Goal: Task Accomplishment & Management: Use online tool/utility

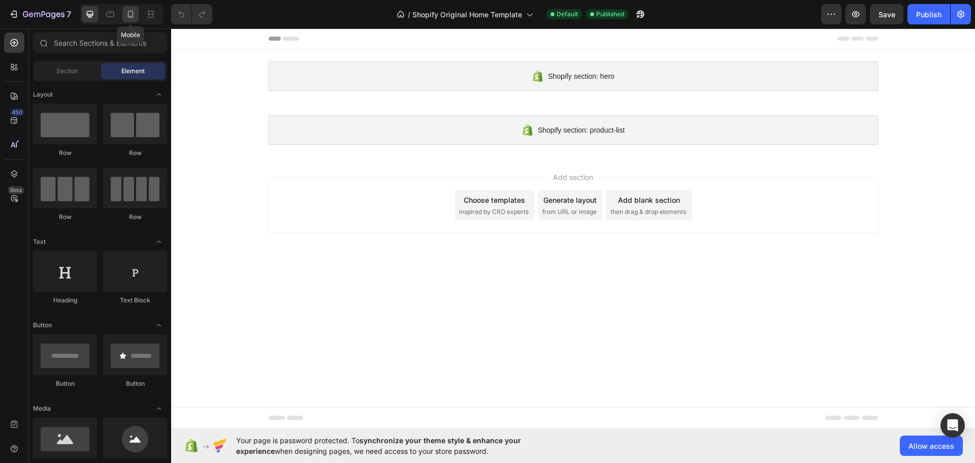
click at [125, 8] on div at bounding box center [130, 14] width 16 height 16
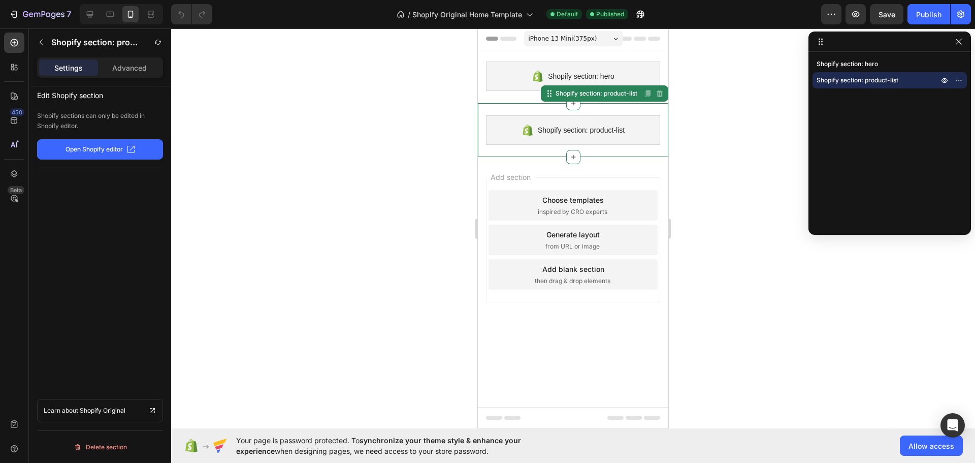
click at [656, 113] on div "Shopify section: product-list Shopify section: product-list Disabled. Please ed…" at bounding box center [573, 130] width 190 height 54
click at [20, 77] on div "450 Beta" at bounding box center [14, 222] width 20 height 381
click at [15, 69] on icon at bounding box center [16, 69] width 3 height 3
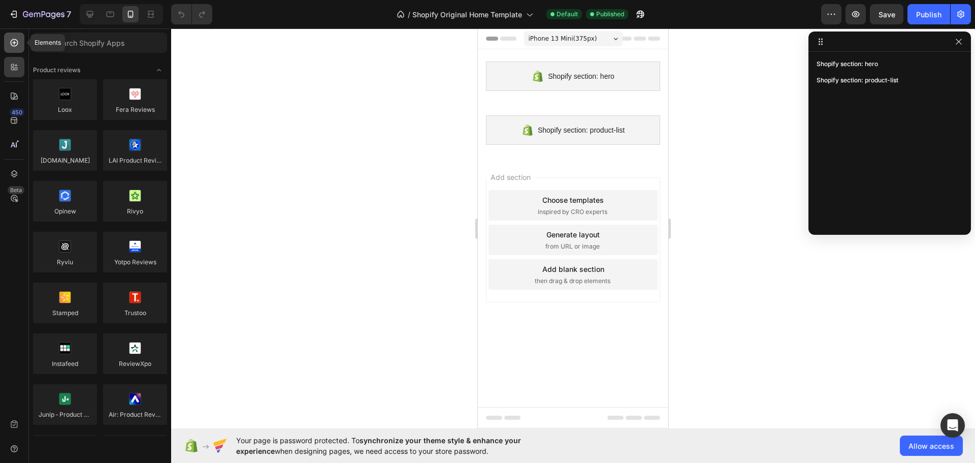
click at [18, 50] on div at bounding box center [14, 42] width 20 height 20
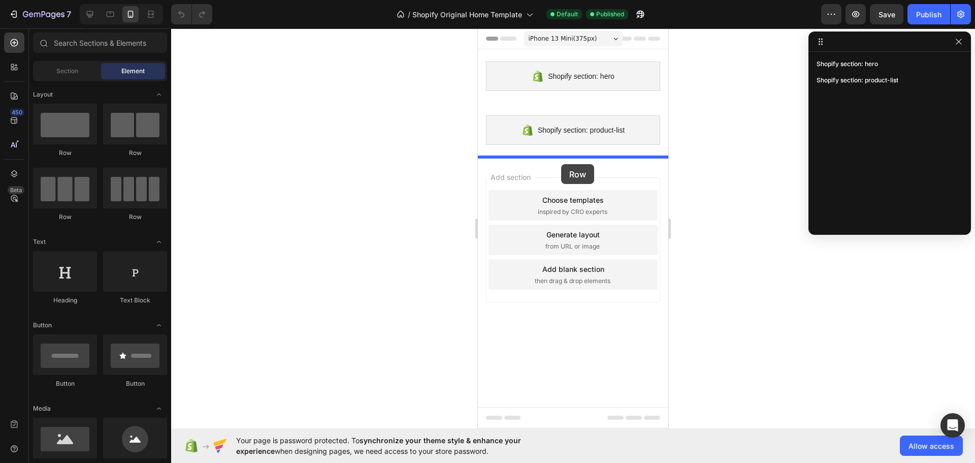
drag, startPoint x: 553, startPoint y: 158, endPoint x: 561, endPoint y: 164, distance: 10.2
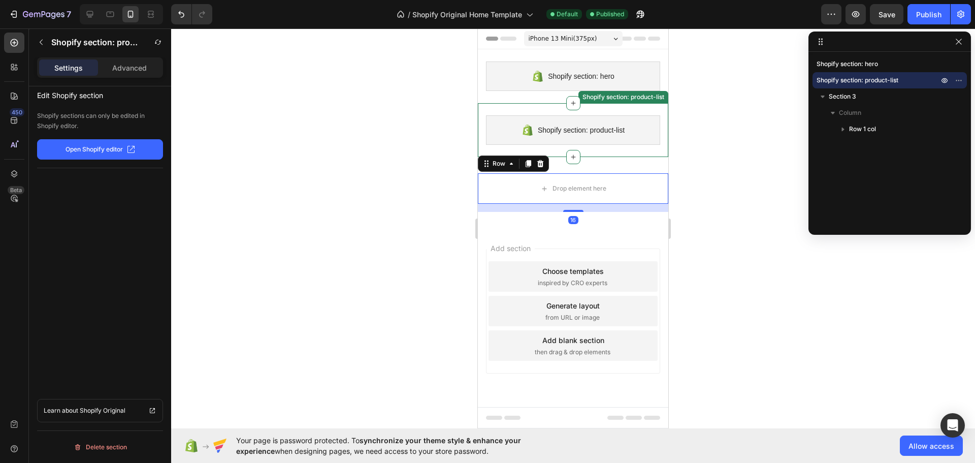
click at [630, 129] on div "Shopify section: product-list" at bounding box center [573, 129] width 174 height 29
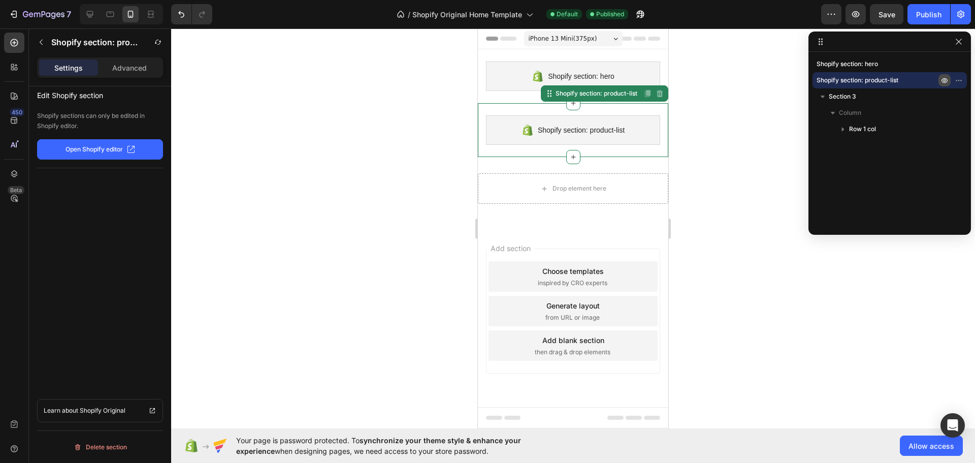
click at [948, 85] on button "button" at bounding box center [944, 80] width 12 height 12
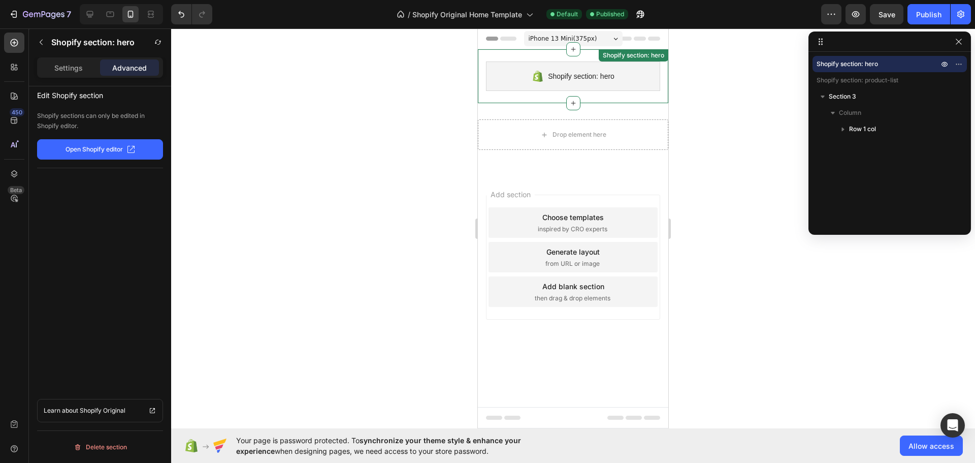
click at [653, 80] on div "Shopify section: hero" at bounding box center [573, 75] width 174 height 29
click at [946, 67] on icon "button" at bounding box center [944, 64] width 8 height 8
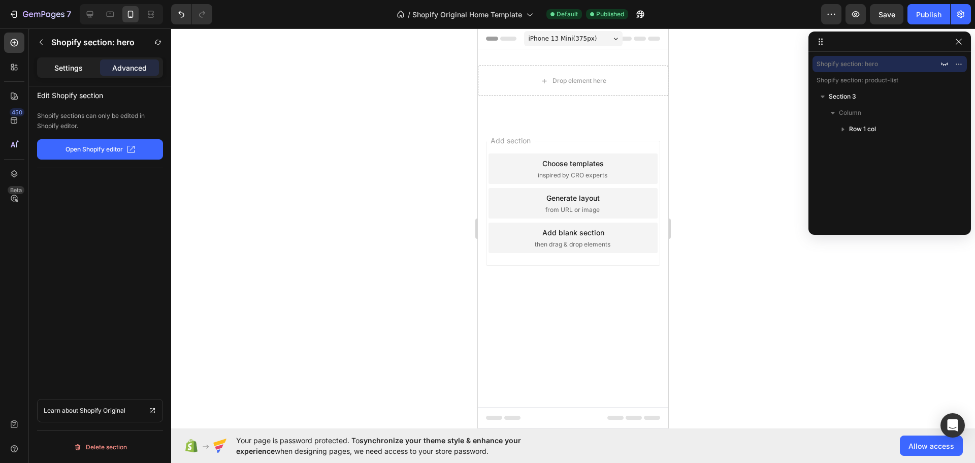
click at [75, 75] on div "Settings" at bounding box center [68, 67] width 59 height 16
click at [69, 68] on p "Settings" at bounding box center [68, 67] width 28 height 11
click at [46, 47] on button "button" at bounding box center [41, 42] width 16 height 16
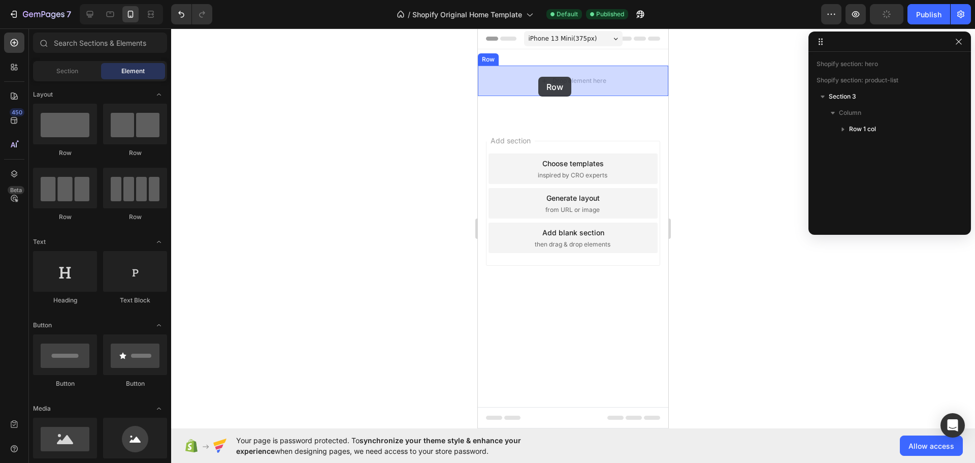
drag, startPoint x: 564, startPoint y: 157, endPoint x: 538, endPoint y: 77, distance: 84.3
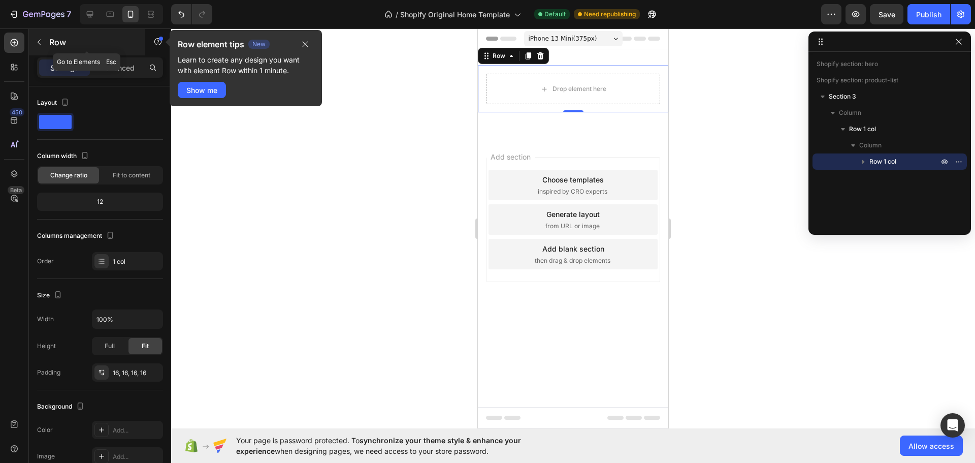
click at [36, 48] on button "button" at bounding box center [39, 42] width 16 height 16
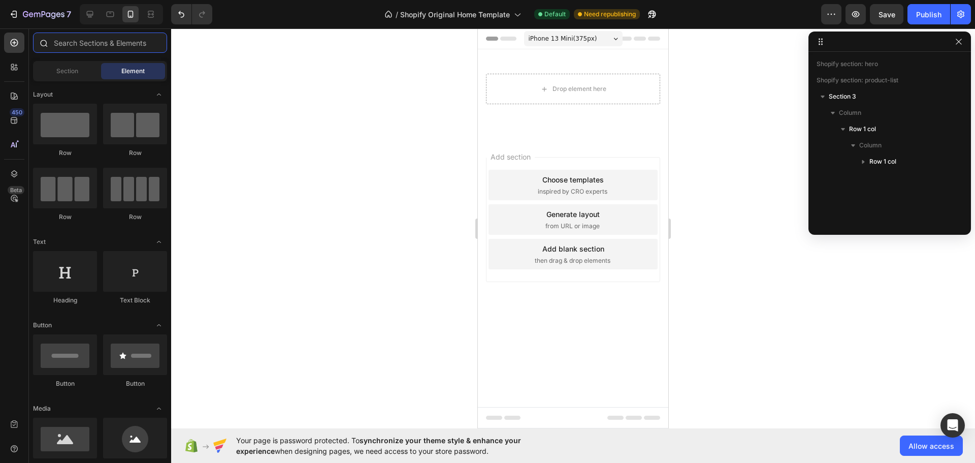
click at [90, 50] on input "text" at bounding box center [100, 42] width 134 height 20
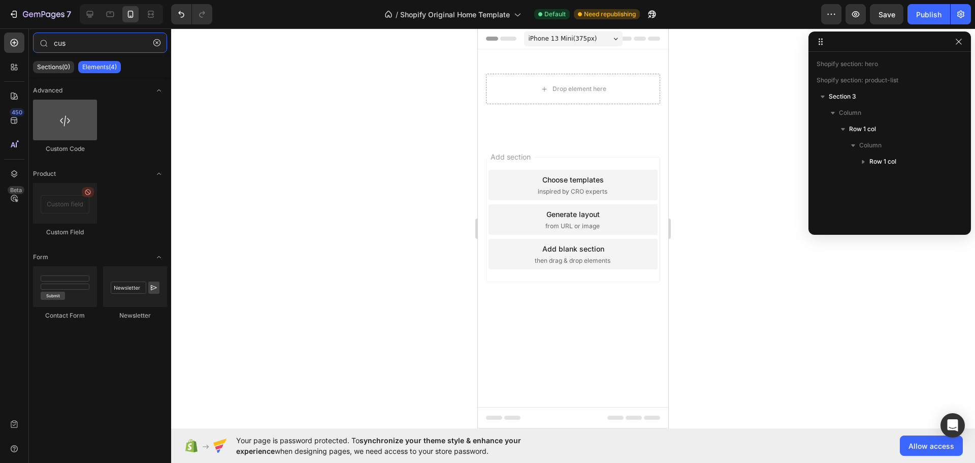
type input "cus"
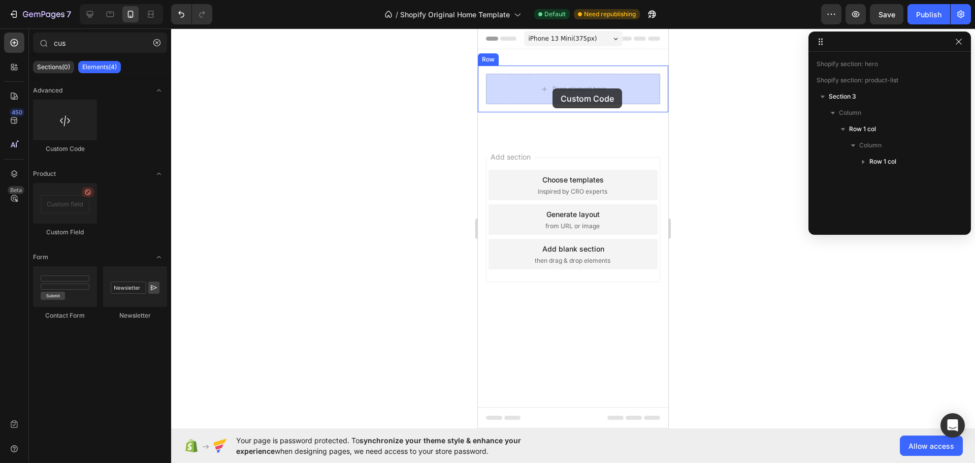
drag, startPoint x: 549, startPoint y: 153, endPoint x: 552, endPoint y: 88, distance: 65.1
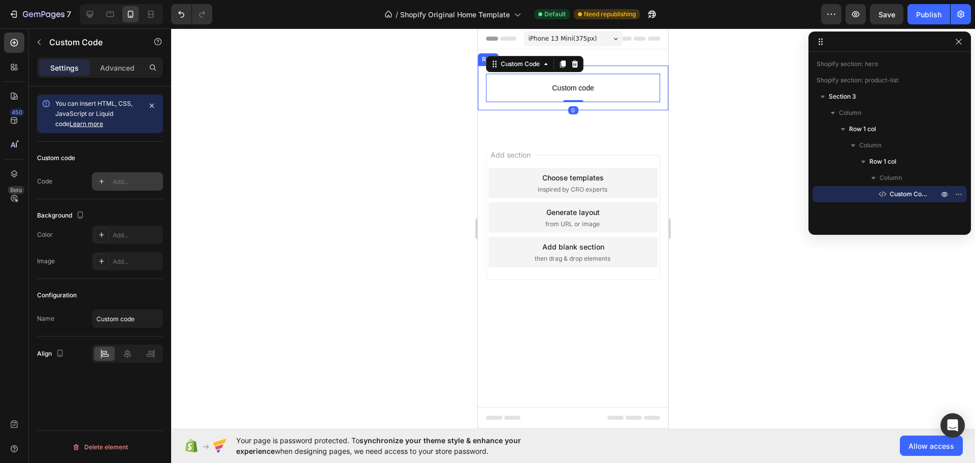
click at [113, 177] on div "Add..." at bounding box center [137, 181] width 48 height 9
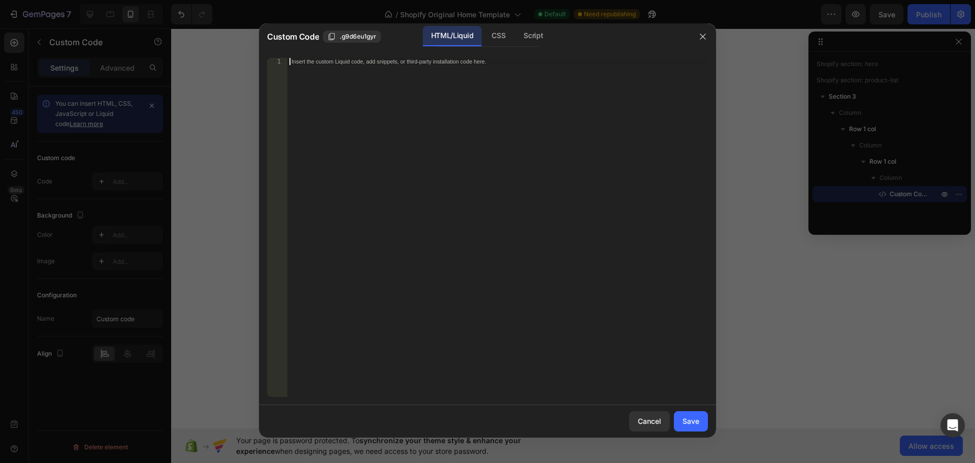
click at [429, 161] on div "Insert the custom Liquid code, add snippets, or third-party installation code h…" at bounding box center [497, 234] width 420 height 353
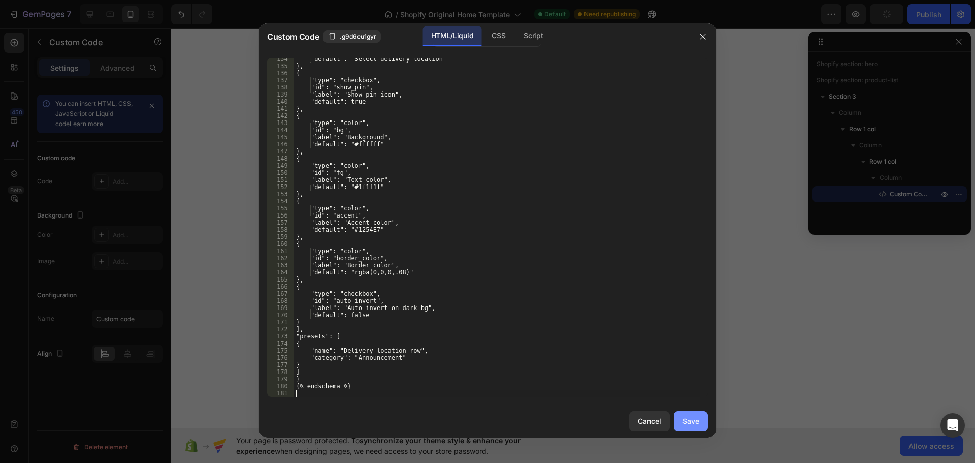
click at [689, 416] on div "Save" at bounding box center [690, 420] width 17 height 11
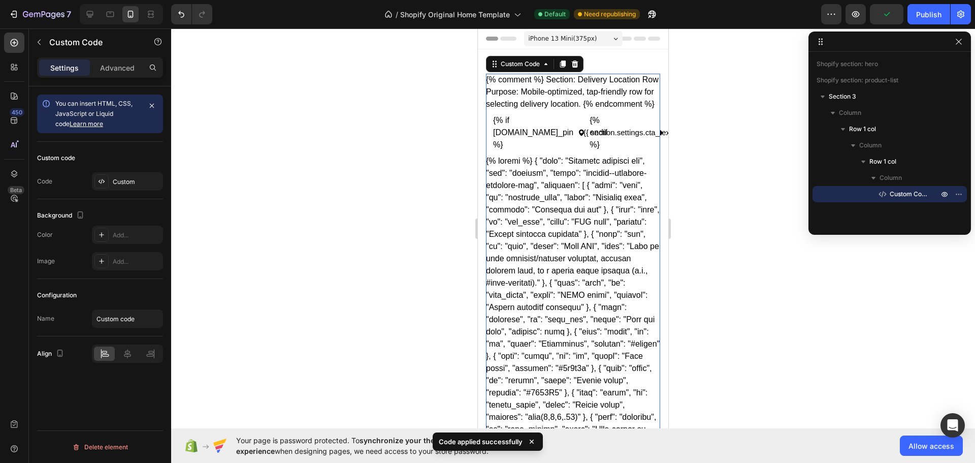
click at [393, 246] on div at bounding box center [573, 245] width 804 height 434
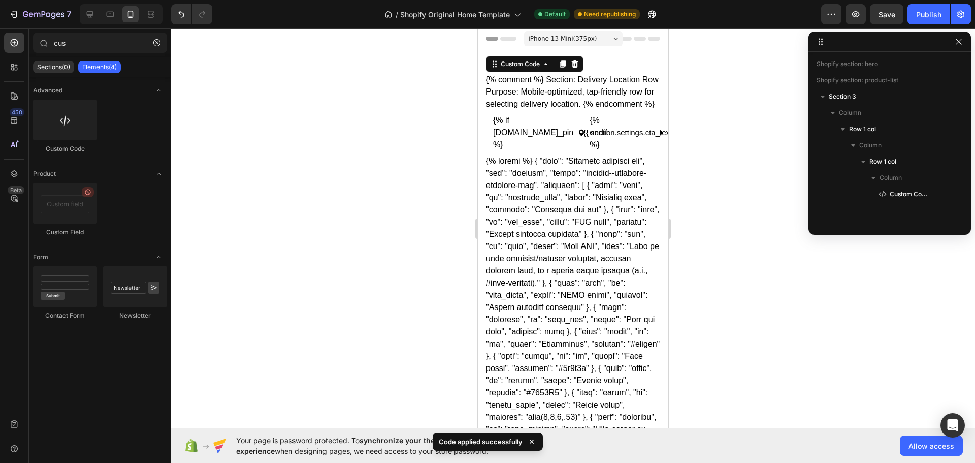
click at [547, 186] on div "{% comment %} Section: Delivery Location Row Purpose: Mobile-optimized, tap-fri…" at bounding box center [573, 273] width 174 height 398
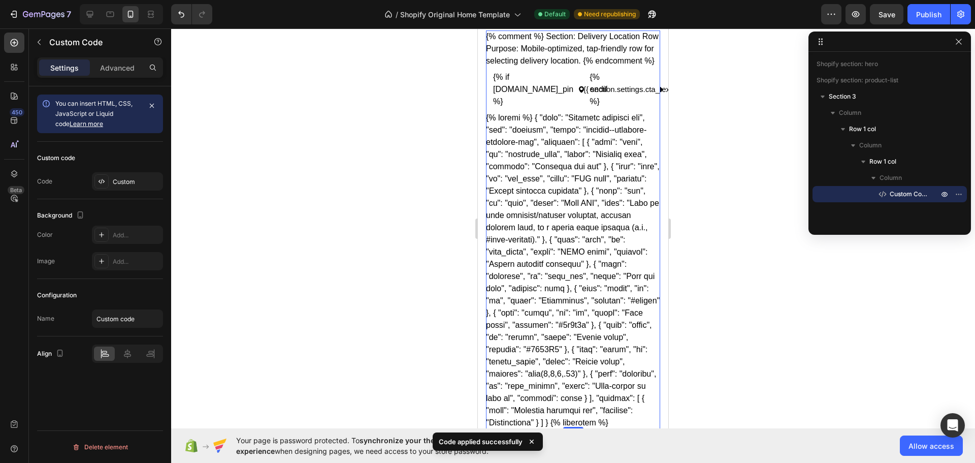
scroll to position [0, 0]
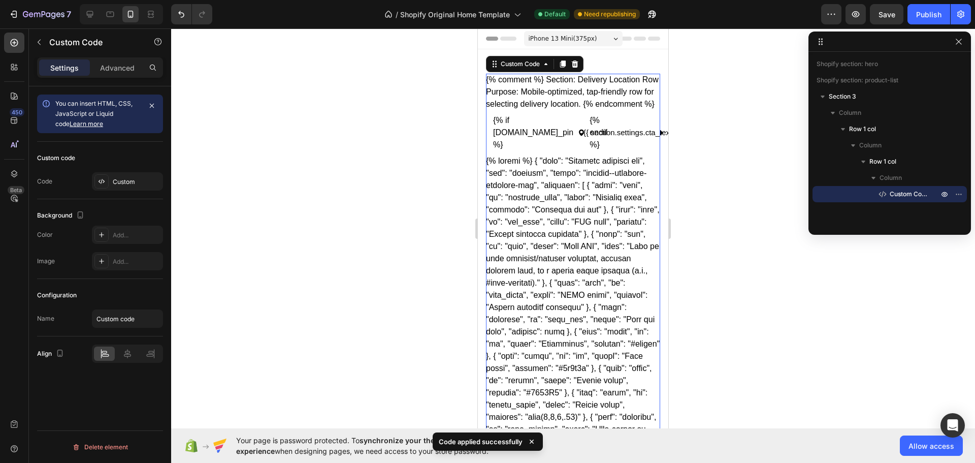
click at [577, 194] on div "{% comment %} Section: Delivery Location Row Purpose: Mobile-optimized, tap-fri…" at bounding box center [573, 273] width 174 height 398
click at [551, 126] on link "{% if [DOMAIN_NAME]_pin %} {% endif %} {{ section.settings.location_text | defa…" at bounding box center [573, 132] width 174 height 45
click at [112, 178] on div "Custom" at bounding box center [127, 181] width 71 height 18
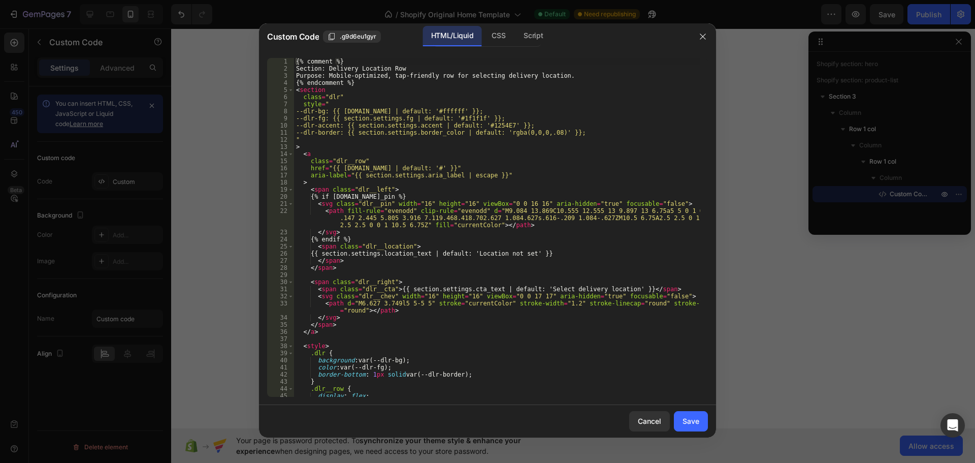
click at [414, 201] on div "{% comment %} Section: Delivery Location Row Purpose: Mobile-optimized, tap-fri…" at bounding box center [497, 234] width 406 height 353
type textarea "{% endschema %}"
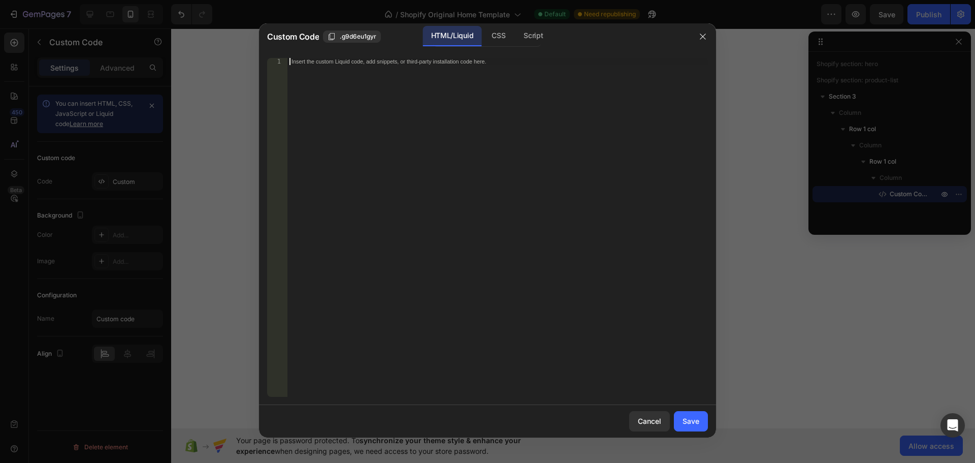
drag, startPoint x: 702, startPoint y: 37, endPoint x: 686, endPoint y: 35, distance: 16.3
click at [702, 37] on icon "button" at bounding box center [703, 37] width 6 height 6
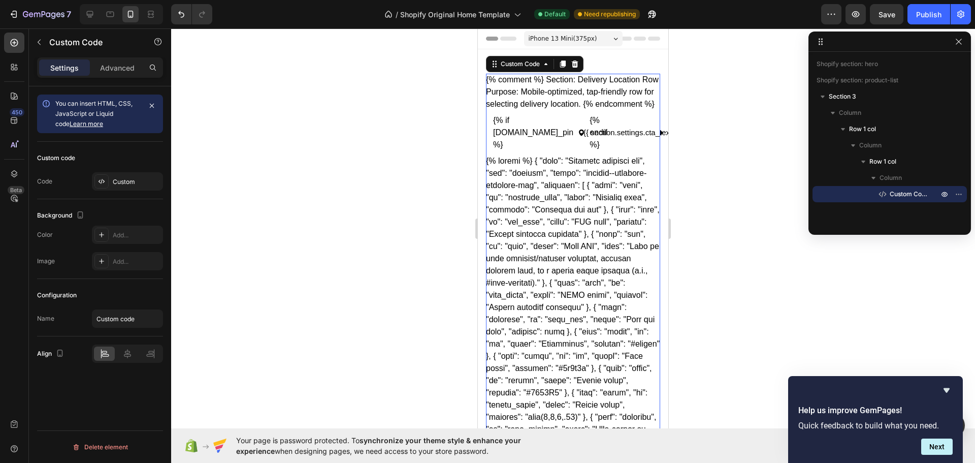
click at [504, 176] on div "{% comment %} Section: Delivery Location Row Purpose: Mobile-optimized, tap-fri…" at bounding box center [573, 273] width 174 height 398
click at [133, 180] on div "Custom" at bounding box center [137, 181] width 48 height 9
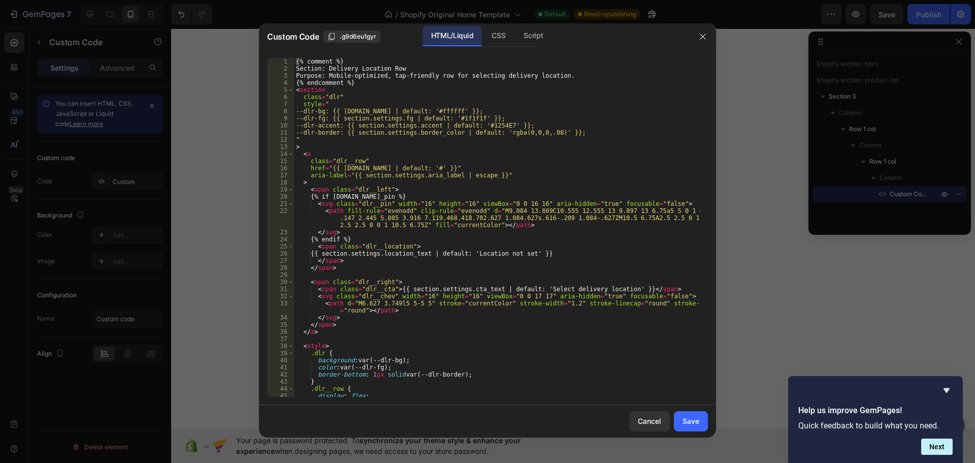
click at [397, 226] on div "{% comment %} Section: Delivery Location Row Purpose: Mobile-optimized, tap-fri…" at bounding box center [497, 234] width 406 height 353
type textarea "{% endschema %}"
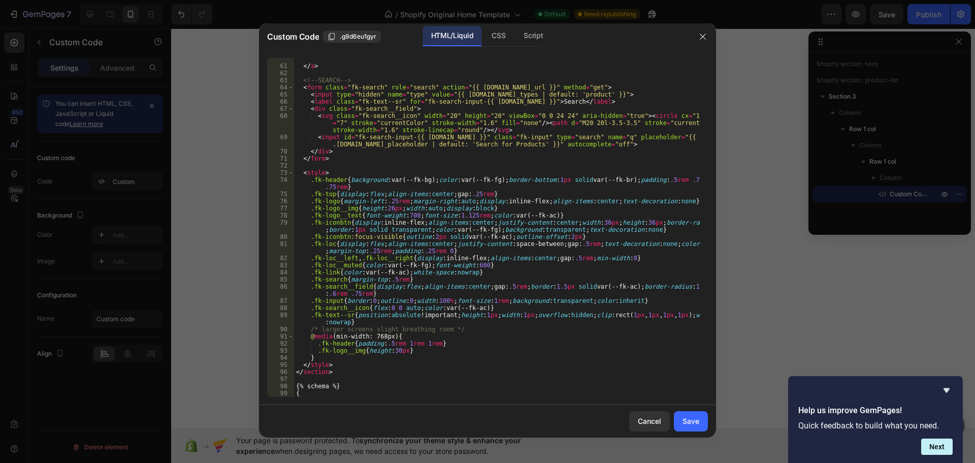
scroll to position [529, 0]
click at [690, 426] on div "Save" at bounding box center [690, 420] width 17 height 11
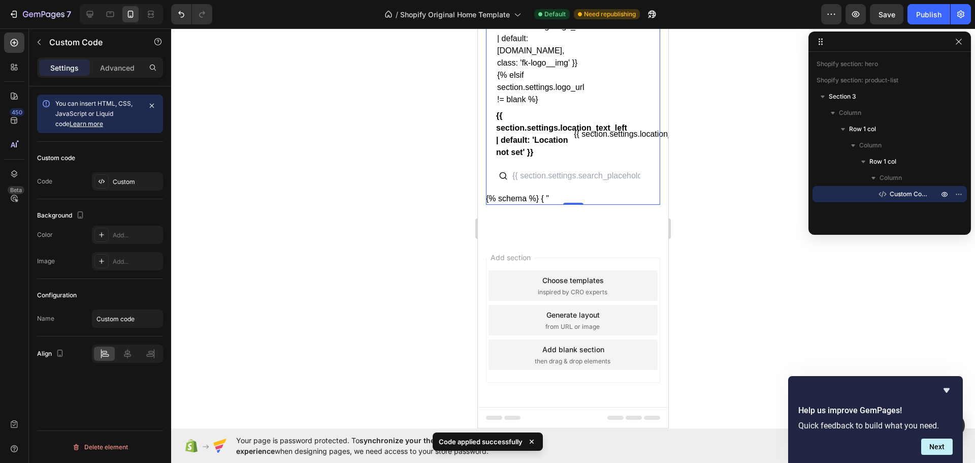
scroll to position [0, 0]
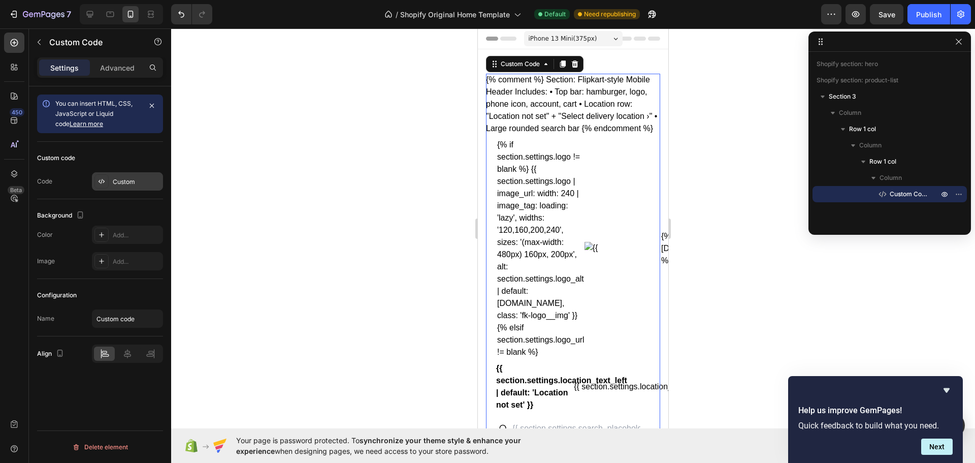
click at [132, 182] on div "Custom" at bounding box center [137, 181] width 48 height 9
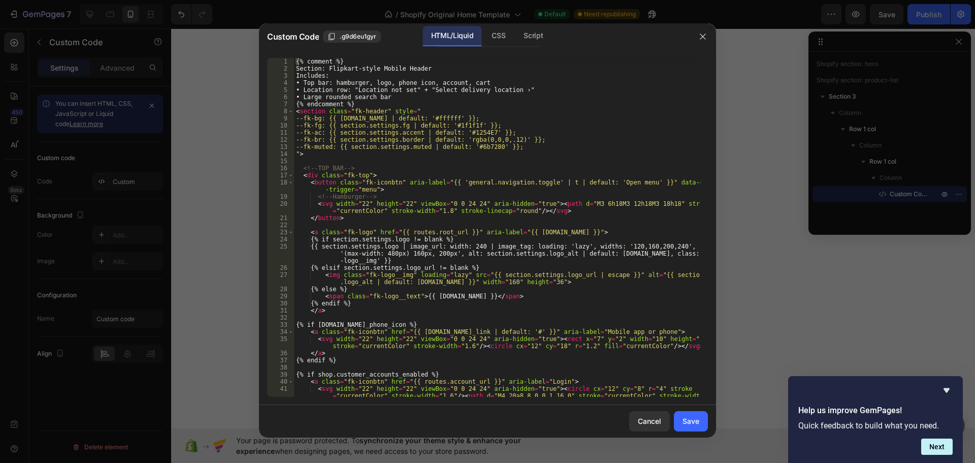
click at [325, 224] on div "{% comment %} Section: Flipkart-style Mobile Header Includes: • Top bar: hambur…" at bounding box center [497, 241] width 406 height 367
type textarea """
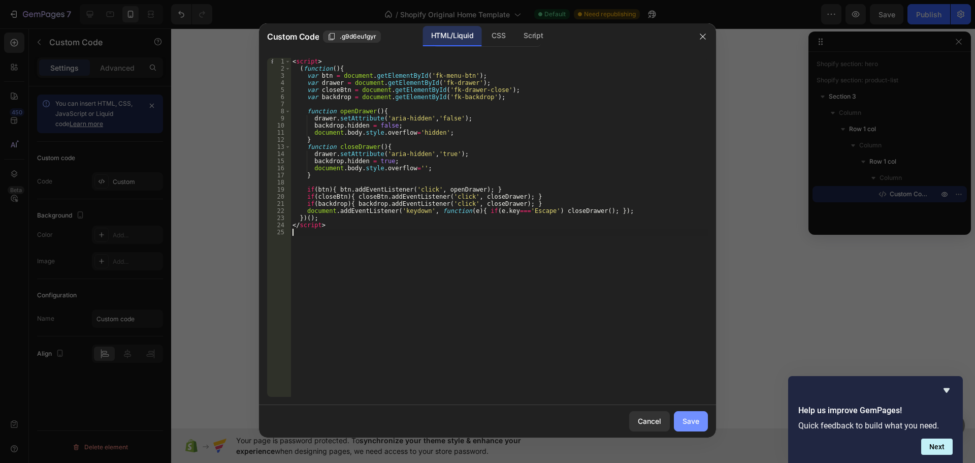
click at [700, 422] on button "Save" at bounding box center [691, 421] width 34 height 20
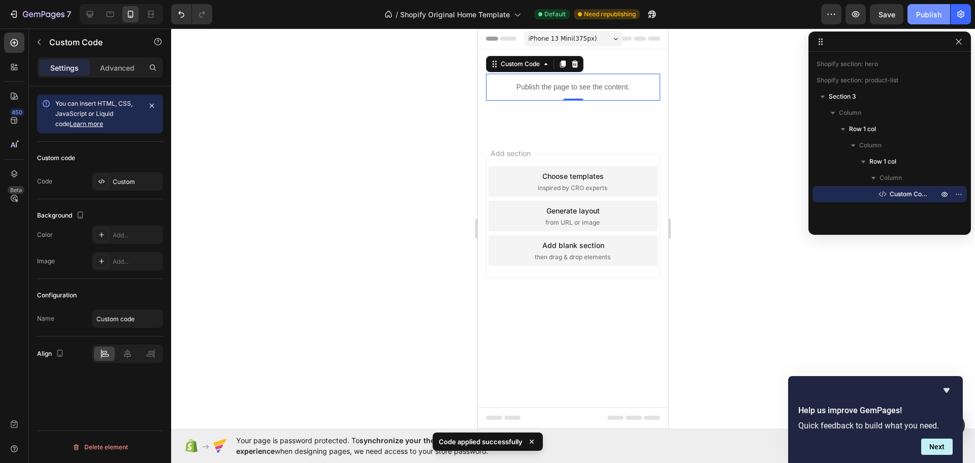
click at [917, 21] on button "Publish" at bounding box center [928, 14] width 43 height 20
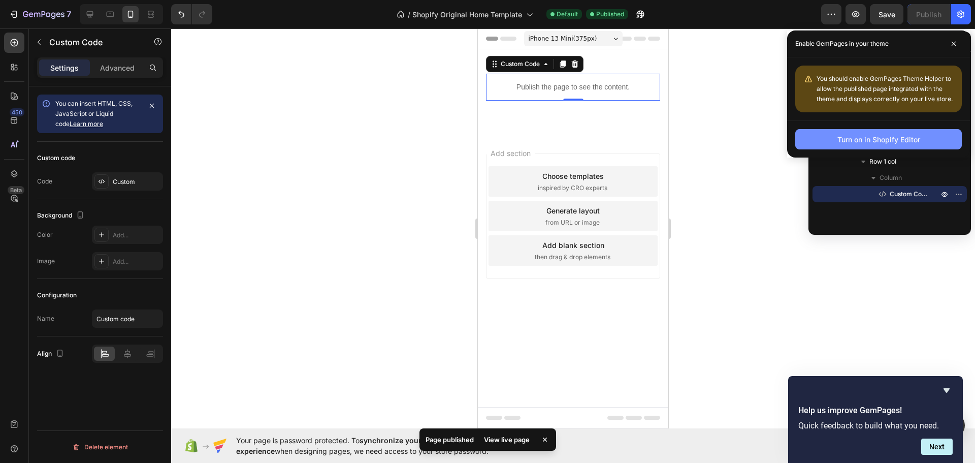
click at [840, 141] on div "Turn on in Shopify Editor" at bounding box center [878, 139] width 83 height 11
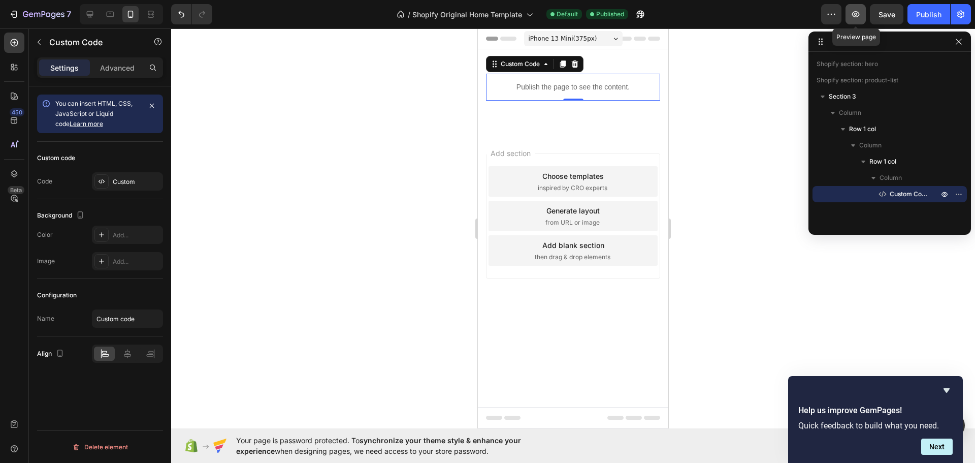
click at [862, 18] on button "button" at bounding box center [855, 14] width 20 height 20
click at [860, 16] on icon "button" at bounding box center [856, 14] width 10 height 10
click at [612, 95] on div "Publish the page to see the content." at bounding box center [573, 87] width 174 height 27
click at [117, 183] on div "Custom" at bounding box center [137, 181] width 48 height 9
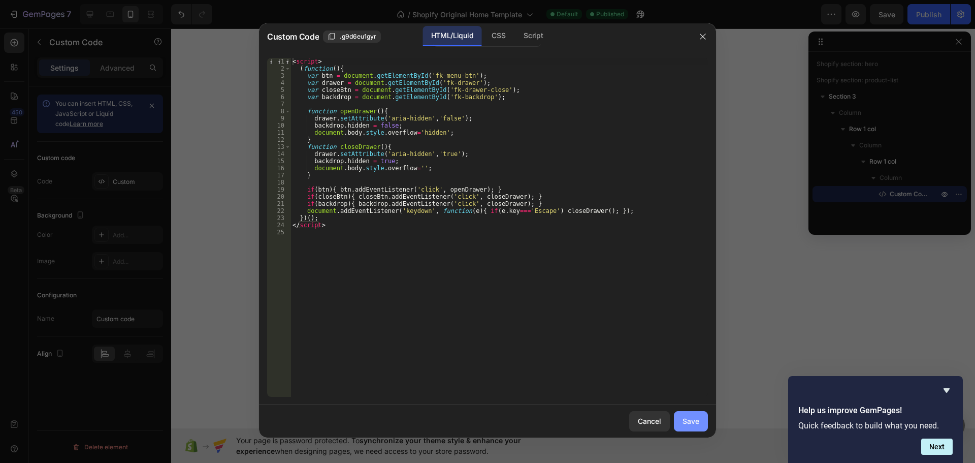
click at [700, 421] on button "Save" at bounding box center [691, 421] width 34 height 20
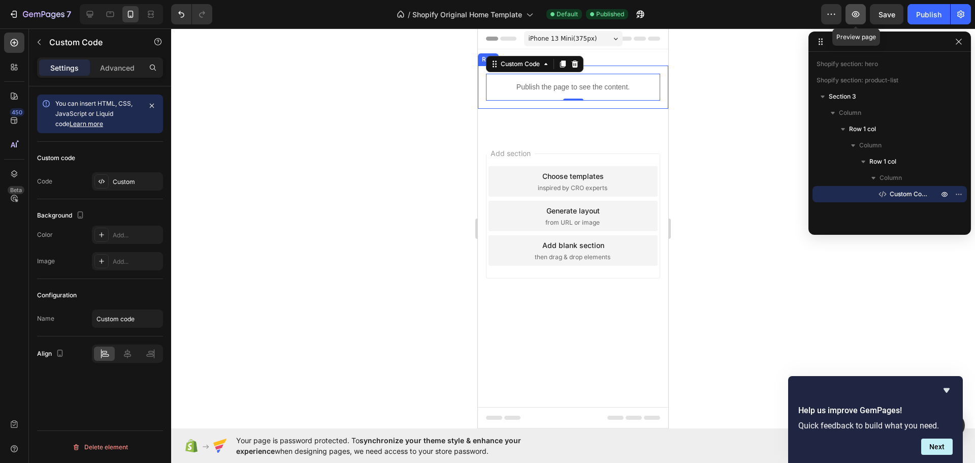
click at [857, 21] on button "button" at bounding box center [855, 14] width 20 height 20
click at [923, 19] on button "Publish" at bounding box center [928, 14] width 43 height 20
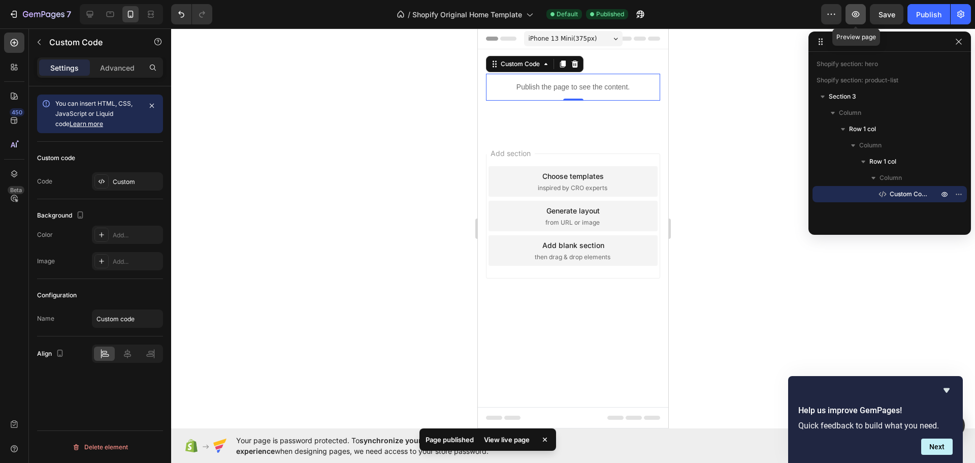
click at [855, 20] on button "button" at bounding box center [855, 14] width 20 height 20
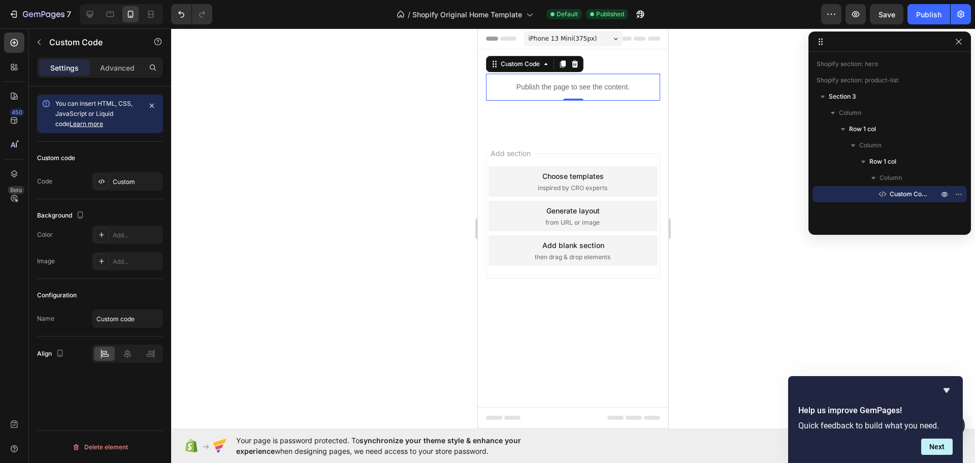
click at [560, 83] on p "Publish the page to see the content." at bounding box center [573, 87] width 174 height 11
click at [575, 64] on icon at bounding box center [575, 64] width 8 height 8
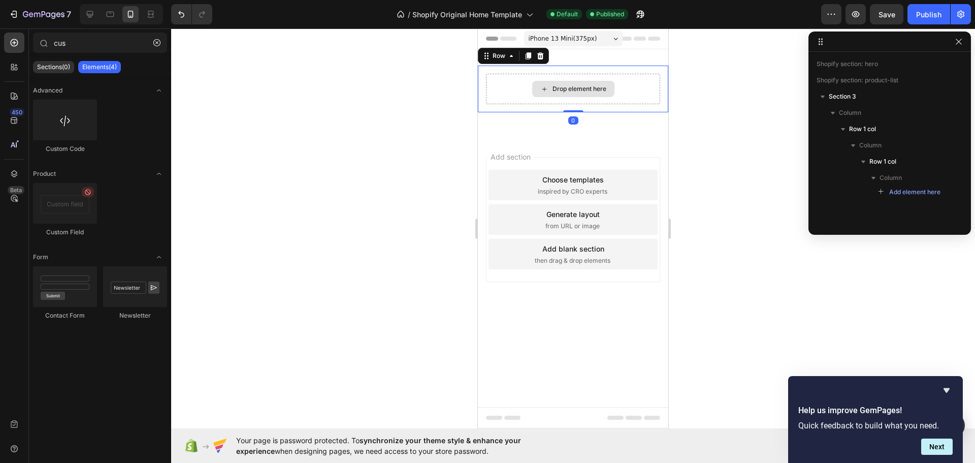
click at [570, 79] on div "Drop element here" at bounding box center [573, 89] width 174 height 30
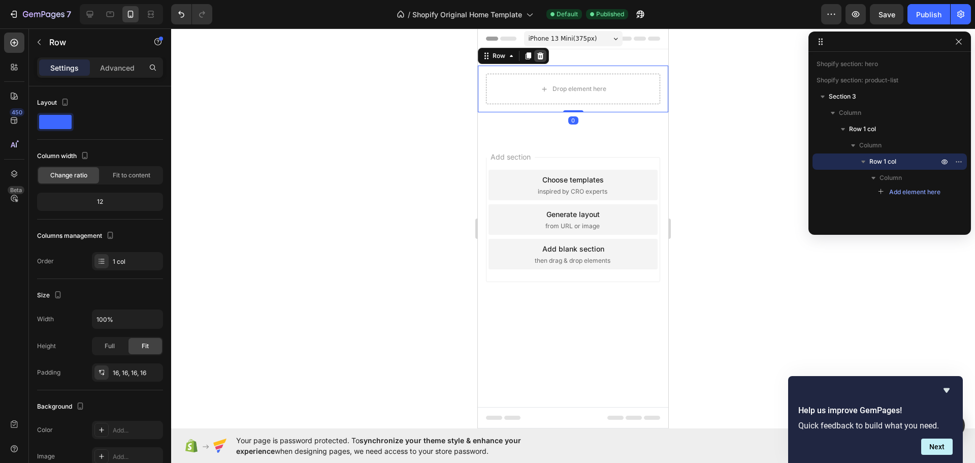
click at [543, 55] on icon at bounding box center [540, 56] width 8 height 8
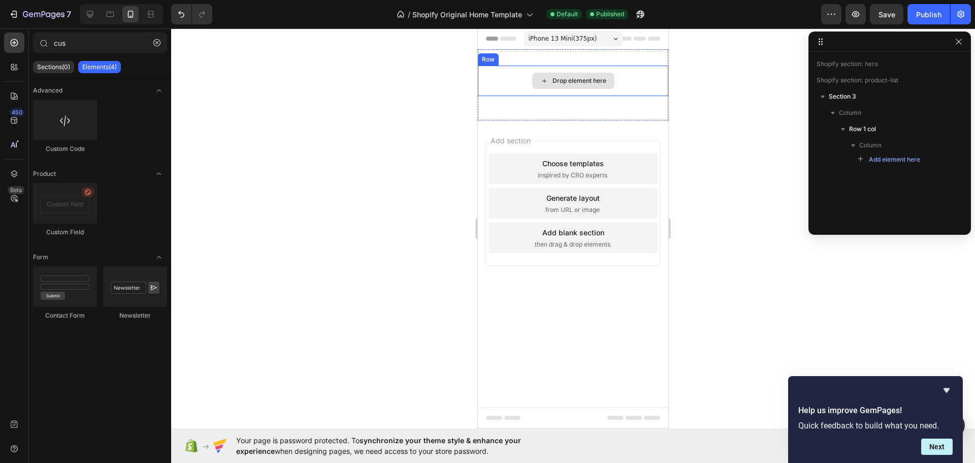
click at [544, 74] on div "Drop element here" at bounding box center [573, 81] width 82 height 16
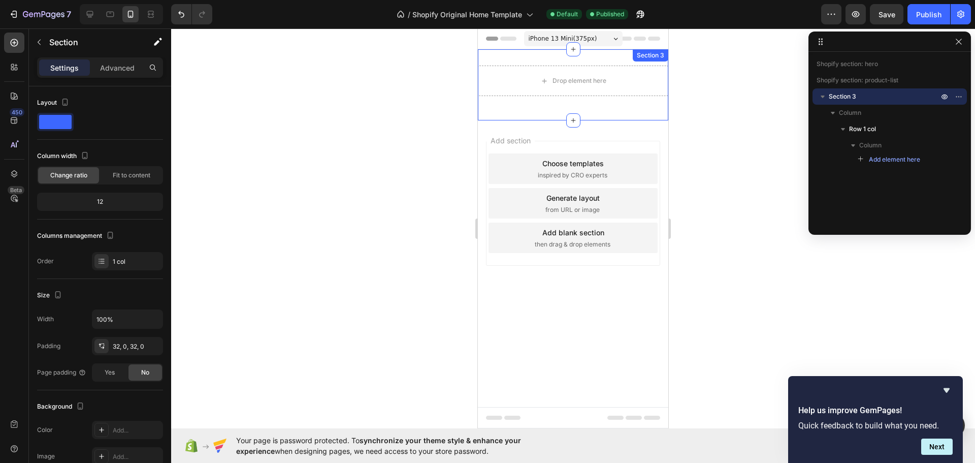
click at [508, 58] on div "Drop element here Row Section 3" at bounding box center [573, 84] width 190 height 71
click at [662, 58] on icon at bounding box center [660, 59] width 7 height 7
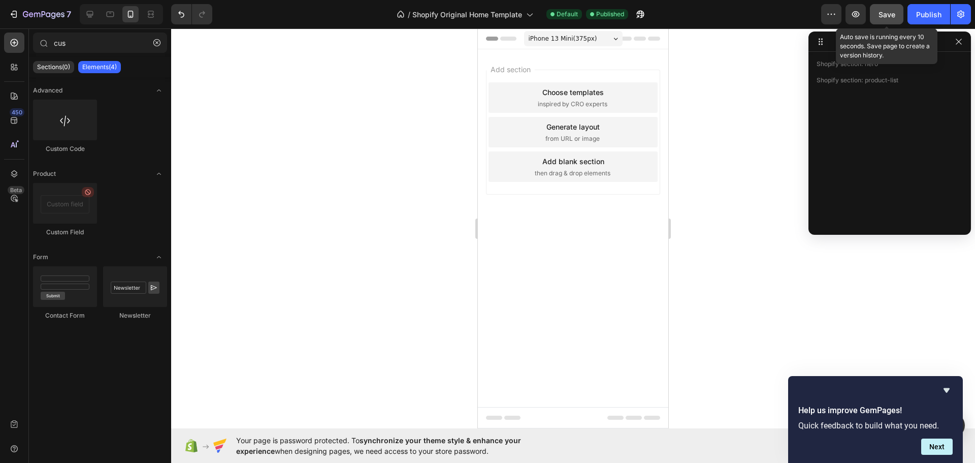
click at [896, 20] on button "Save" at bounding box center [887, 14] width 34 height 20
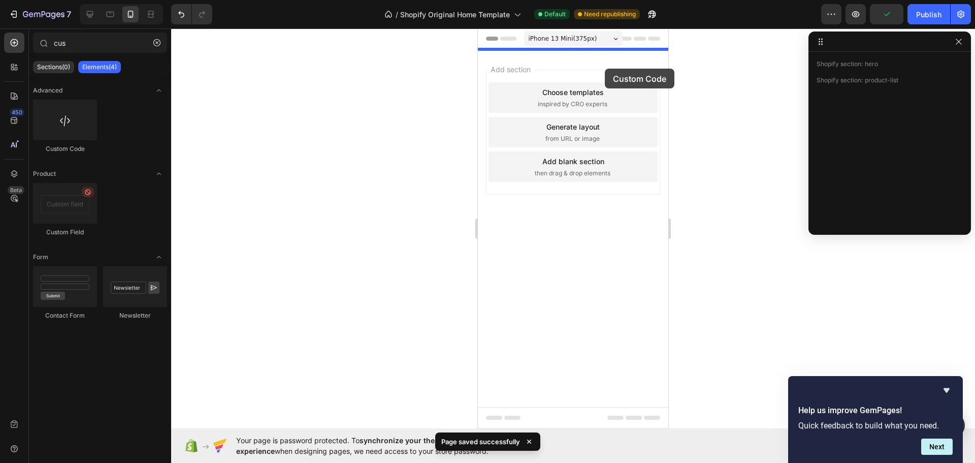
drag, startPoint x: 562, startPoint y: 151, endPoint x: 603, endPoint y: 72, distance: 89.5
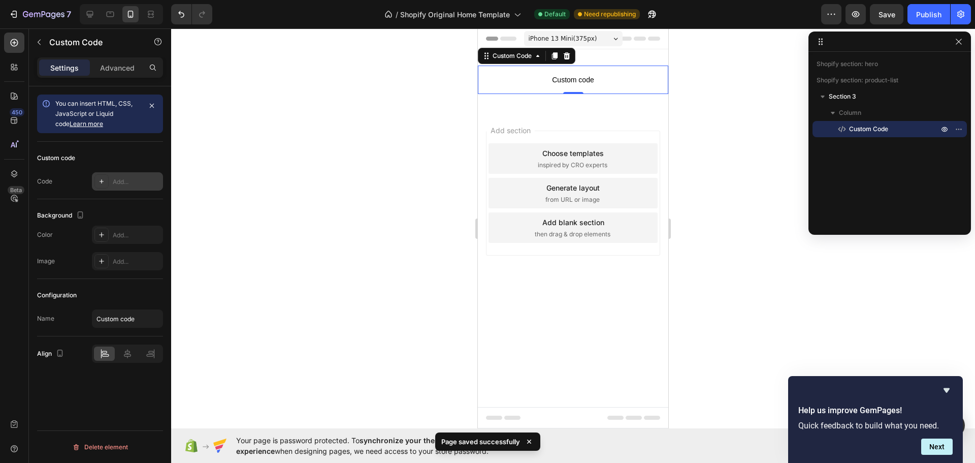
click at [124, 184] on div "Add..." at bounding box center [137, 181] width 48 height 9
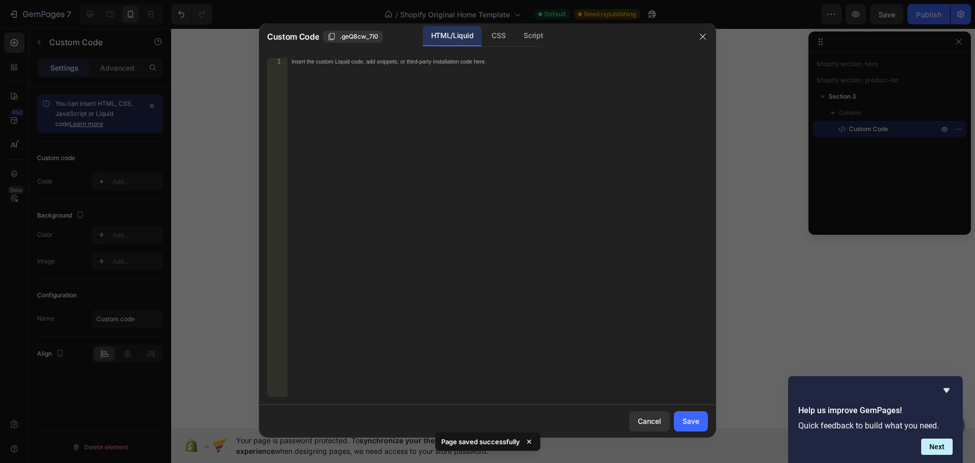
click at [398, 189] on div "Insert the custom Liquid code, add snippets, or third-party installation code h…" at bounding box center [497, 234] width 420 height 353
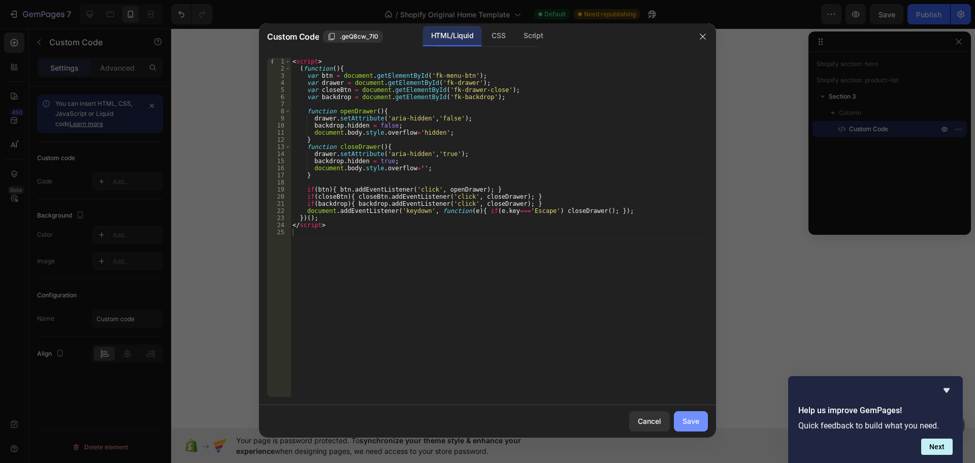
click at [699, 413] on button "Save" at bounding box center [691, 421] width 34 height 20
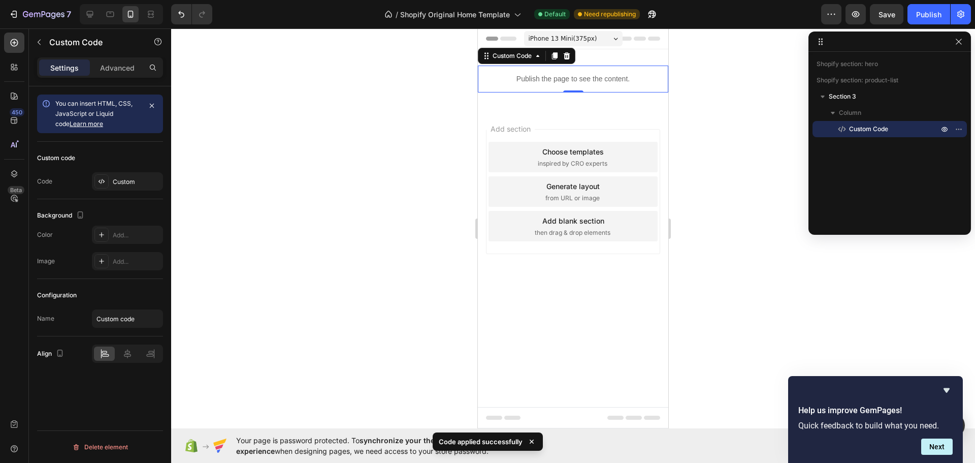
click at [887, 25] on div "7 / Shopify Original Home Template Default Need republishing Preview Save Publi…" at bounding box center [487, 14] width 975 height 29
click at [889, 22] on button "Save" at bounding box center [887, 14] width 34 height 20
click at [929, 25] on div "7 / Shopify Original Home Template Default Need republishing Preview Save Publi…" at bounding box center [487, 14] width 975 height 29
click at [930, 20] on button "Publish" at bounding box center [928, 14] width 43 height 20
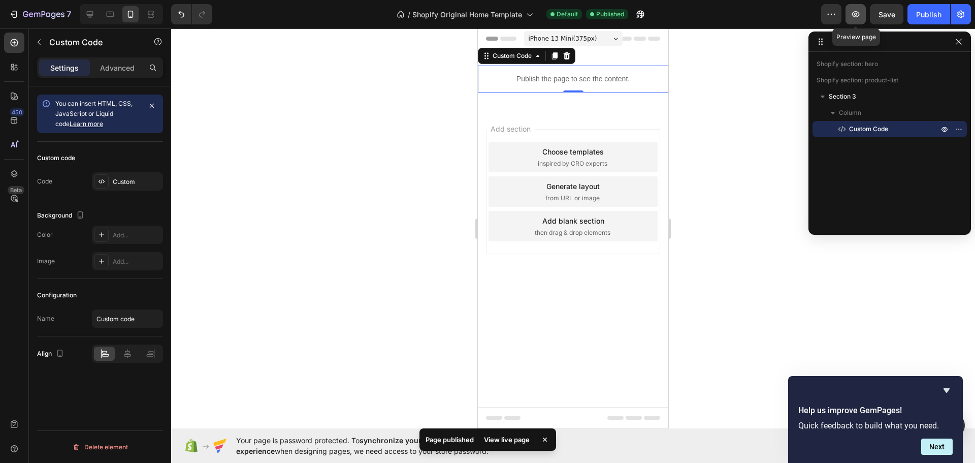
click at [852, 10] on icon "button" at bounding box center [856, 14] width 10 height 10
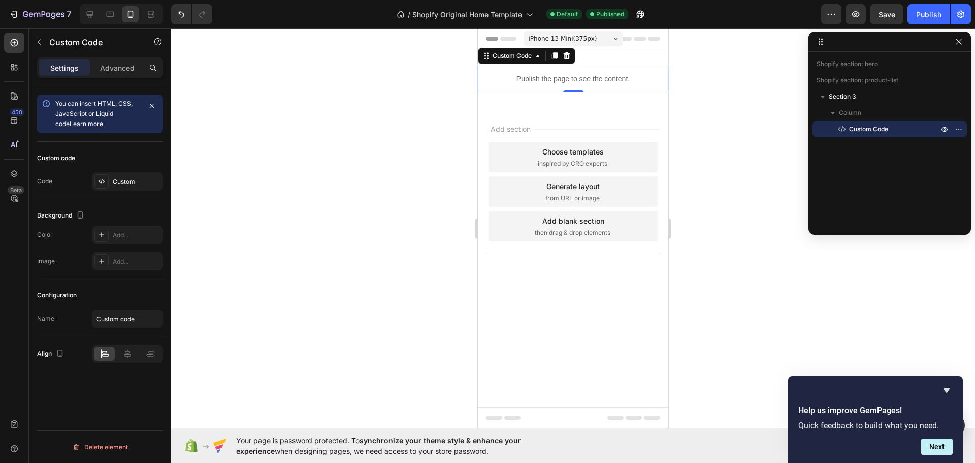
click at [591, 79] on p "Publish the page to see the content." at bounding box center [573, 79] width 190 height 11
click at [117, 179] on div "Custom" at bounding box center [137, 181] width 48 height 9
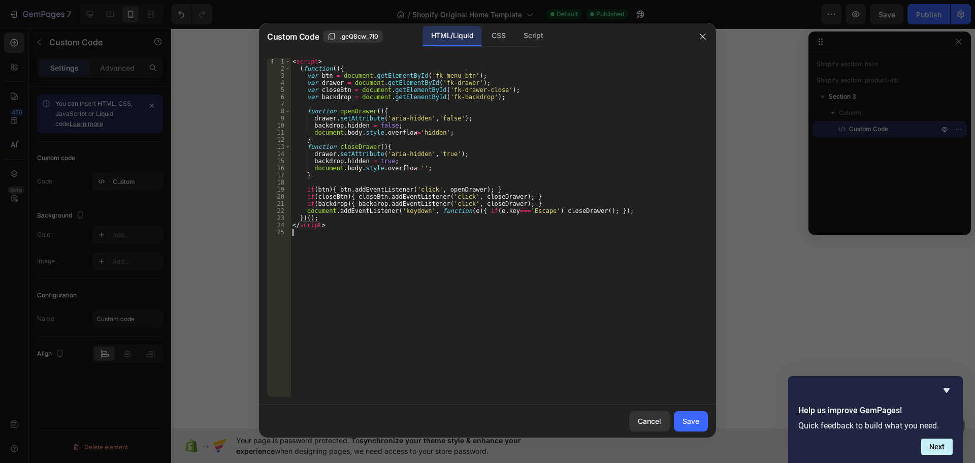
click at [612, 284] on div "< script > ( function ( ) { var btn = document . getElementById ( 'fk-menu-btn'…" at bounding box center [498, 234] width 417 height 353
type textarea "</script>"
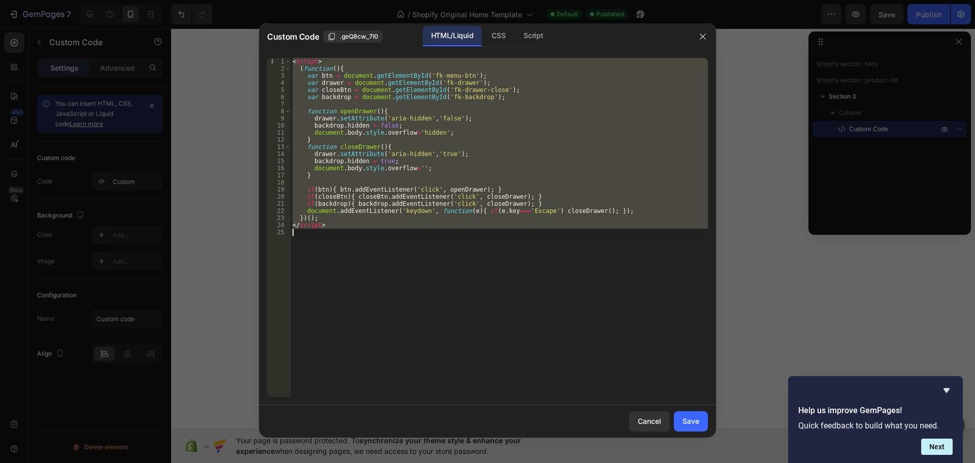
paste textarea
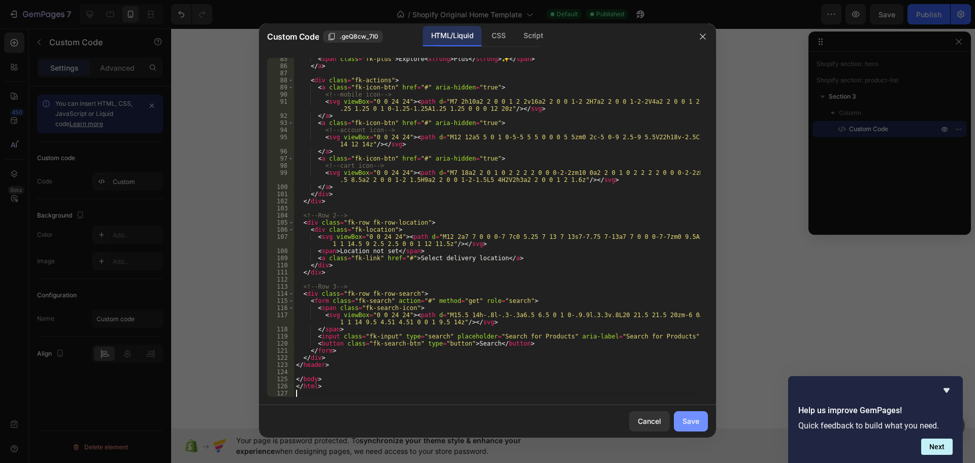
click at [689, 425] on div "Save" at bounding box center [690, 420] width 17 height 11
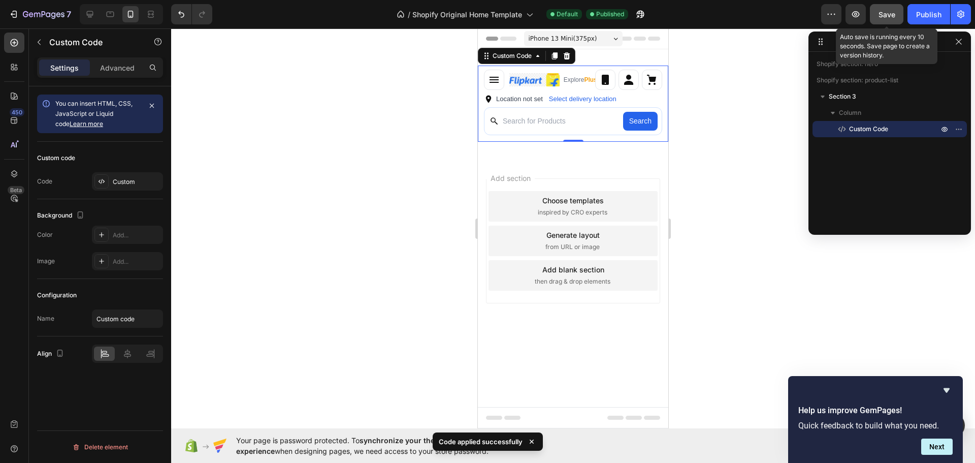
click at [883, 18] on span "Save" at bounding box center [886, 14] width 17 height 9
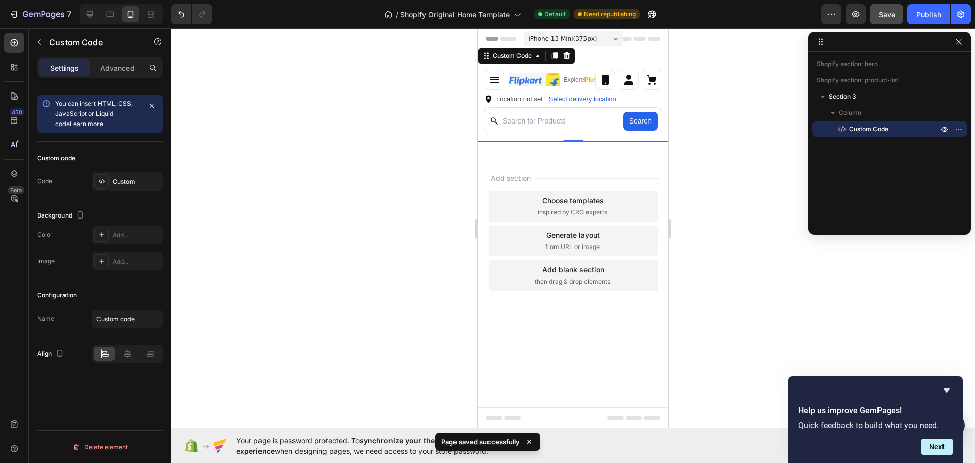
click at [564, 121] on input "Search for Products" at bounding box center [561, 120] width 116 height 11
click at [502, 81] on button "button" at bounding box center [494, 80] width 20 height 20
drag, startPoint x: 577, startPoint y: 140, endPoint x: 577, endPoint y: 128, distance: 11.7
click at [577, 128] on div "Explore Plus ✨ Location not set Select delivery location Search Custom Code 0" at bounding box center [573, 104] width 190 height 76
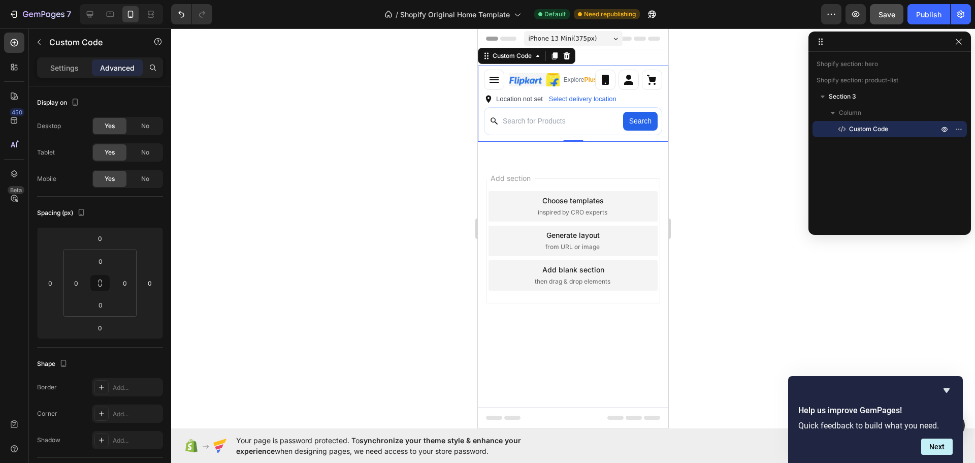
click at [328, 278] on div at bounding box center [573, 245] width 804 height 434
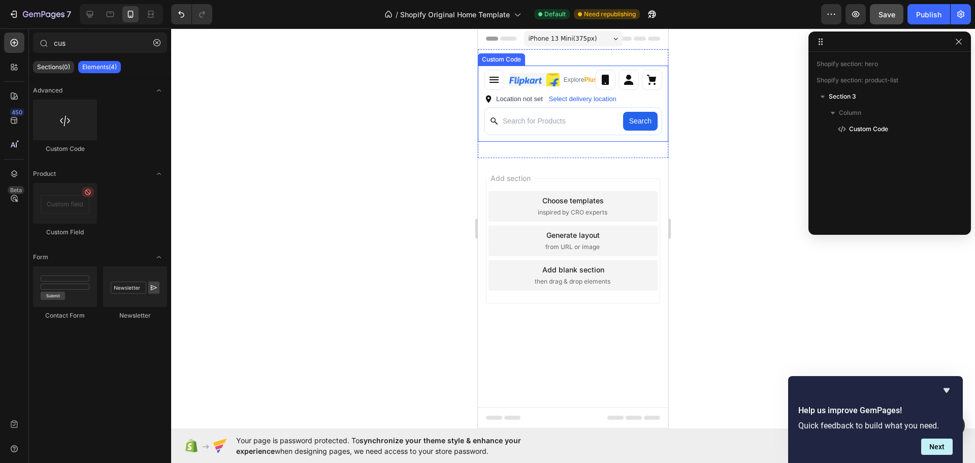
click at [581, 68] on div "Explore Plus ✨" at bounding box center [573, 80] width 190 height 28
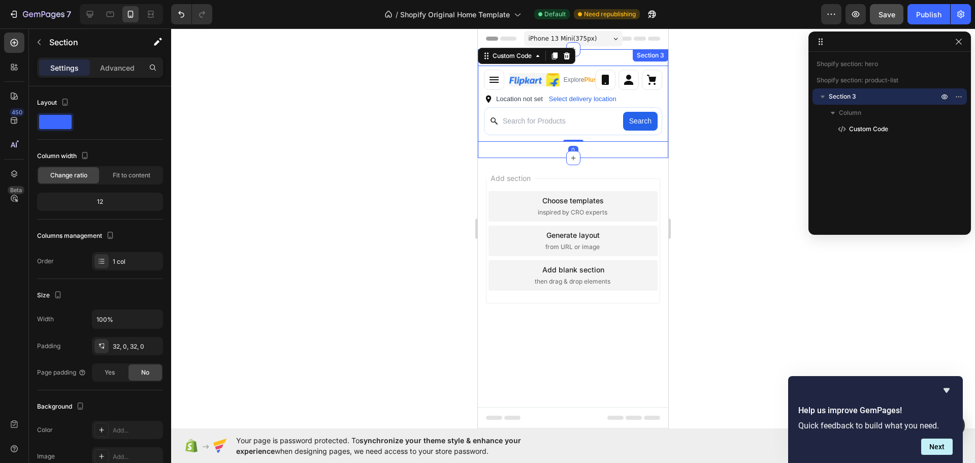
click at [585, 60] on div "Explore Plus ✨ Location not set Select delivery location Search Custom Code 0 S…" at bounding box center [573, 103] width 190 height 109
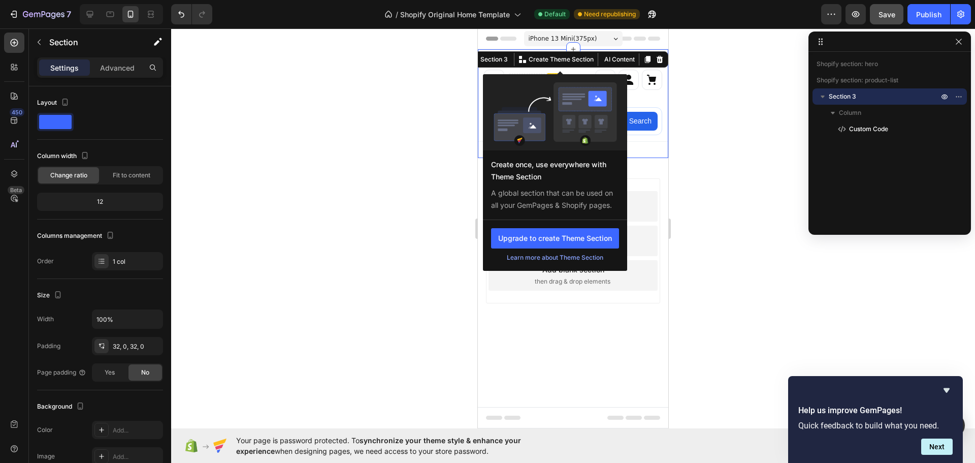
click at [698, 206] on div at bounding box center [573, 245] width 804 height 434
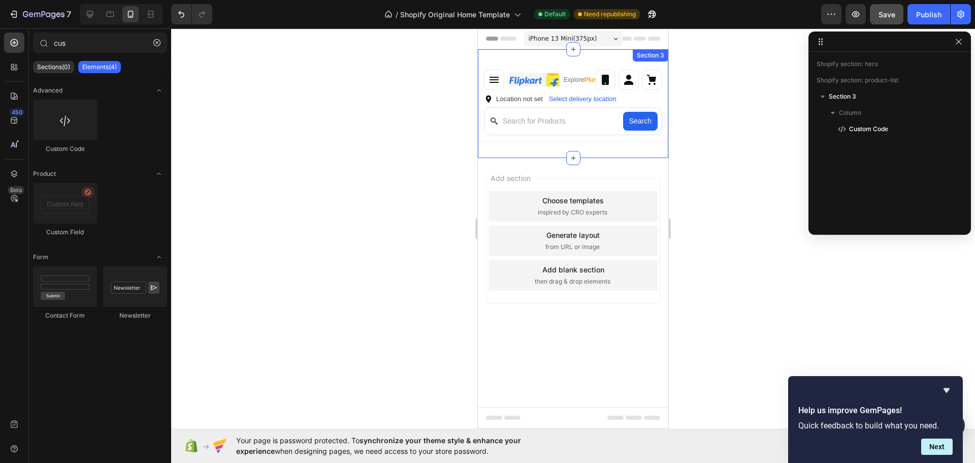
click at [600, 147] on div "Explore Plus ✨ Location not set Select delivery location Search Custom Code Sec…" at bounding box center [573, 103] width 190 height 109
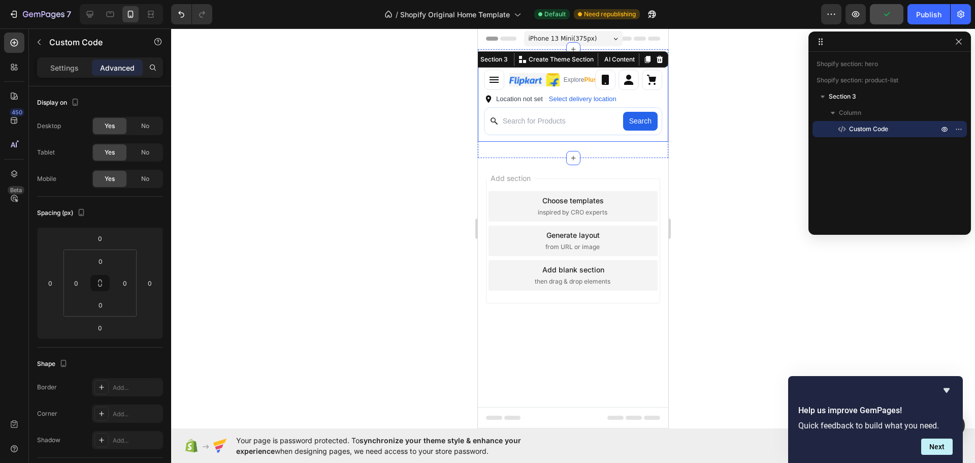
click at [541, 140] on div "Search" at bounding box center [573, 124] width 190 height 34
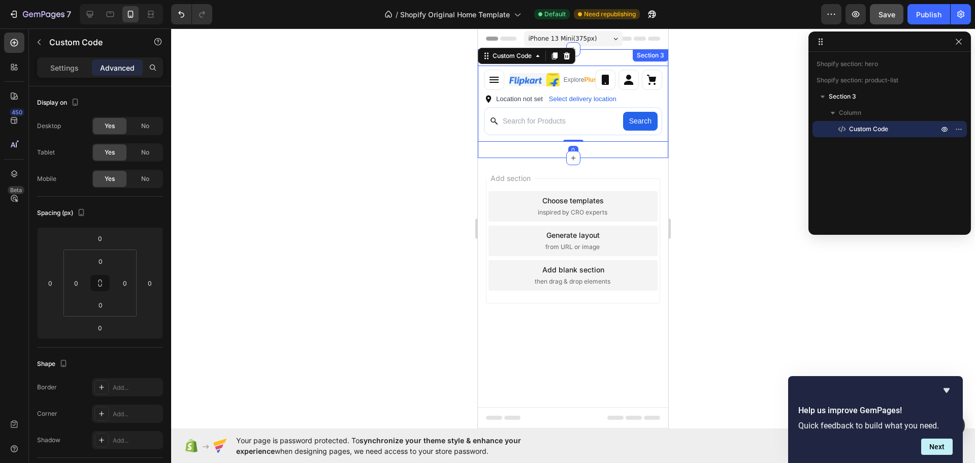
click at [584, 60] on div "Explore Plus ✨ Location not set Select delivery location Search Custom Code 0 S…" at bounding box center [573, 103] width 190 height 109
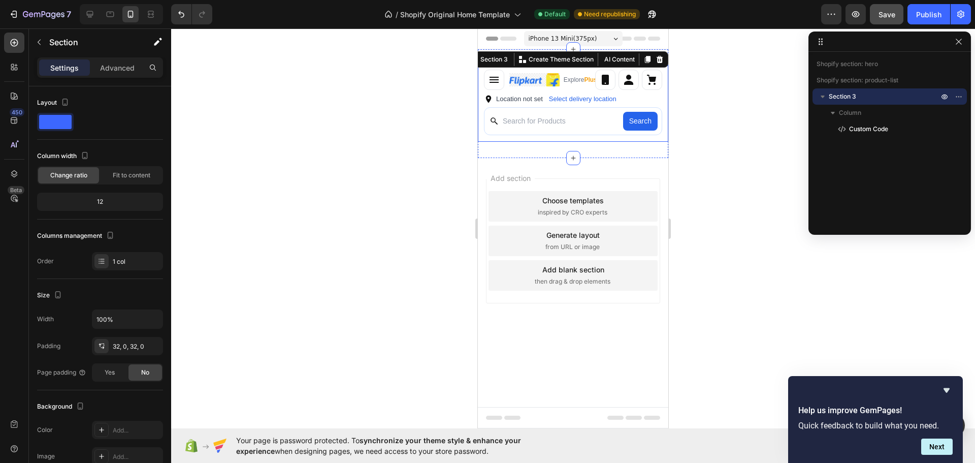
click at [725, 157] on div at bounding box center [573, 245] width 804 height 434
click at [609, 54] on div "Explore Plus ✨ Location not set Select delivery location Search Custom Code Sec…" at bounding box center [573, 103] width 190 height 109
click at [728, 124] on div at bounding box center [573, 245] width 804 height 434
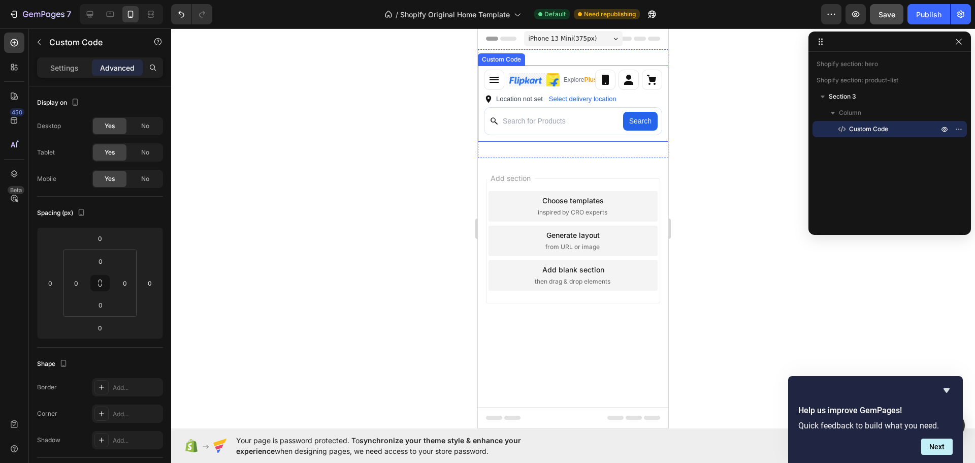
click at [492, 81] on icon "button" at bounding box center [494, 80] width 12 height 12
click at [758, 180] on div at bounding box center [573, 245] width 804 height 434
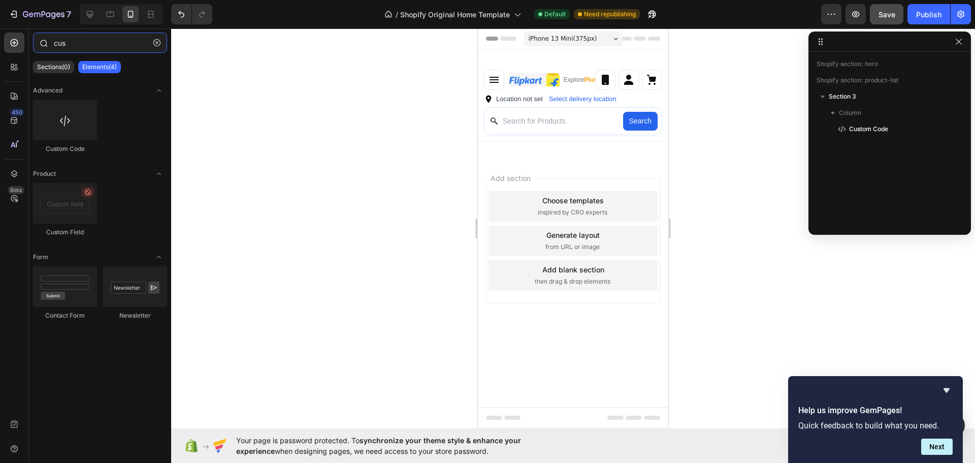
click at [86, 40] on input "cus" at bounding box center [100, 42] width 134 height 20
drag, startPoint x: 86, startPoint y: 40, endPoint x: 88, endPoint y: 45, distance: 5.3
click at [87, 40] on input "cus" at bounding box center [100, 42] width 134 height 20
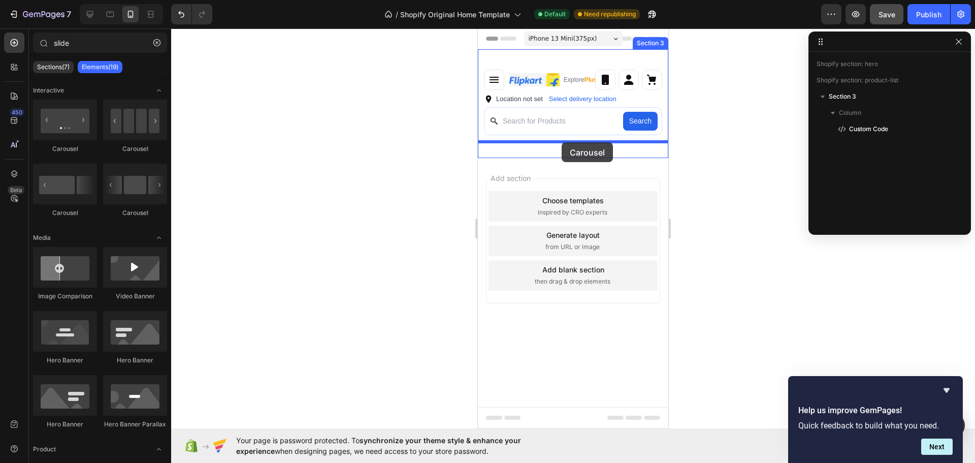
drag, startPoint x: 528, startPoint y: 138, endPoint x: 562, endPoint y: 142, distance: 33.8
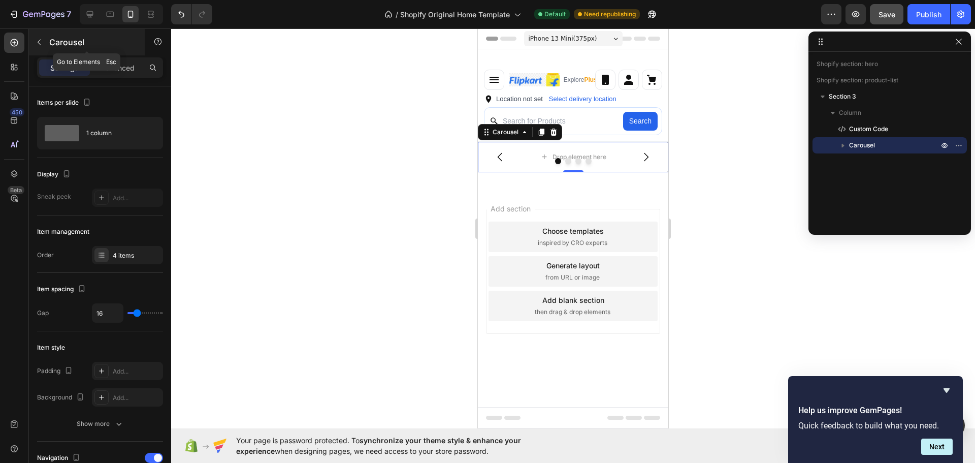
click at [47, 39] on div "Carousel" at bounding box center [87, 42] width 116 height 26
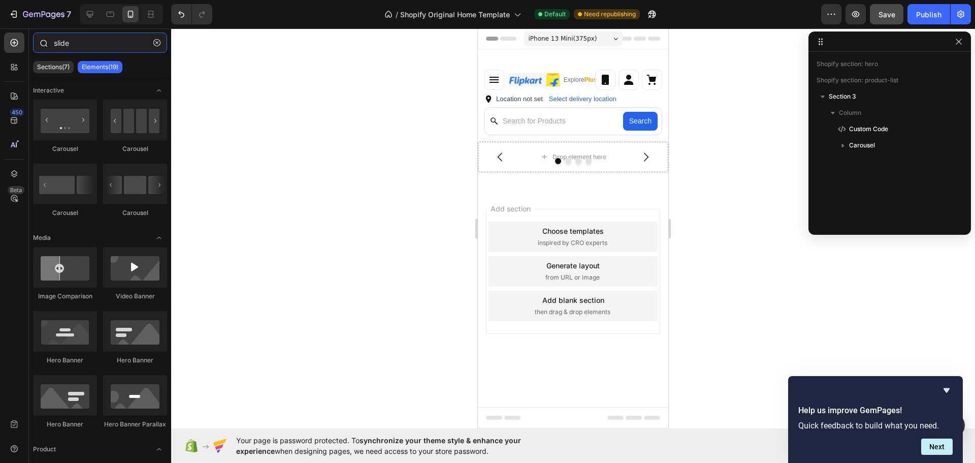
click at [95, 46] on input "slide" at bounding box center [100, 42] width 134 height 20
click at [95, 45] on input "slide" at bounding box center [100, 42] width 134 height 20
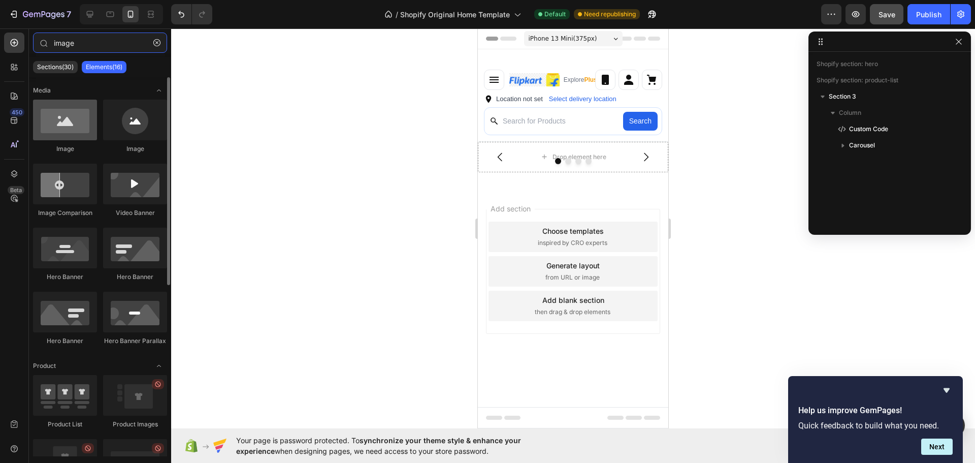
type input "image"
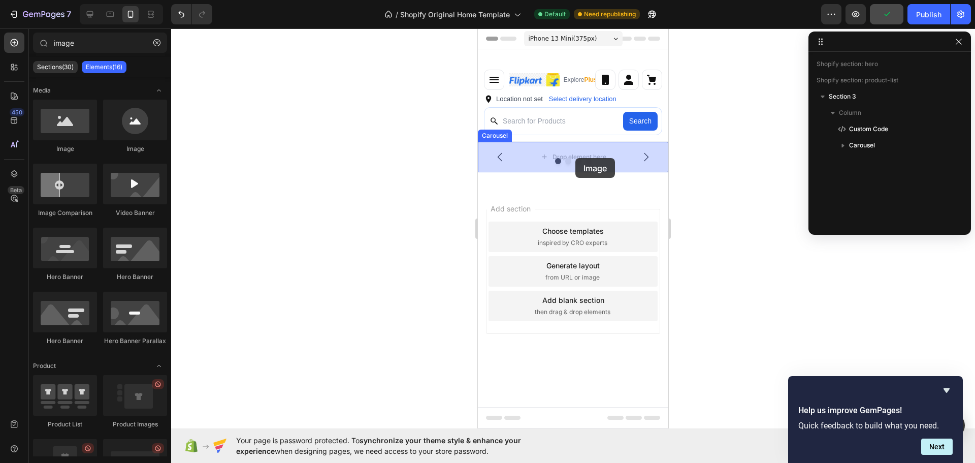
drag, startPoint x: 559, startPoint y: 152, endPoint x: 575, endPoint y: 158, distance: 17.4
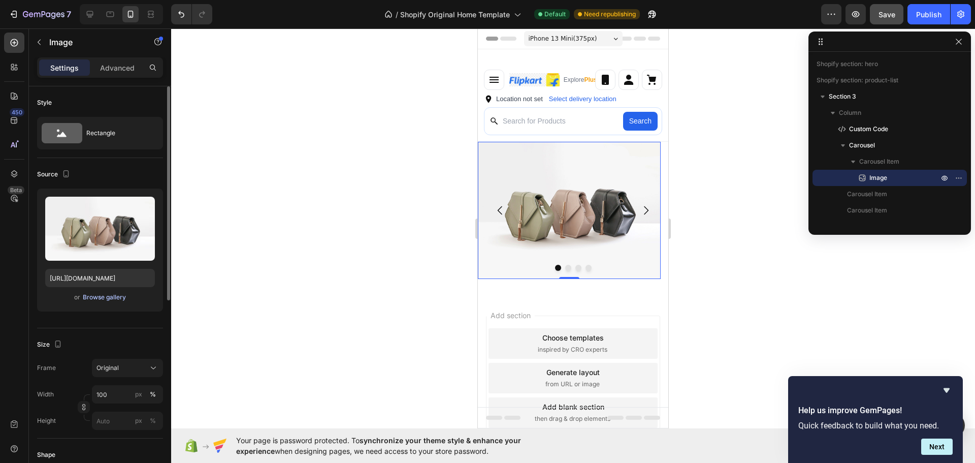
click at [110, 297] on div "Browse gallery" at bounding box center [104, 296] width 43 height 9
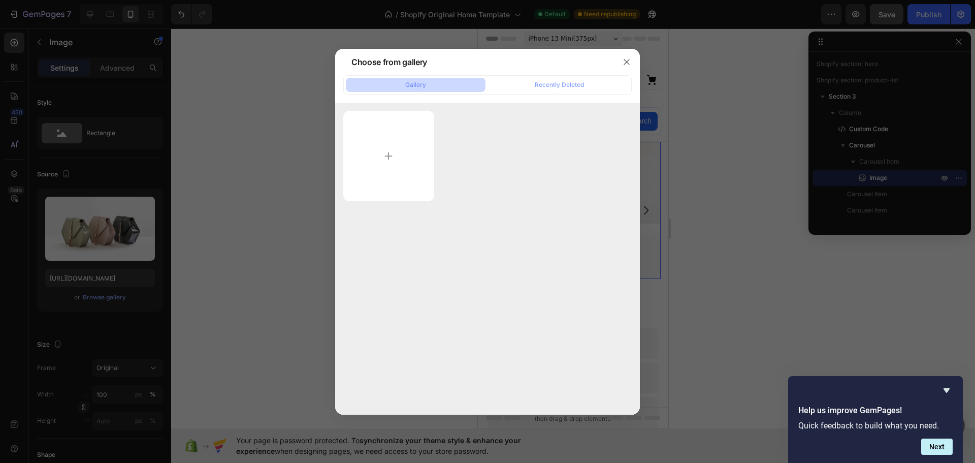
click at [434, 160] on div at bounding box center [487, 156] width 288 height 90
click at [424, 160] on input "file" at bounding box center [388, 156] width 91 height 90
type input "C:\fakepath\17be7cbaa12a6e56.webp"
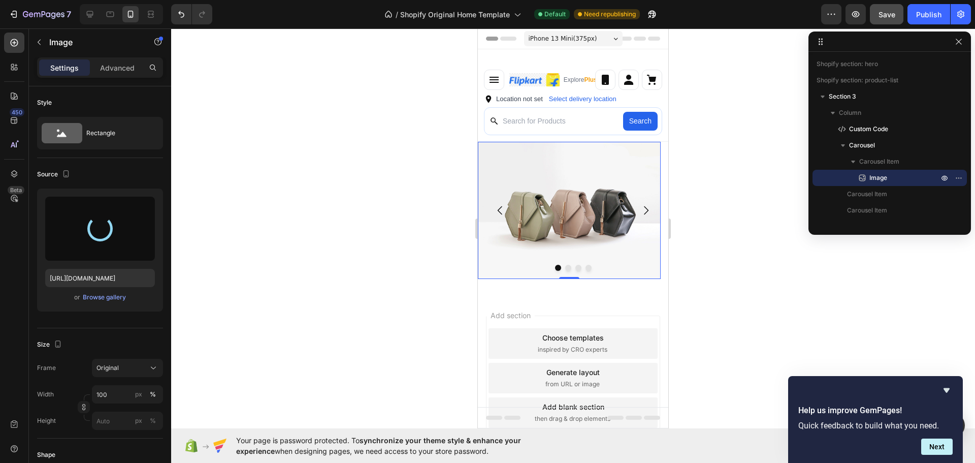
type input "[URL][DOMAIN_NAME]"
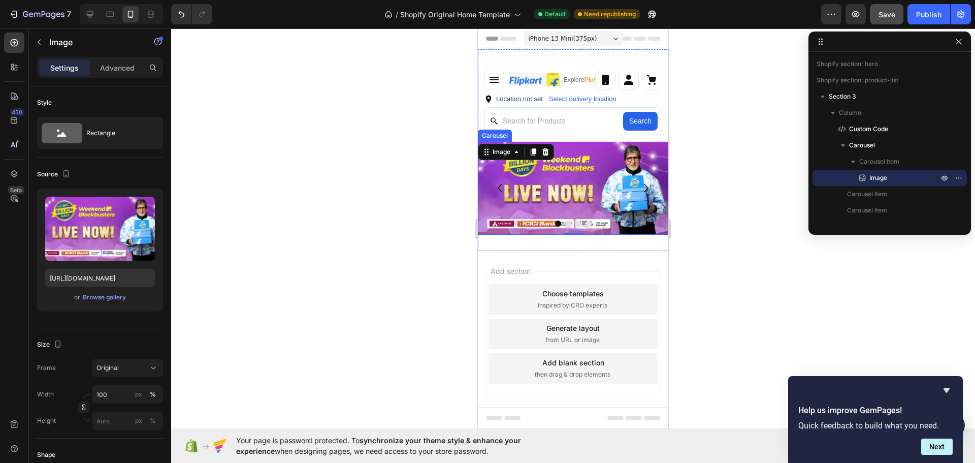
click at [568, 223] on button "Dot" at bounding box center [568, 223] width 6 height 6
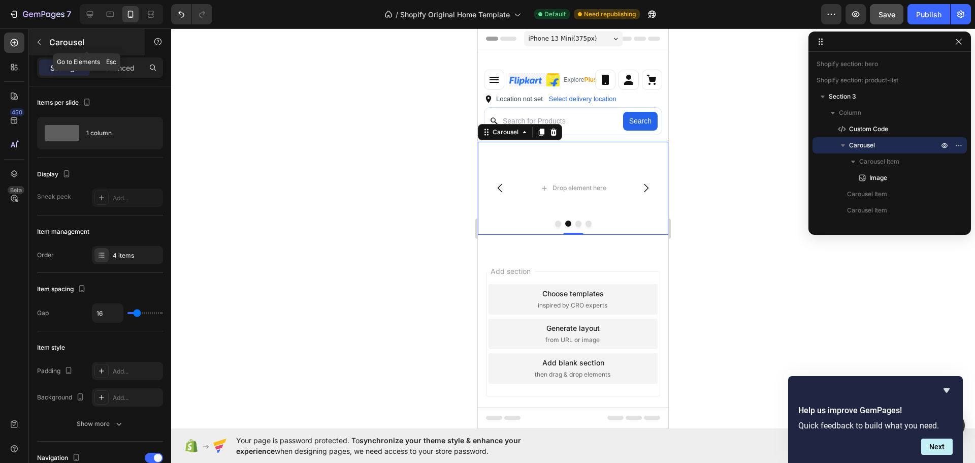
click at [37, 43] on icon "button" at bounding box center [39, 42] width 8 height 8
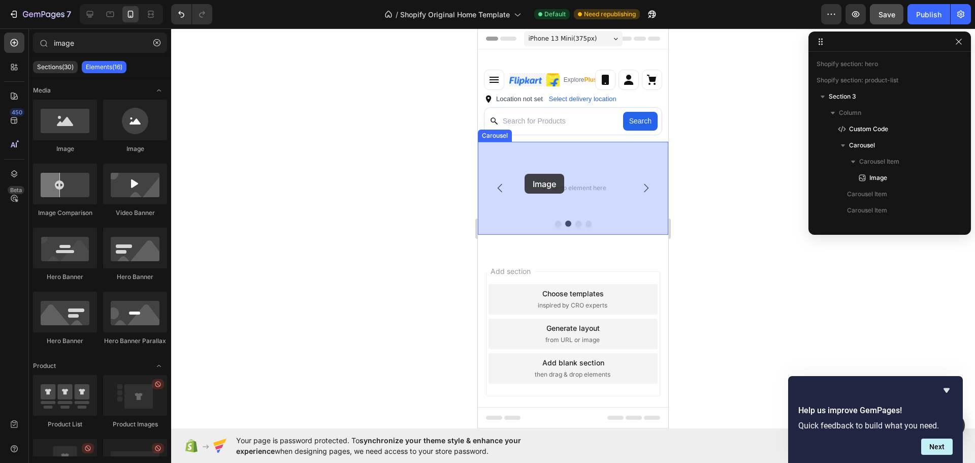
drag, startPoint x: 553, startPoint y: 152, endPoint x: 534, endPoint y: 175, distance: 29.9
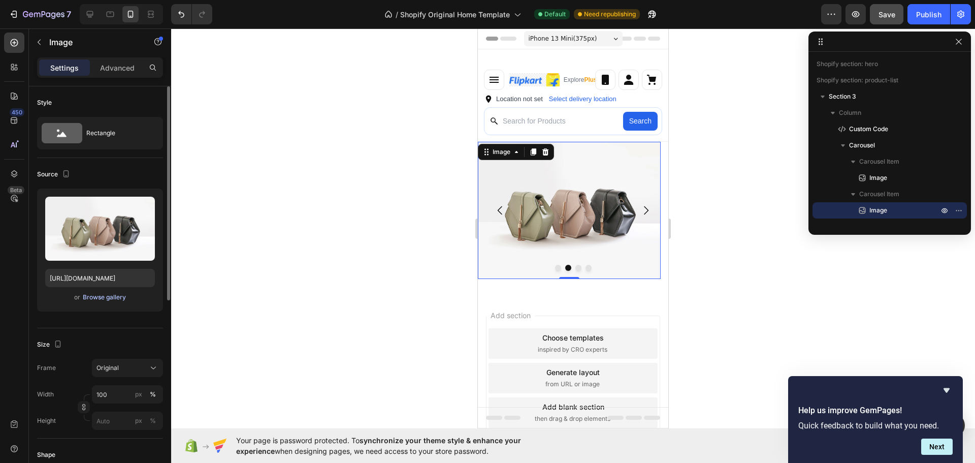
click at [121, 297] on div "Browse gallery" at bounding box center [104, 296] width 43 height 9
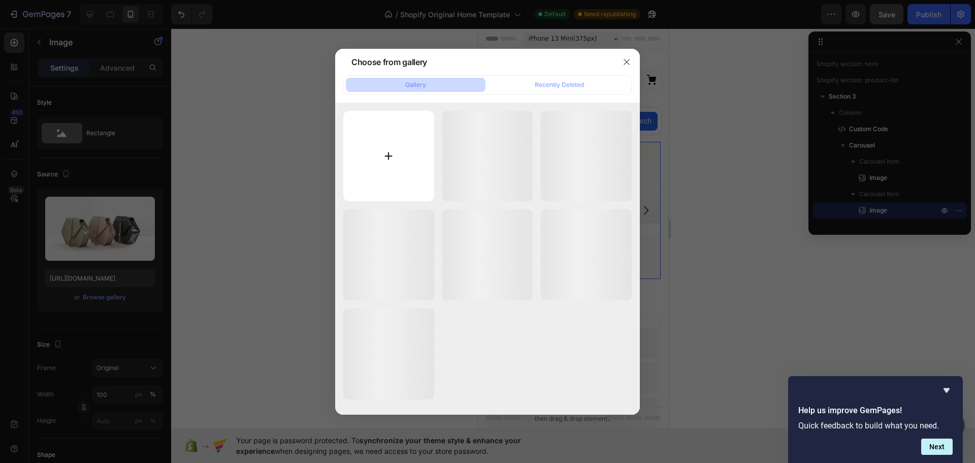
click at [397, 175] on input "file" at bounding box center [388, 156] width 91 height 91
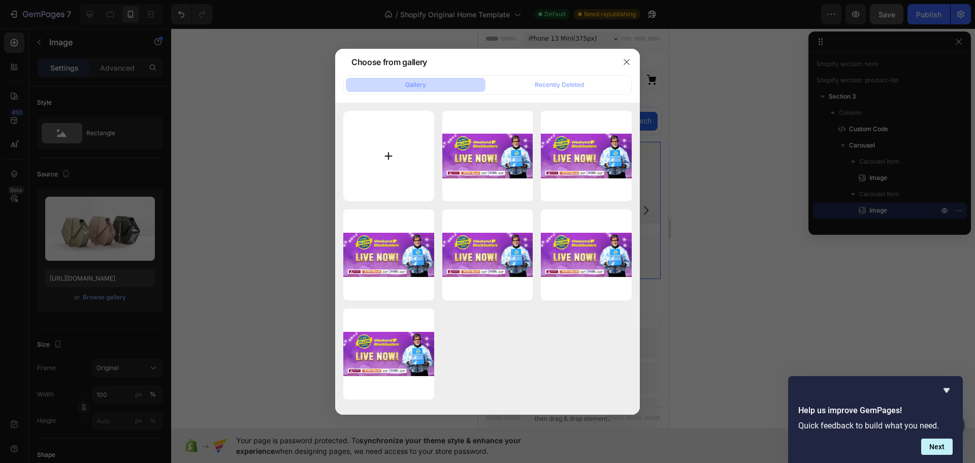
type input "C:\fakepath\62401a3a82b65c05.webp"
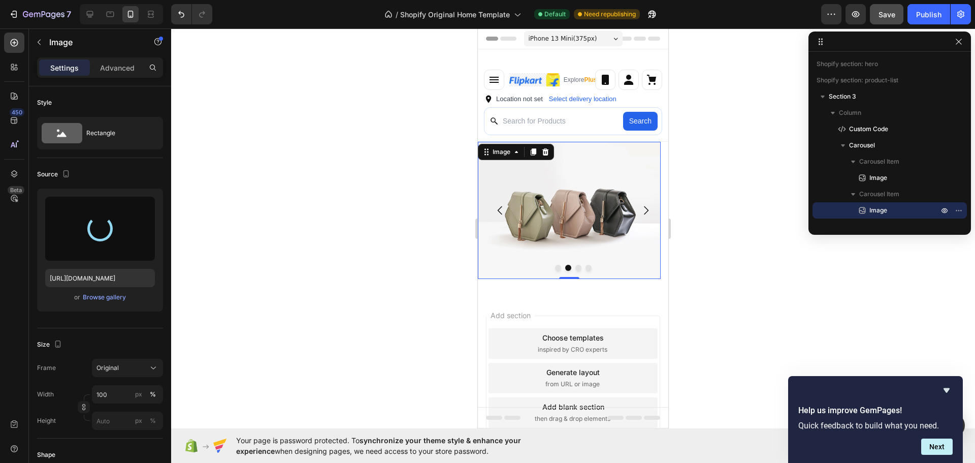
type input "[URL][DOMAIN_NAME]"
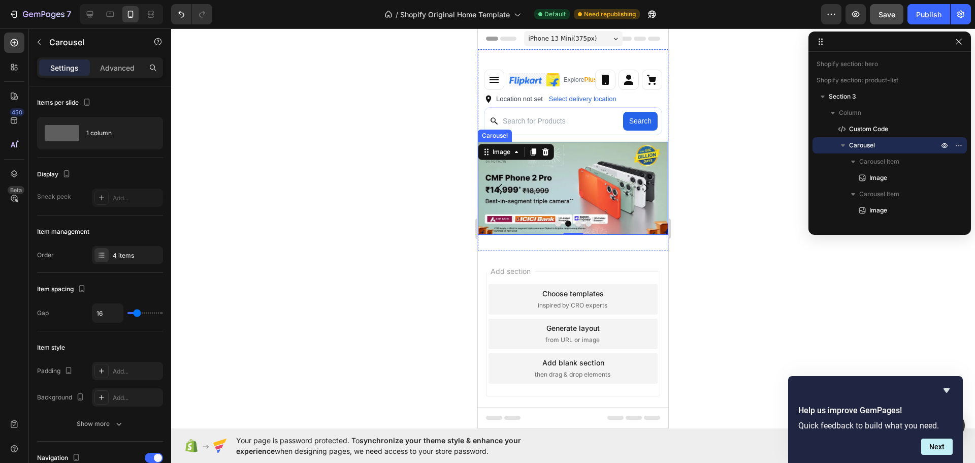
click at [577, 224] on button "Dot" at bounding box center [578, 223] width 6 height 6
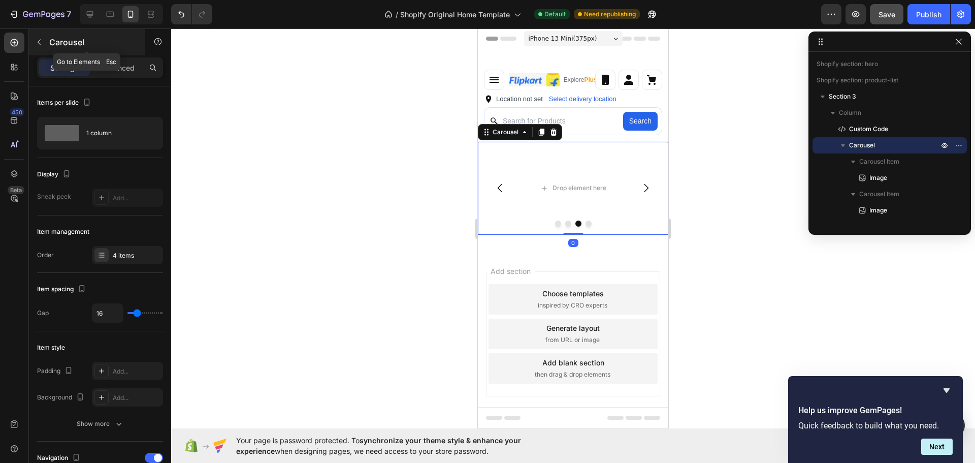
click at [52, 39] on p "Carousel" at bounding box center [92, 42] width 86 height 12
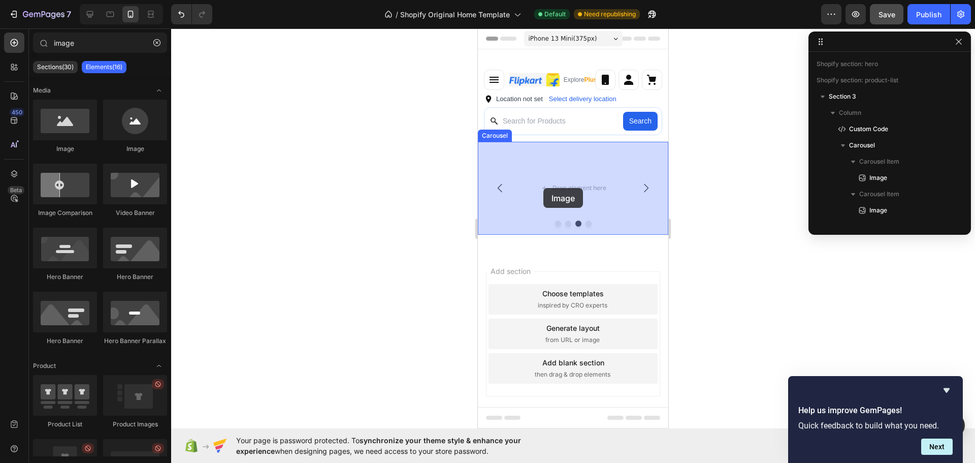
drag, startPoint x: 548, startPoint y: 149, endPoint x: 547, endPoint y: 188, distance: 38.6
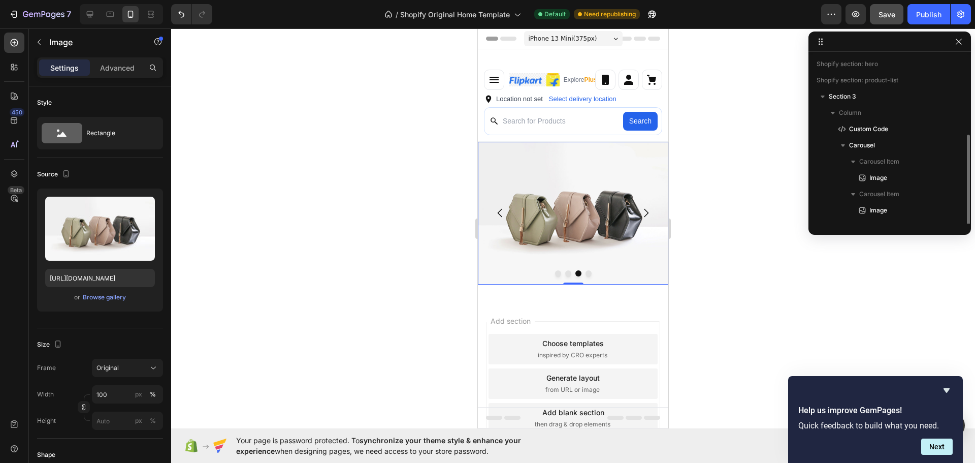
scroll to position [44, 0]
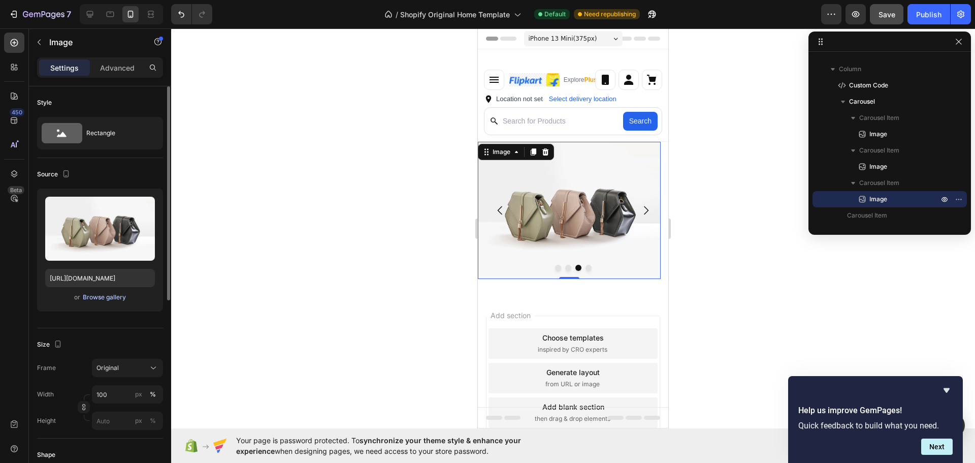
click at [109, 296] on div "Browse gallery" at bounding box center [104, 296] width 43 height 9
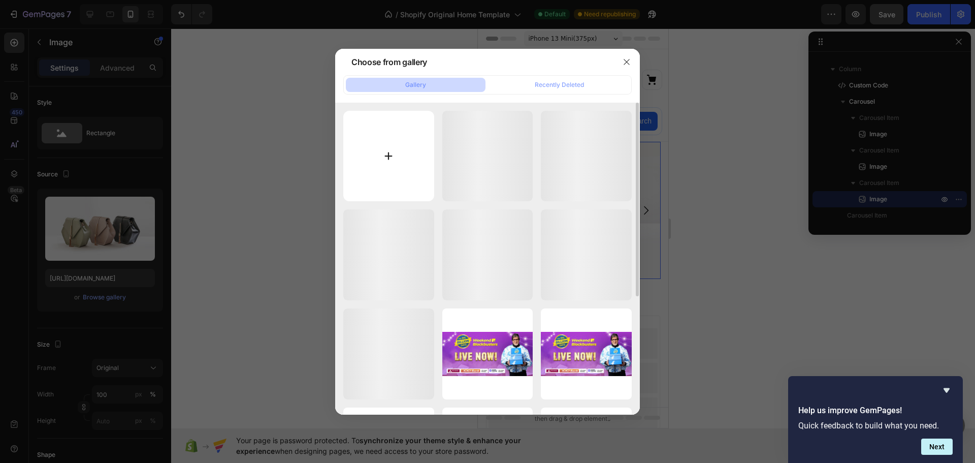
click at [412, 161] on input "file" at bounding box center [388, 156] width 91 height 91
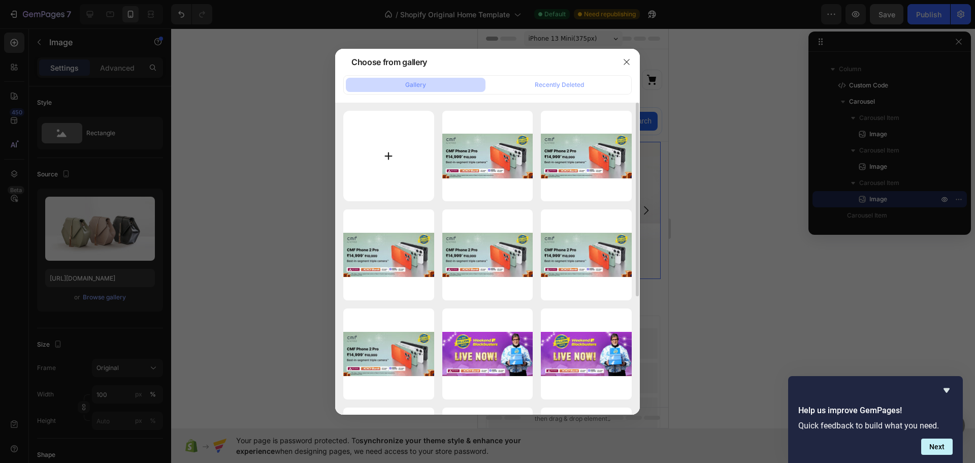
type input "C:\fakepath\584c3a18d6b284e5.webp"
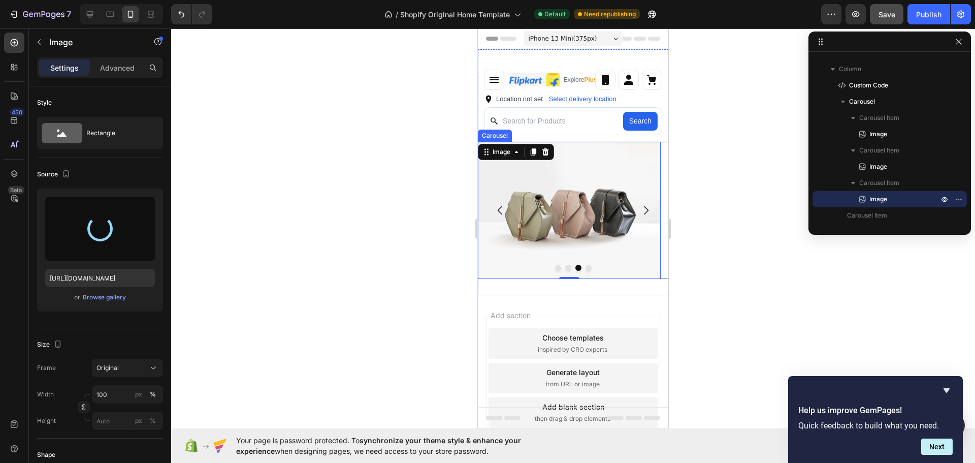
type input "[URL][DOMAIN_NAME]"
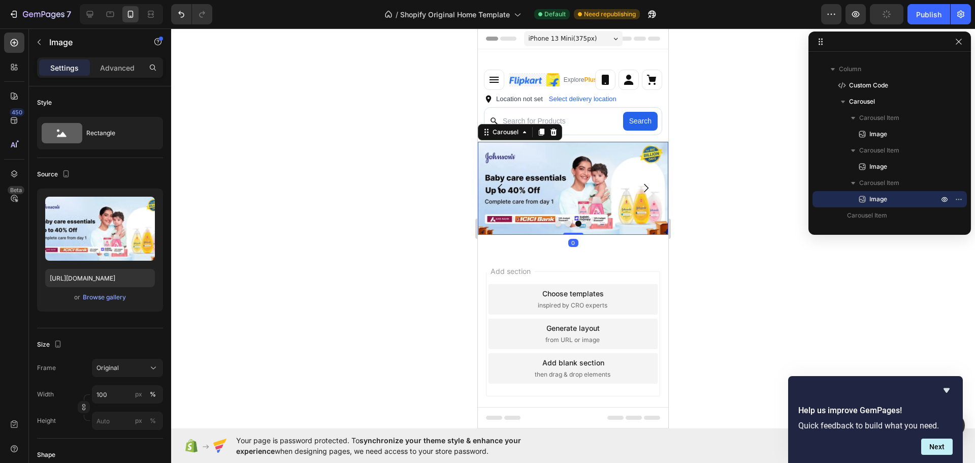
click at [588, 225] on button "Dot" at bounding box center [588, 223] width 6 height 6
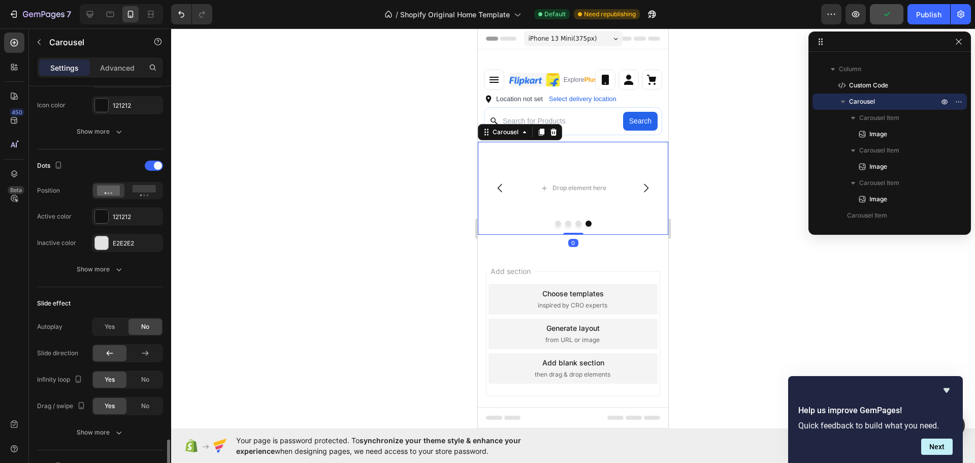
scroll to position [826, 0]
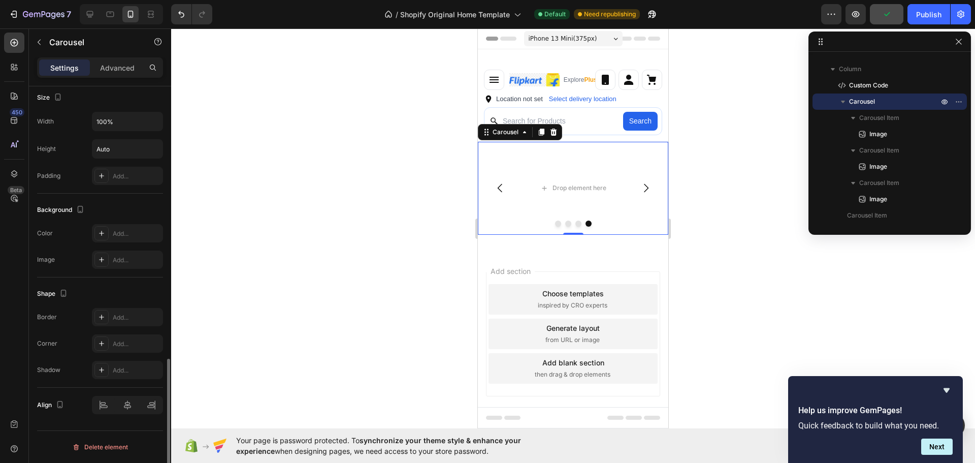
click at [89, 444] on div "Delete element" at bounding box center [100, 447] width 56 height 12
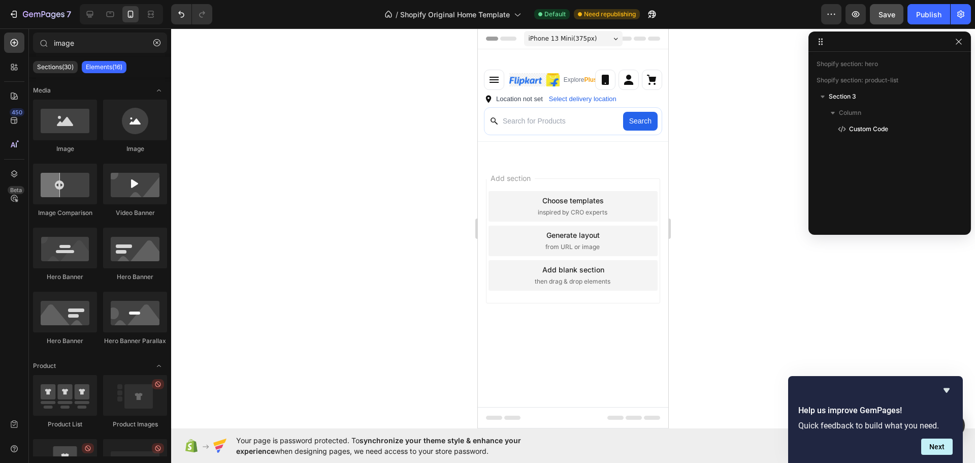
scroll to position [0, 0]
type input "imag"
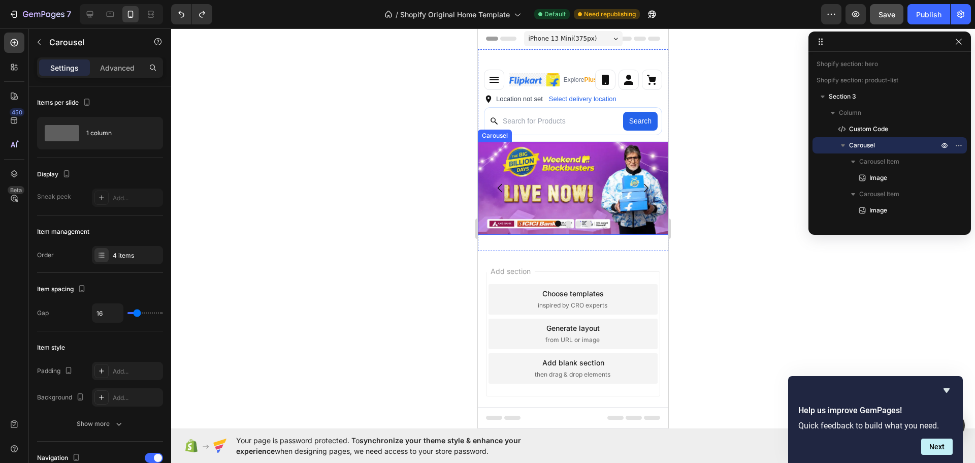
click at [588, 222] on button "Dot" at bounding box center [588, 223] width 6 height 6
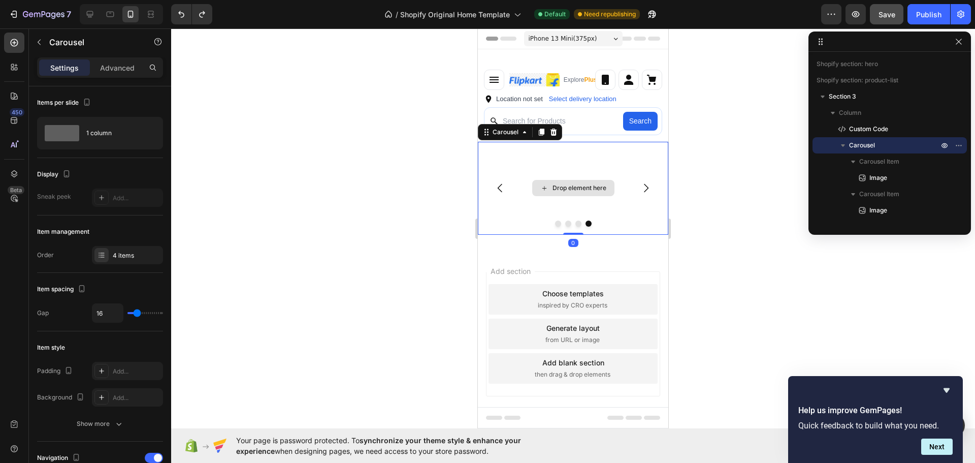
click at [595, 149] on div "Drop element here" at bounding box center [573, 188] width 190 height 93
click at [509, 130] on div "Carousel" at bounding box center [505, 131] width 30 height 9
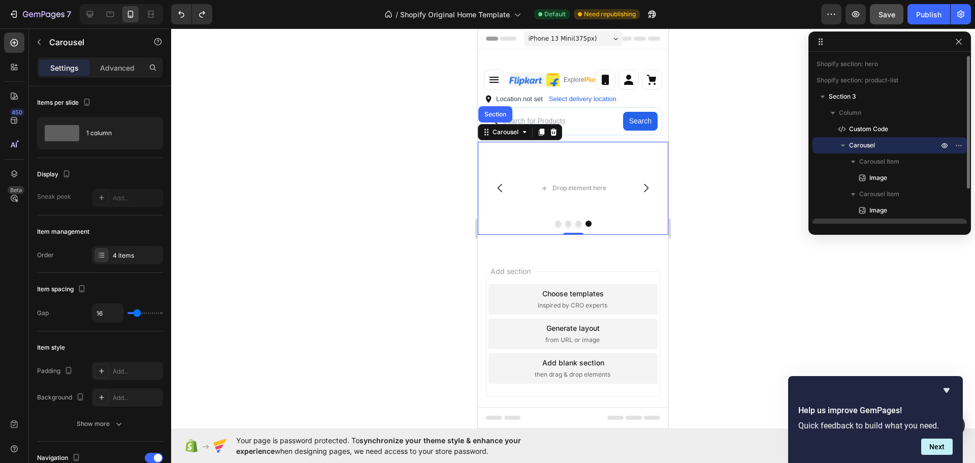
scroll to position [44, 0]
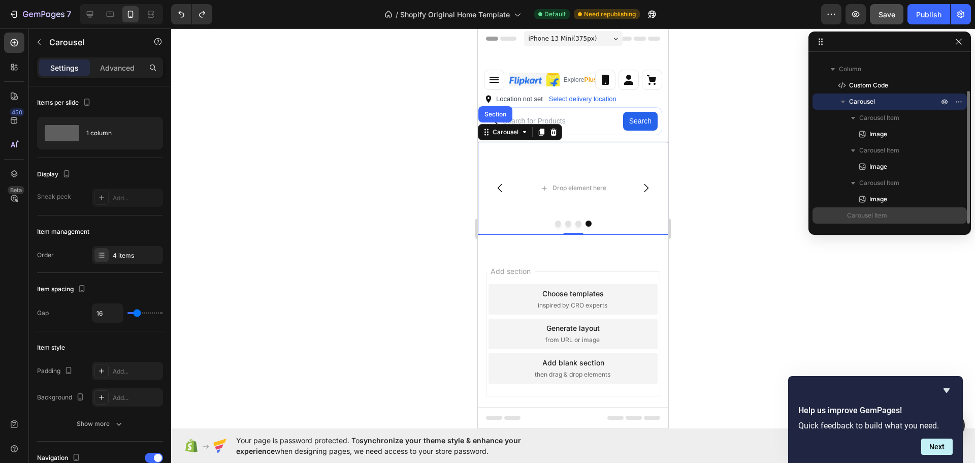
click at [913, 210] on p "Carousel Item" at bounding box center [887, 215] width 81 height 10
click at [943, 218] on div "Carousel Item" at bounding box center [889, 215] width 146 height 16
click at [960, 105] on icon "button" at bounding box center [959, 101] width 8 height 8
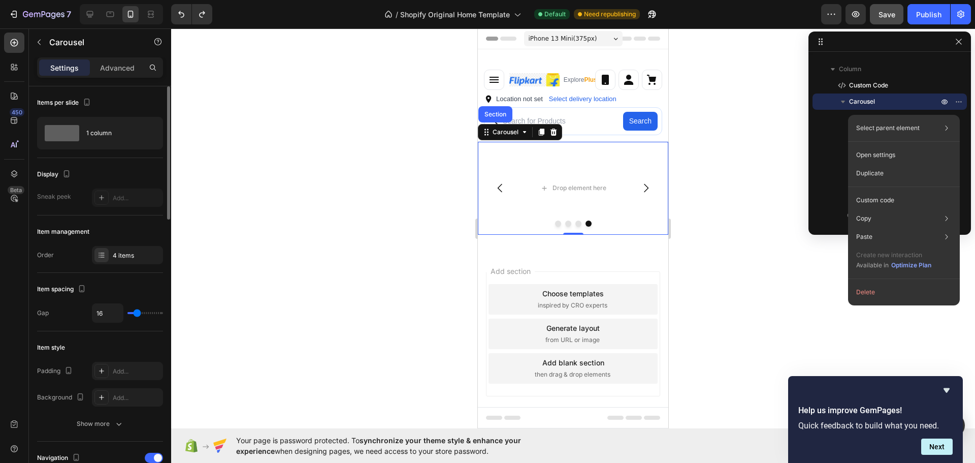
scroll to position [305, 0]
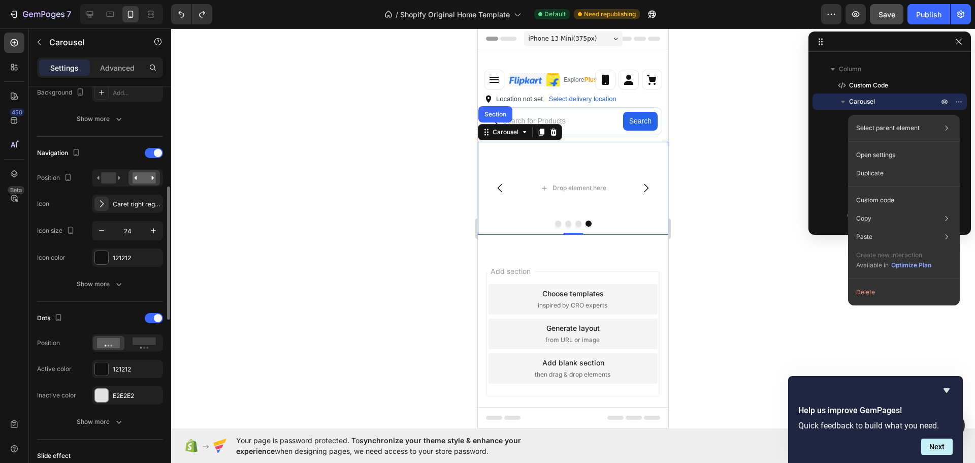
click at [267, 273] on div at bounding box center [573, 245] width 804 height 434
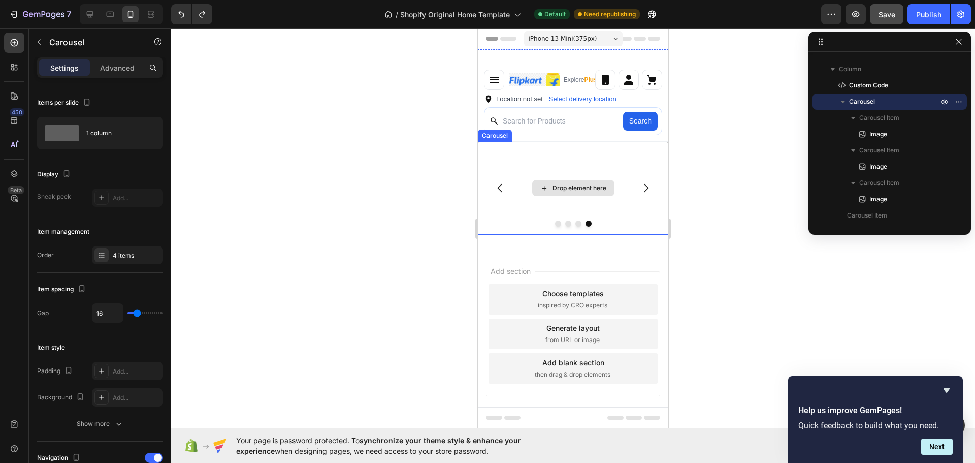
click at [607, 207] on div "Drop element here" at bounding box center [573, 188] width 190 height 93
click at [550, 133] on icon at bounding box center [553, 132] width 8 height 8
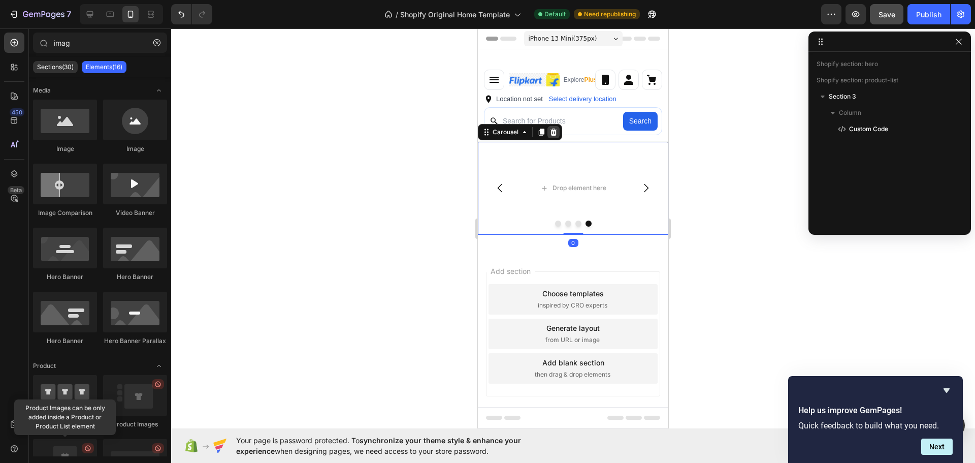
scroll to position [0, 0]
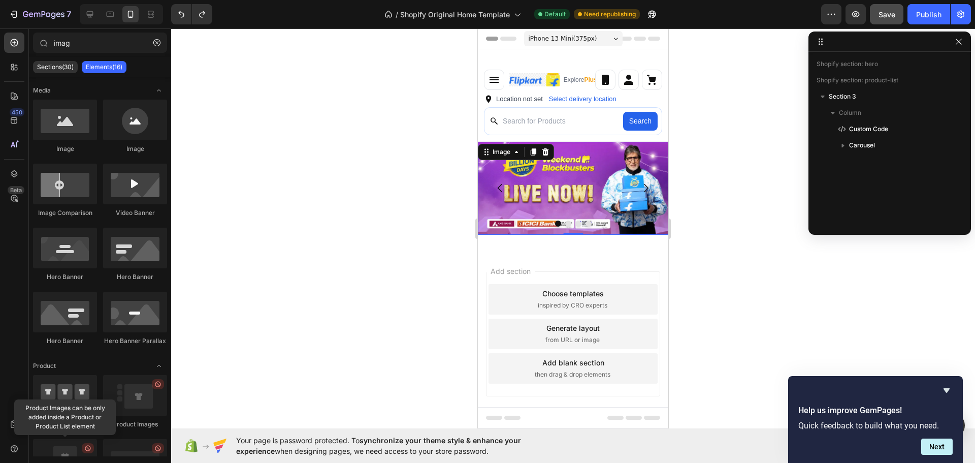
click at [611, 189] on img at bounding box center [573, 188] width 190 height 93
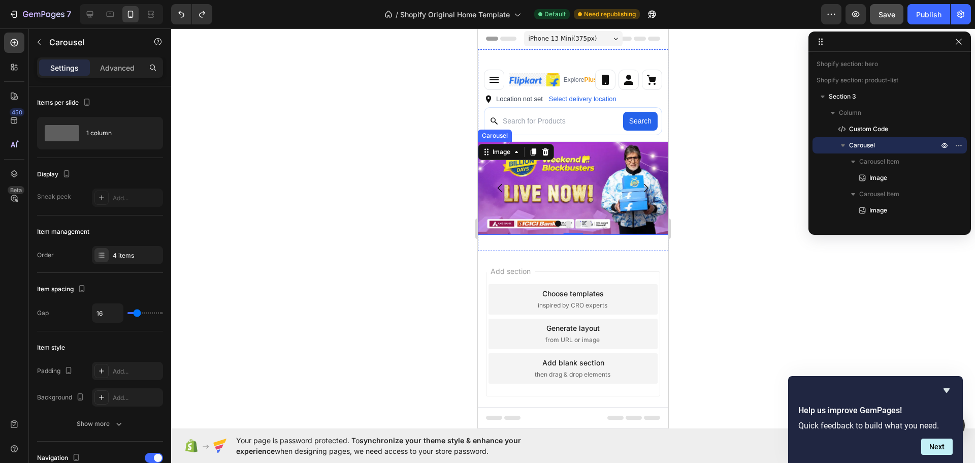
click at [587, 222] on button "Dot" at bounding box center [588, 223] width 6 height 6
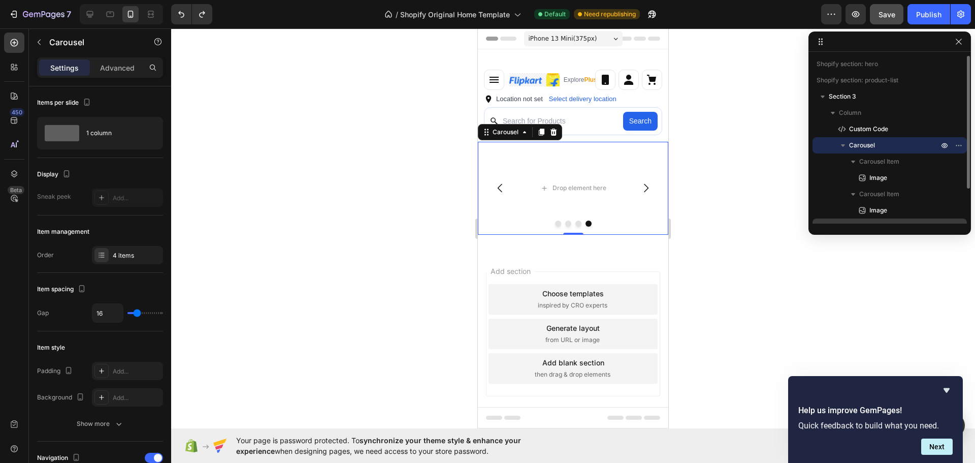
scroll to position [44, 0]
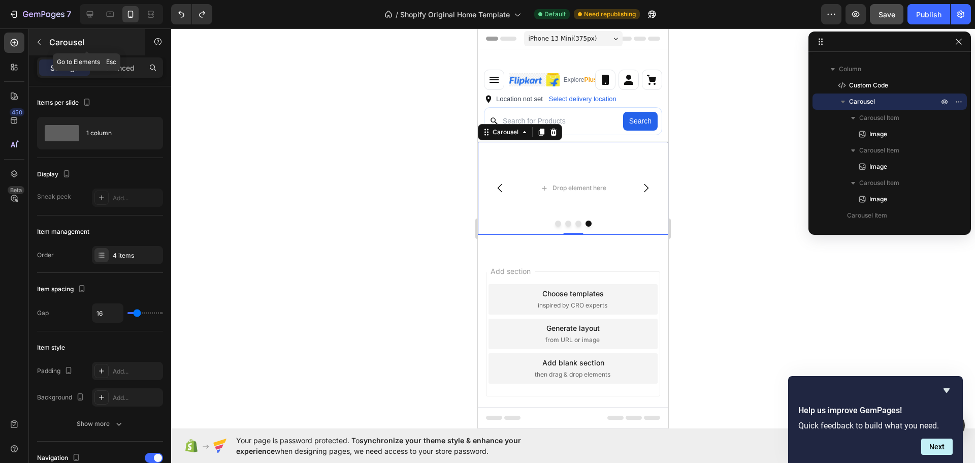
click at [47, 49] on div "Carousel" at bounding box center [87, 42] width 116 height 26
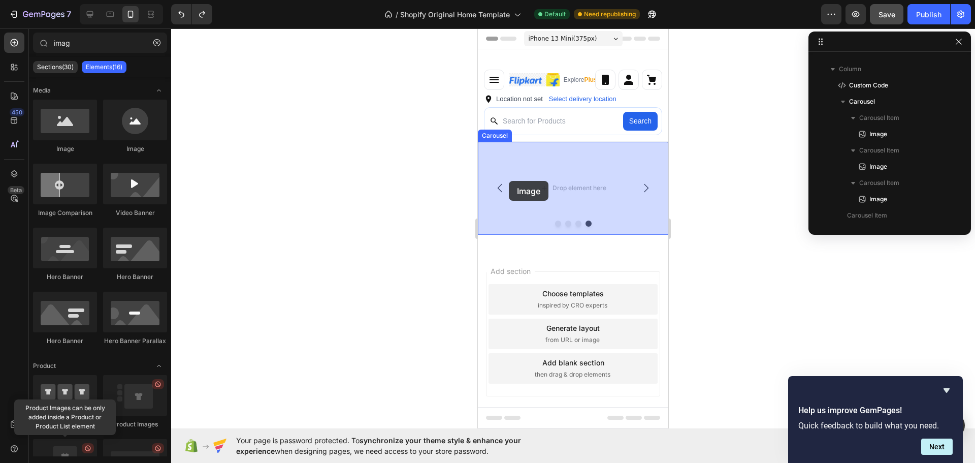
drag, startPoint x: 546, startPoint y: 157, endPoint x: 479, endPoint y: 179, distance: 70.0
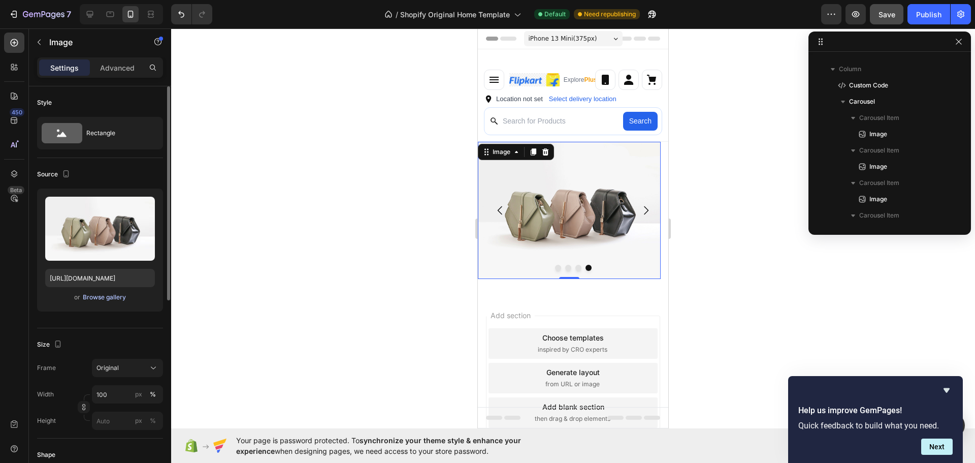
click at [101, 300] on div "Browse gallery" at bounding box center [104, 296] width 43 height 9
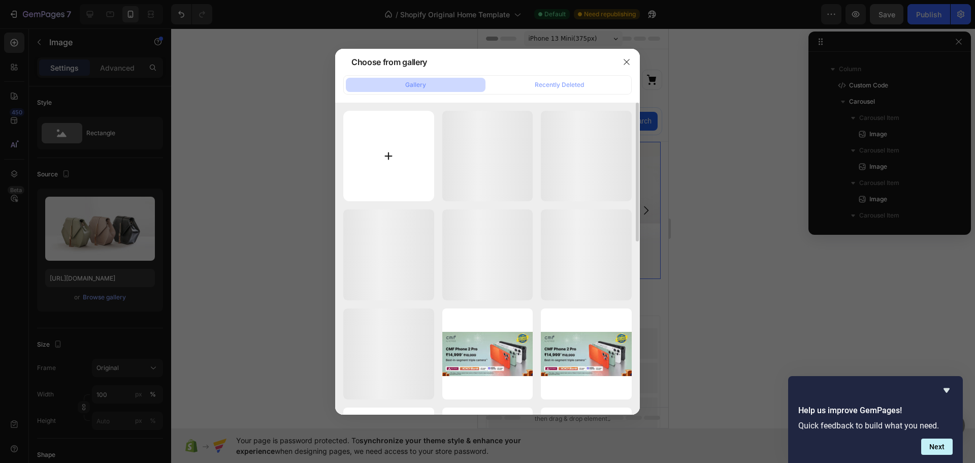
click at [408, 144] on input "file" at bounding box center [388, 156] width 91 height 91
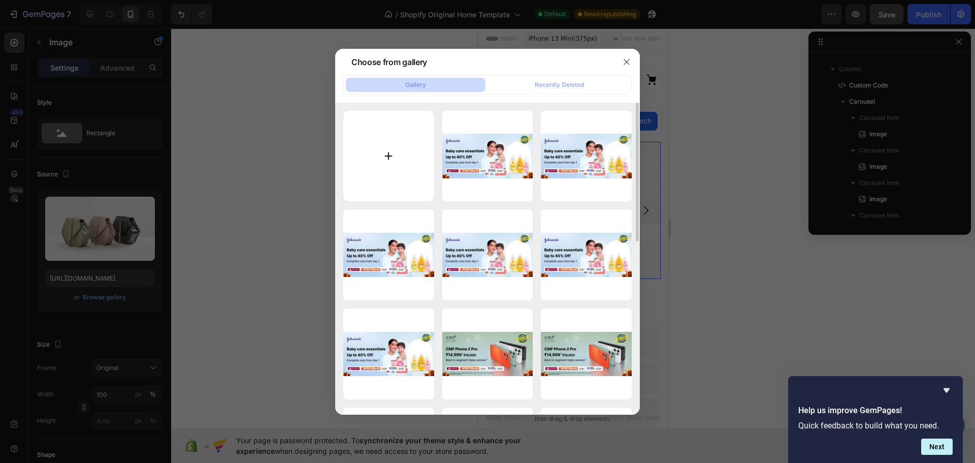
type input "C:\fakepath\bc5715ca05e7e1d8.webp"
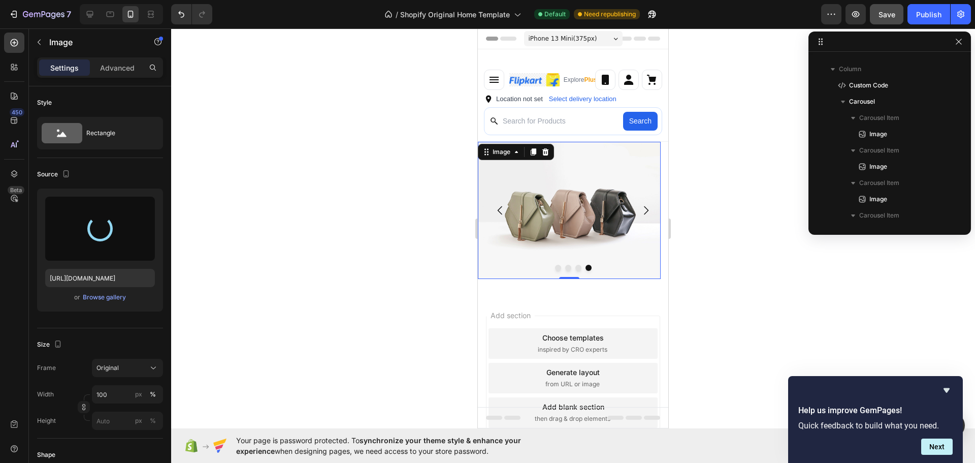
type input "[URL][DOMAIN_NAME]"
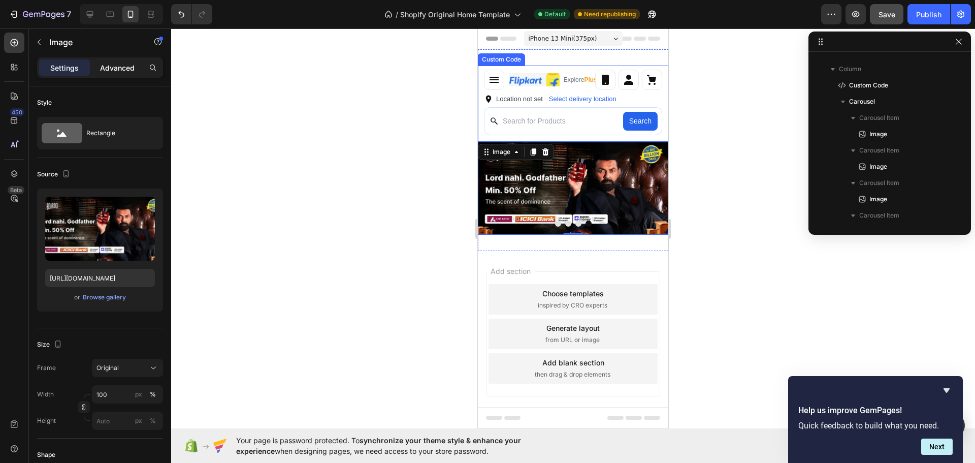
click at [106, 61] on div "Advanced" at bounding box center [117, 67] width 51 height 16
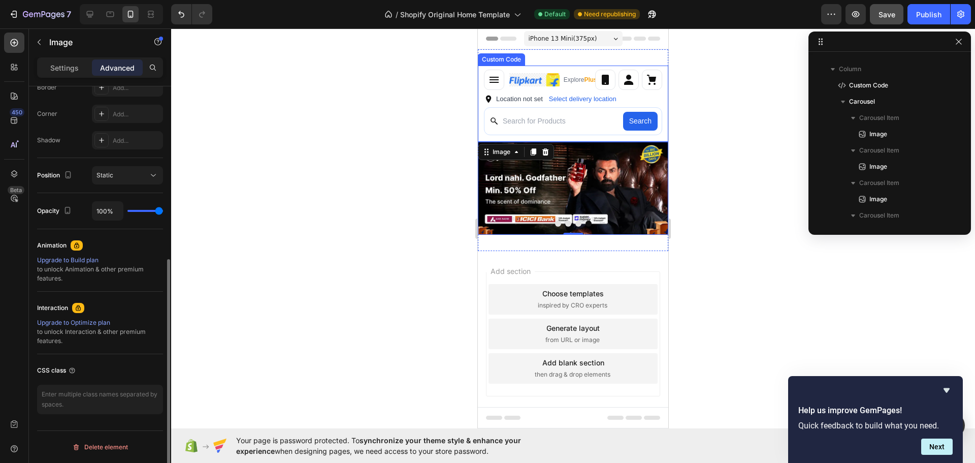
scroll to position [0, 0]
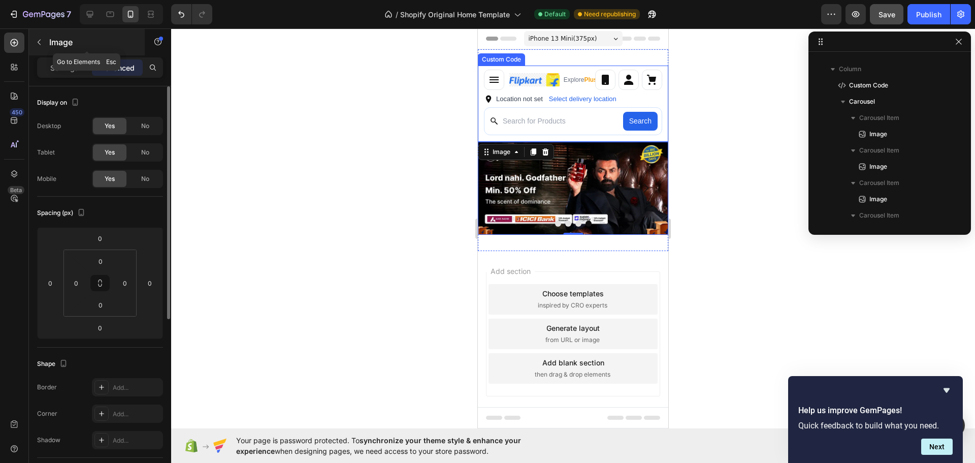
click at [44, 40] on button "button" at bounding box center [39, 42] width 16 height 16
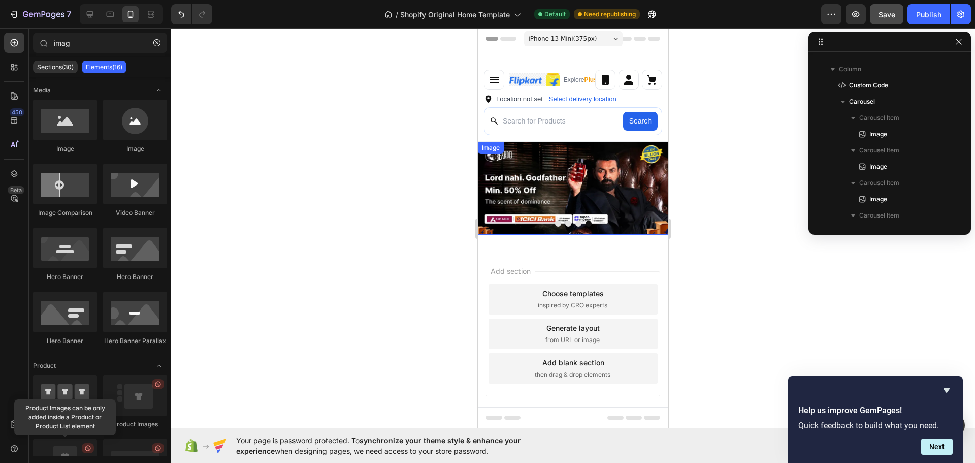
click at [524, 209] on img at bounding box center [573, 188] width 190 height 93
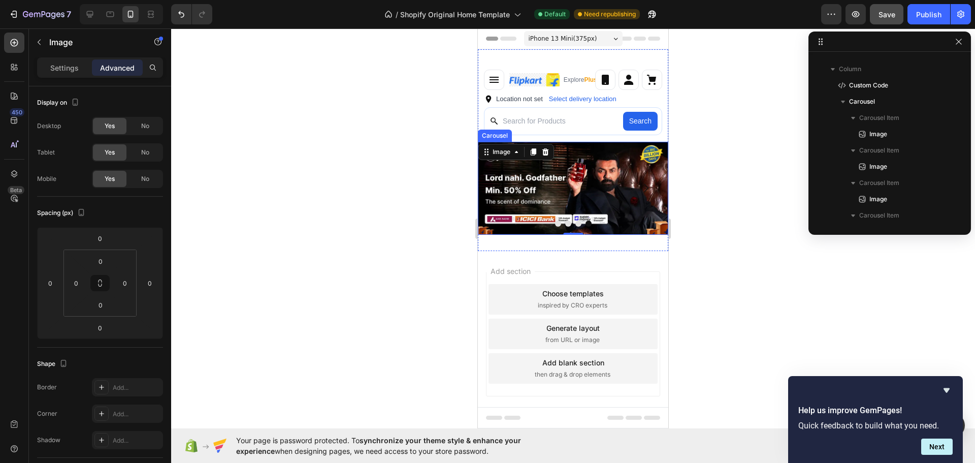
click at [67, 59] on div "Settings Advanced" at bounding box center [100, 67] width 126 height 20
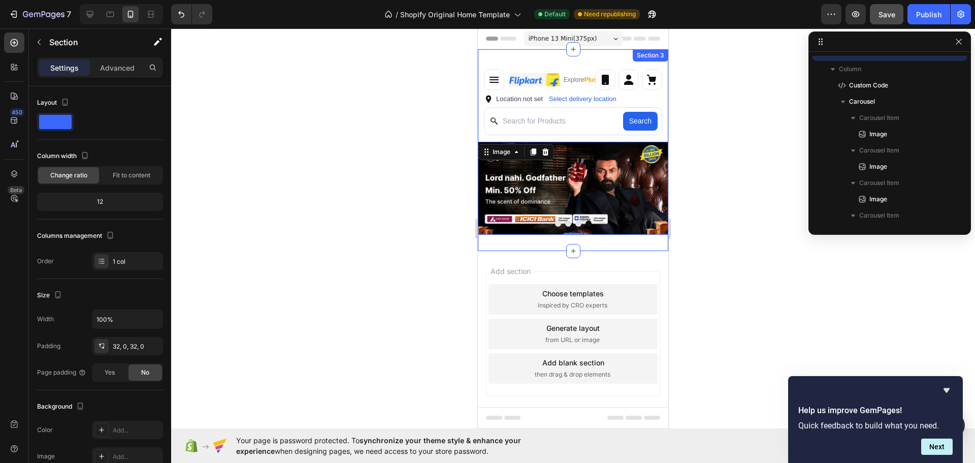
click at [640, 243] on div "Explore Plus ✨ Location not set Select delivery location Search Custom Code Ima…" at bounding box center [573, 150] width 190 height 202
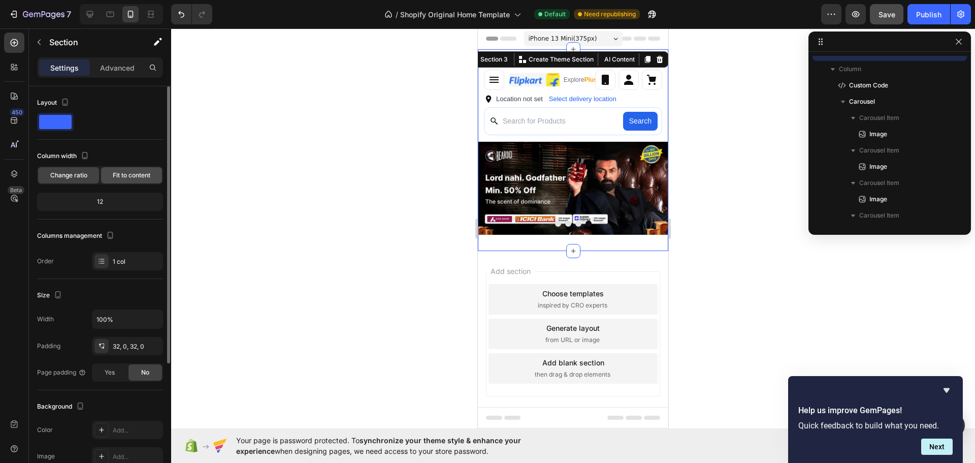
click at [141, 180] on div "Fit to content" at bounding box center [131, 175] width 61 height 16
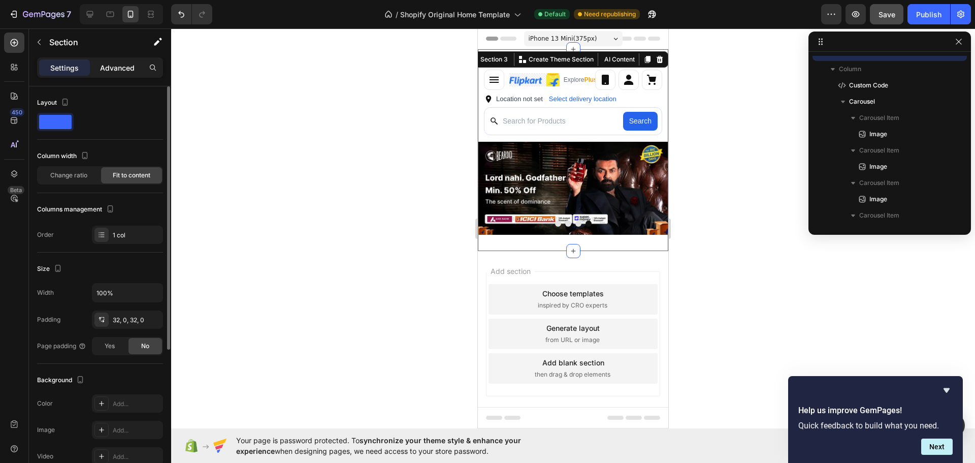
click at [125, 67] on p "Advanced" at bounding box center [117, 67] width 35 height 11
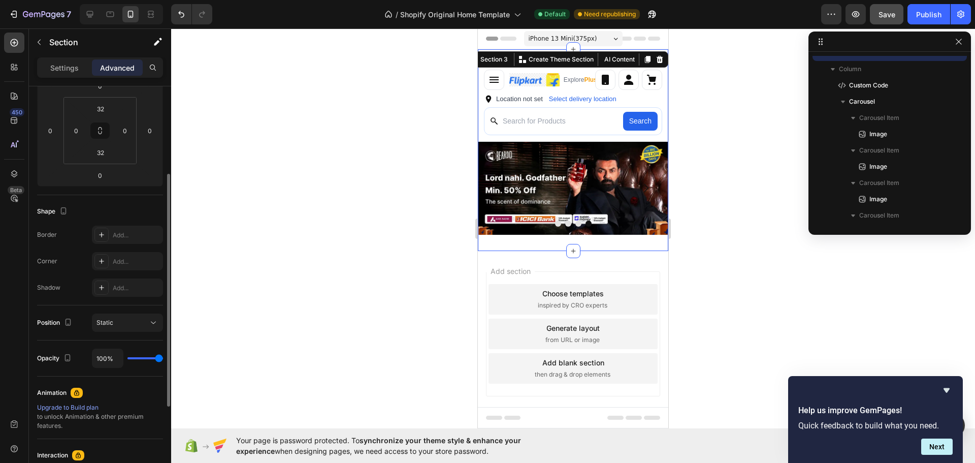
scroll to position [300, 0]
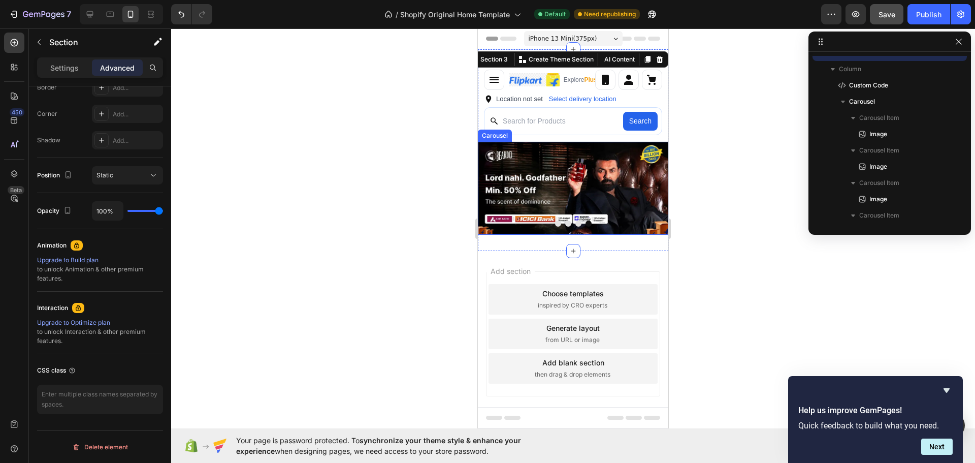
click at [558, 223] on button "Dot" at bounding box center [558, 223] width 6 height 6
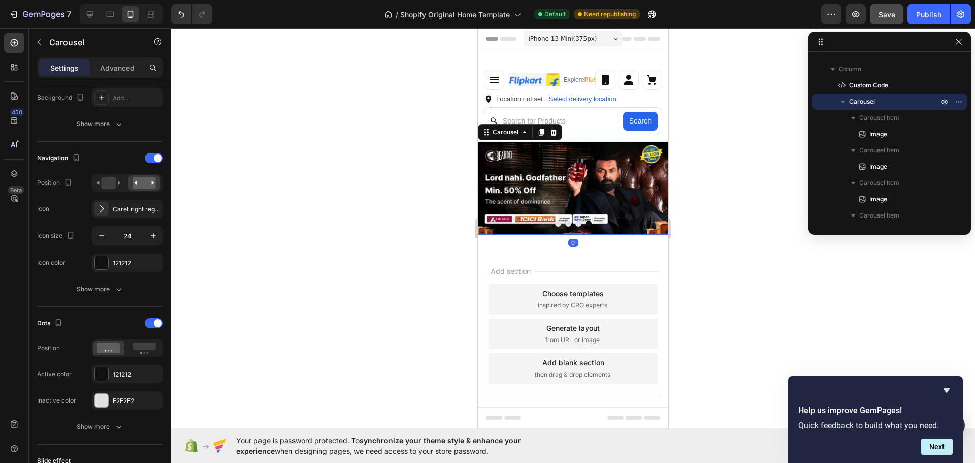
scroll to position [0, 0]
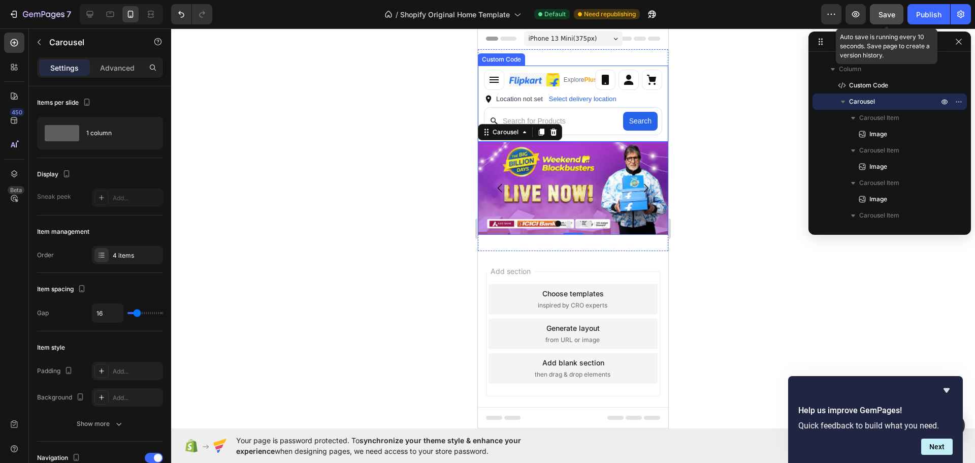
click at [888, 16] on span "Save" at bounding box center [886, 14] width 17 height 9
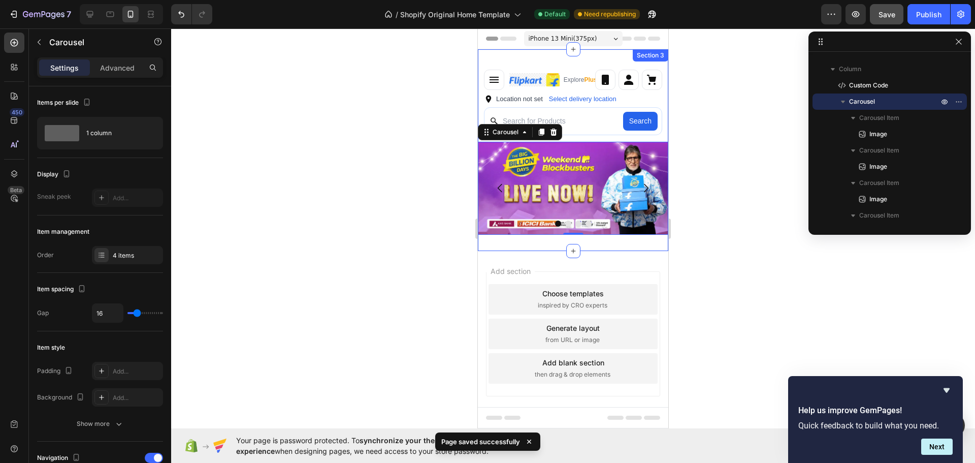
click at [591, 61] on div "Explore Plus ✨ Location not set Select delivery location Search Custom Code Ima…" at bounding box center [573, 150] width 190 height 202
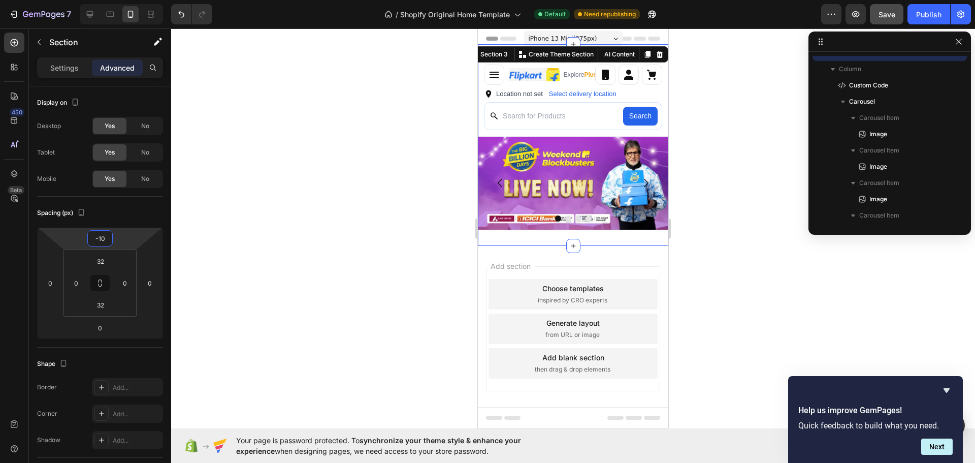
type input "-14"
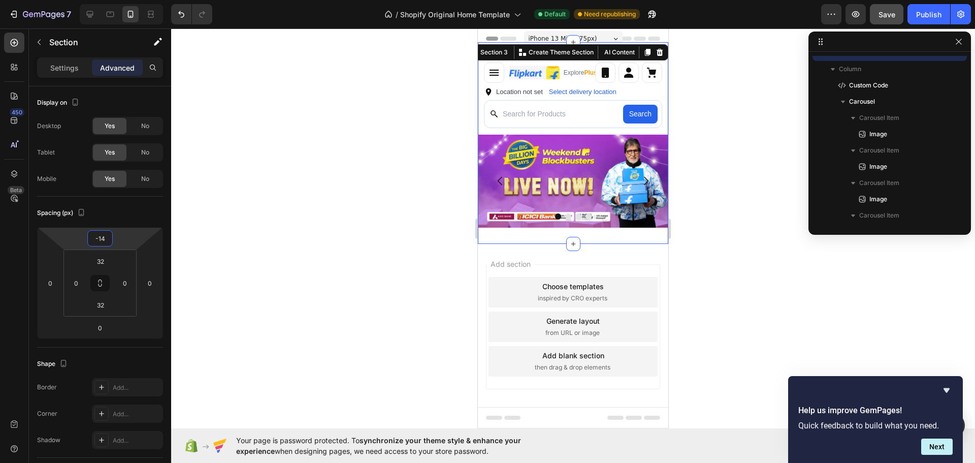
drag, startPoint x: 118, startPoint y: 245, endPoint x: 132, endPoint y: 249, distance: 14.7
click at [132, 0] on html "7 / Shopify Original Home Template Default Need republishing Preview Save Publi…" at bounding box center [487, 0] width 975 height 0
click at [712, 264] on div at bounding box center [573, 245] width 804 height 434
click at [596, 58] on div "Explore Plus ✨ Location not set Select delivery location Search Custom Code Ima…" at bounding box center [573, 143] width 190 height 202
type input "0"
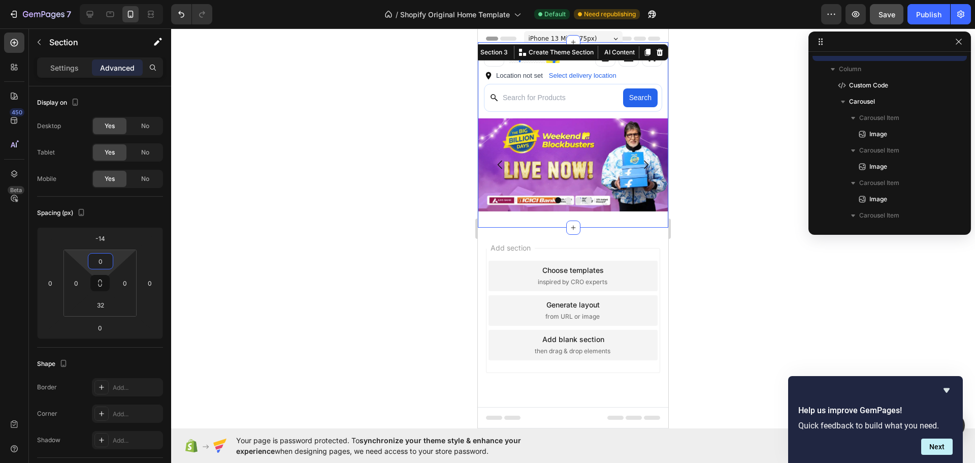
click at [123, 0] on html "7 / Shopify Original Home Template Default Need republishing Preview Save Publi…" at bounding box center [487, 0] width 975 height 0
click at [747, 231] on div at bounding box center [573, 245] width 804 height 434
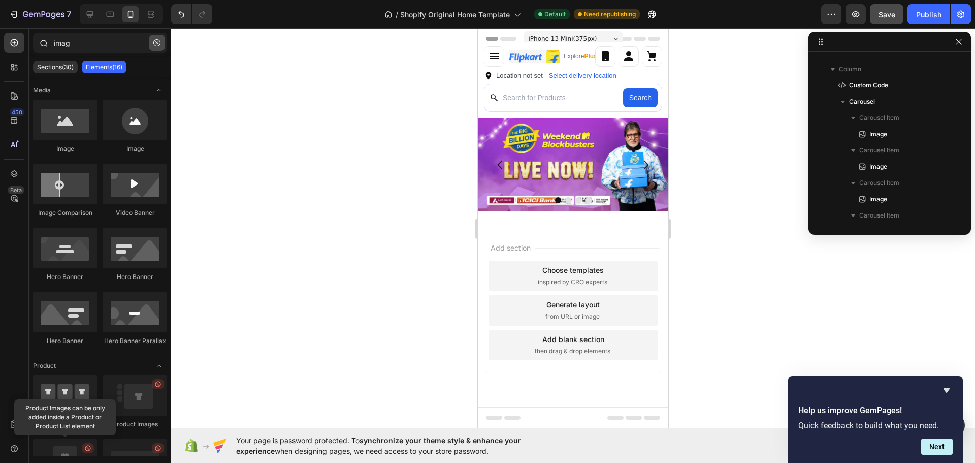
click at [160, 42] on icon "button" at bounding box center [156, 42] width 7 height 7
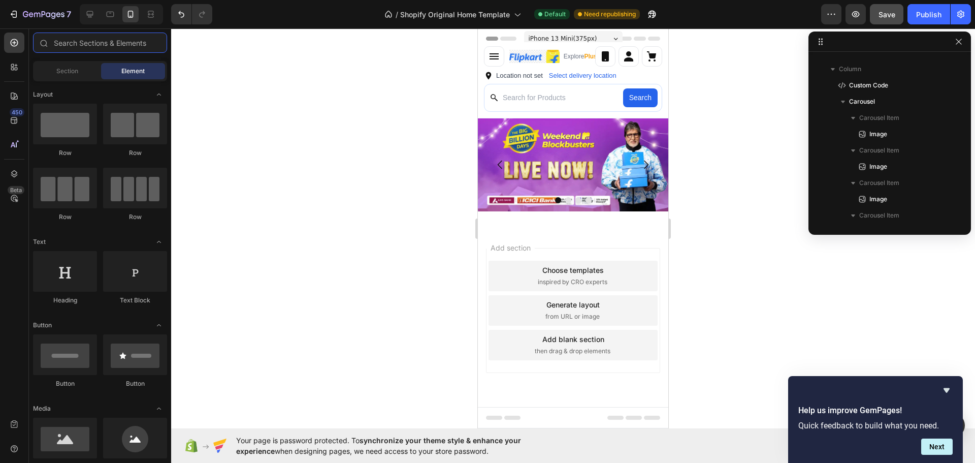
click at [199, 0] on div "7 / Shopify Original Home Template Default Need republishing Preview Save Publi…" at bounding box center [487, 0] width 975 height 0
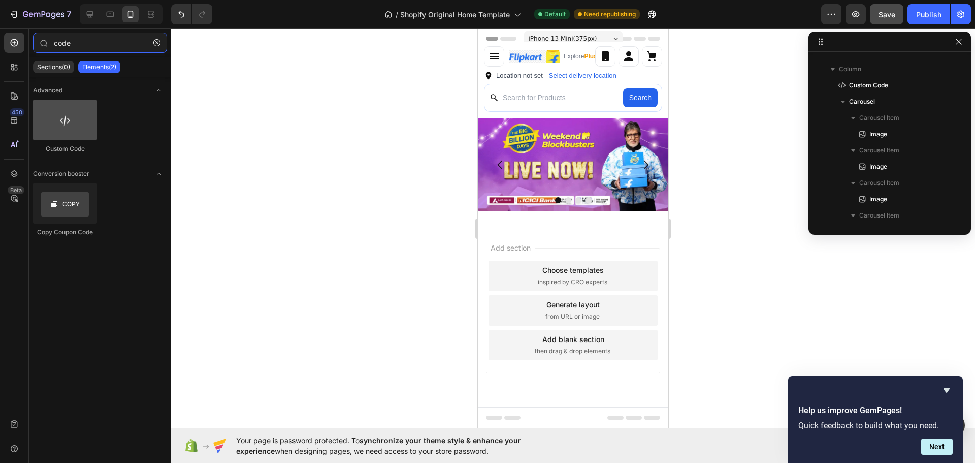
type input "code"
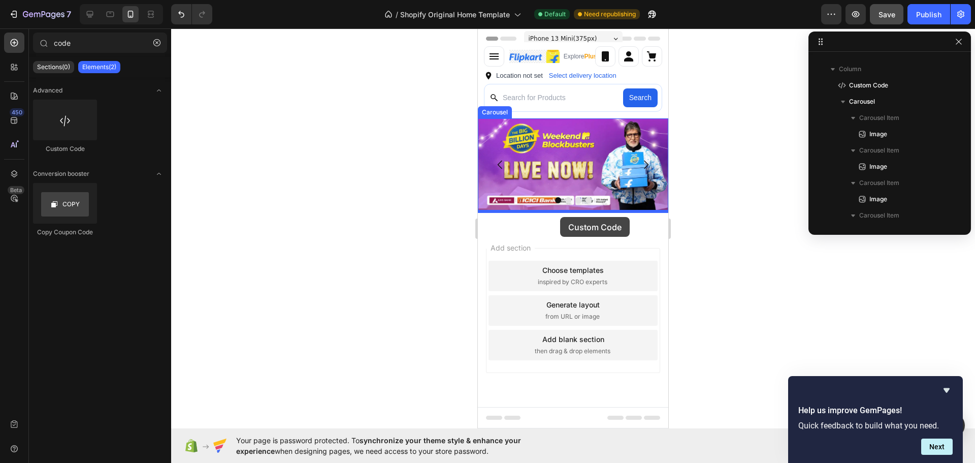
drag, startPoint x: 559, startPoint y: 161, endPoint x: 560, endPoint y: 216, distance: 54.8
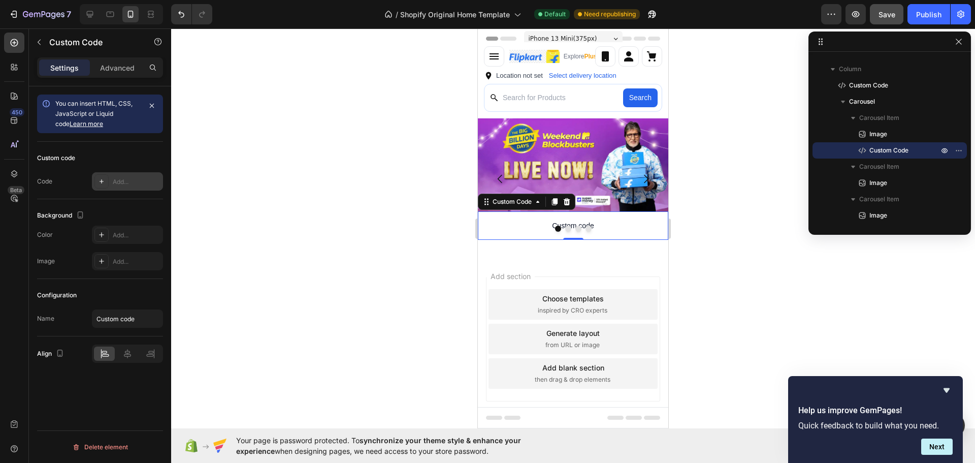
click at [127, 178] on div "Add..." at bounding box center [137, 181] width 48 height 9
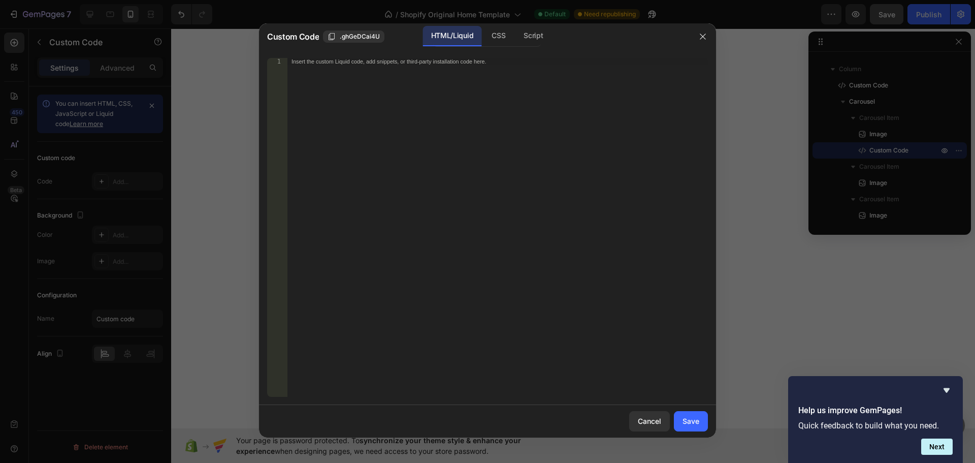
click at [477, 190] on div "Insert the custom Liquid code, add snippets, or third-party installation code h…" at bounding box center [497, 234] width 420 height 353
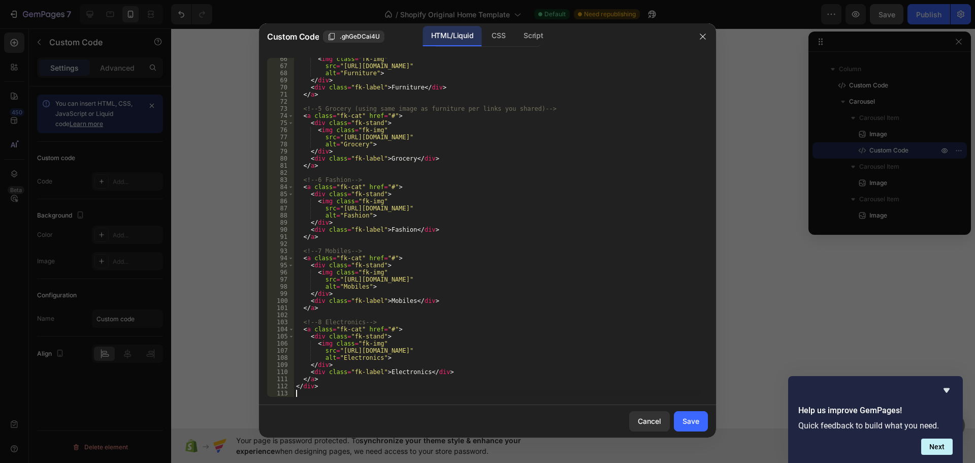
scroll to position [465, 0]
click at [684, 427] on button "Save" at bounding box center [691, 421] width 34 height 20
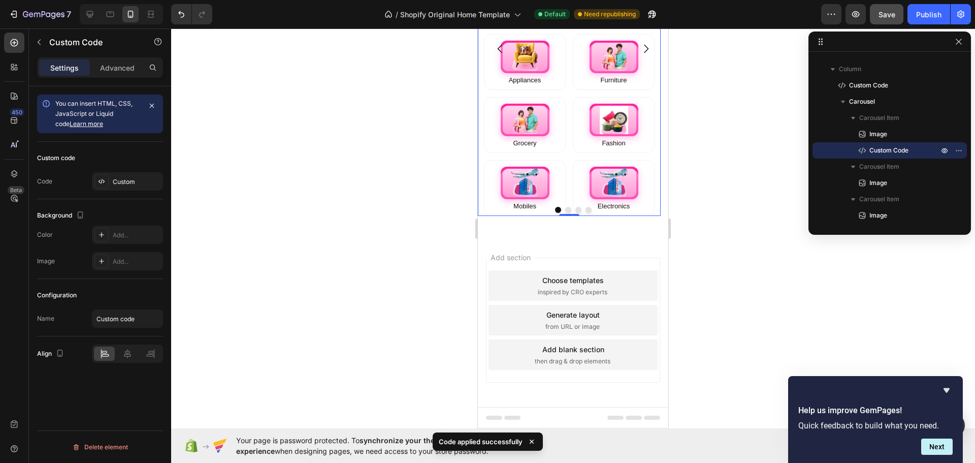
scroll to position [96, 0]
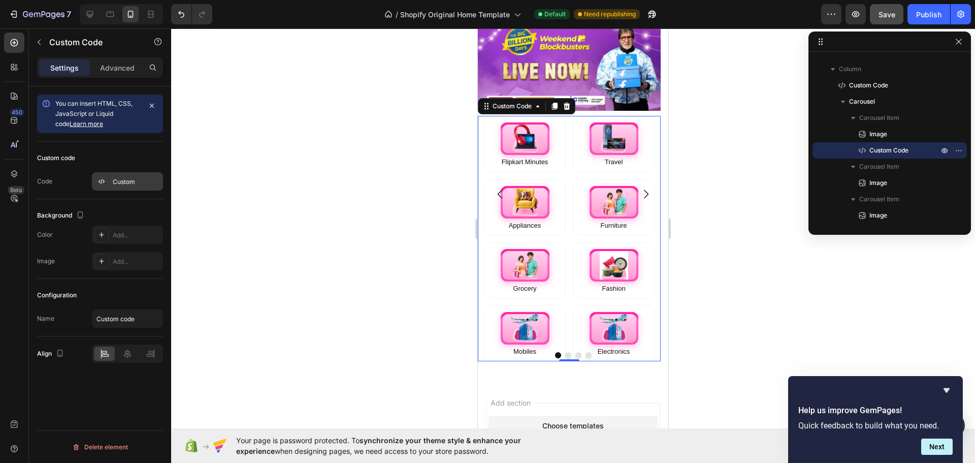
click at [134, 188] on div "Custom" at bounding box center [127, 181] width 71 height 18
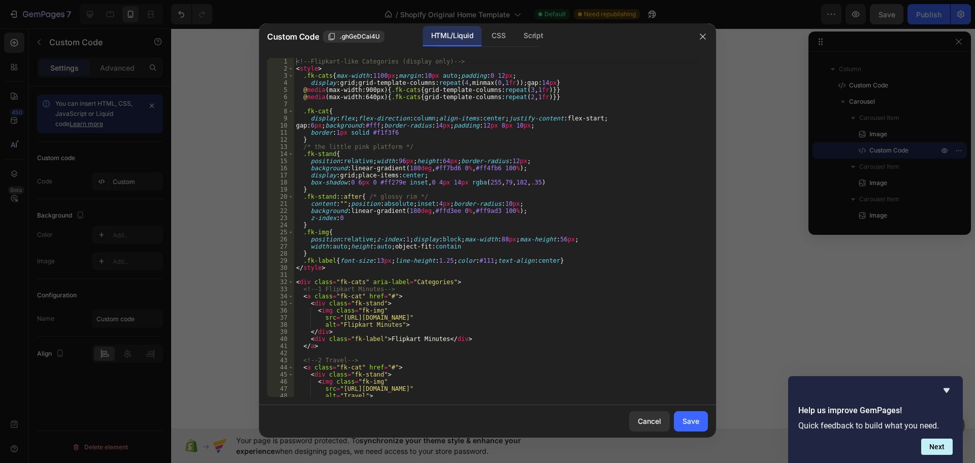
click at [476, 195] on div "<!-- Flipkart-like Categories (display only) --> < style > .fk-cats { max-width…" at bounding box center [497, 234] width 406 height 353
type textarea "</div>"
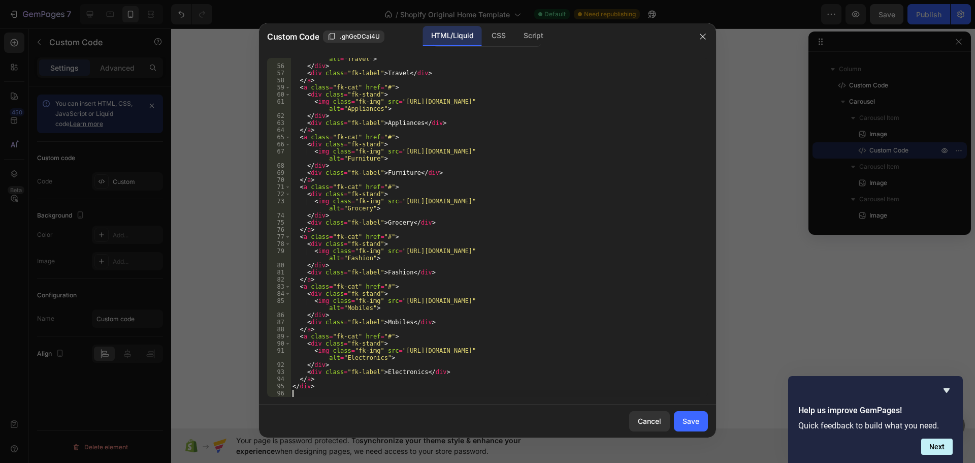
scroll to position [401, 0]
click at [686, 424] on div "Save" at bounding box center [690, 420] width 17 height 11
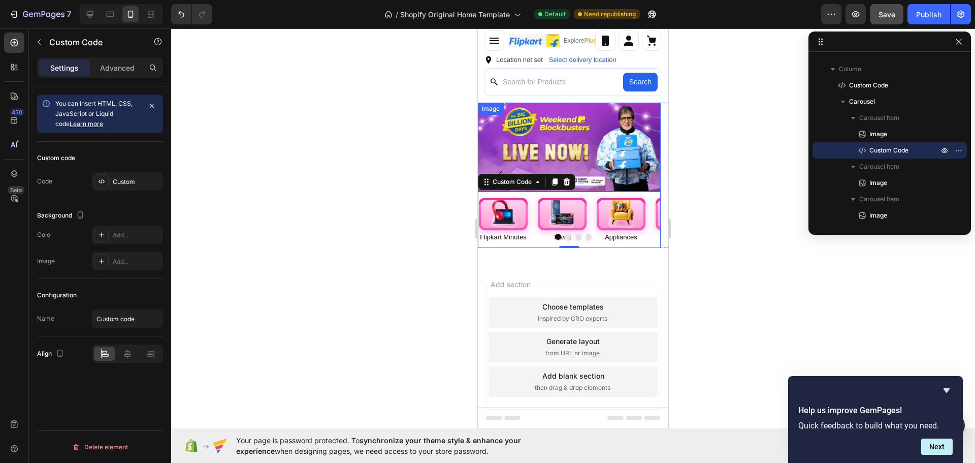
scroll to position [28, 0]
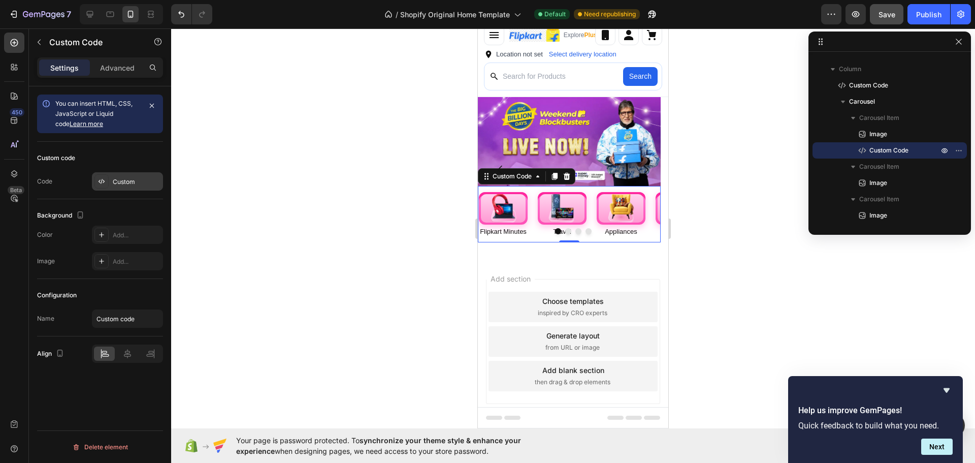
click at [107, 175] on div at bounding box center [101, 181] width 14 height 14
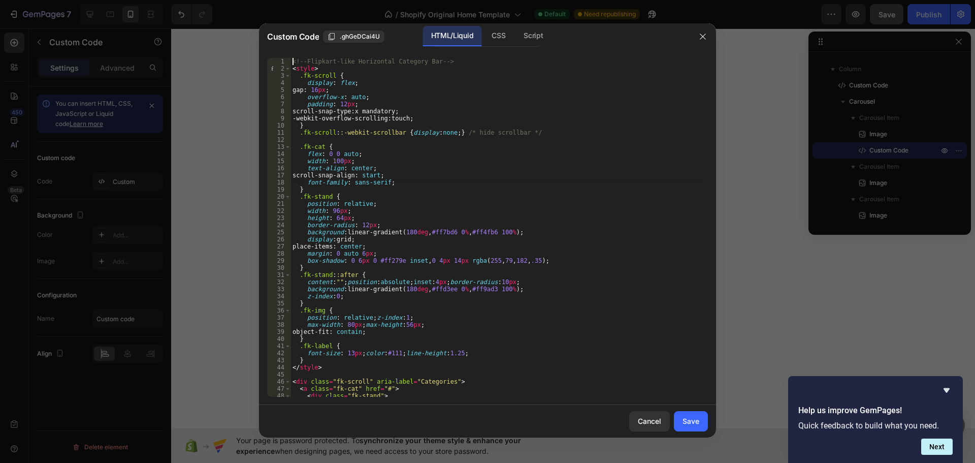
click at [451, 182] on div "<!-- Flipkart-like Horizontal Category Bar --> < style > .fk-scroll { display :…" at bounding box center [495, 238] width 410 height 360
type textarea "</div>"
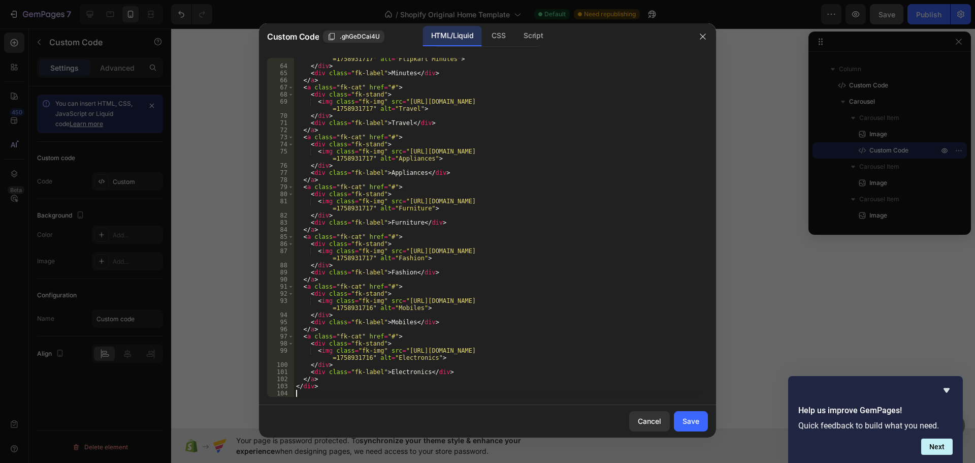
scroll to position [450, 0]
click at [691, 427] on button "Save" at bounding box center [691, 421] width 34 height 20
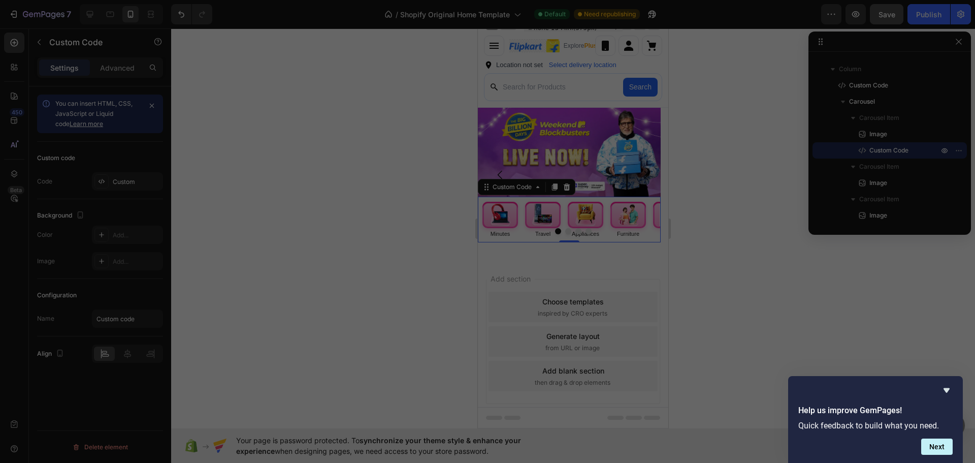
scroll to position [0, 4]
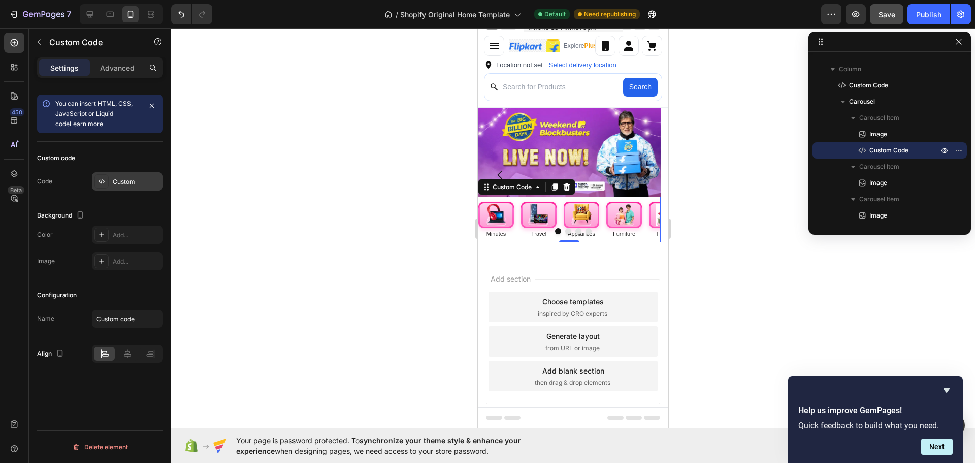
click at [136, 180] on div "Custom" at bounding box center [137, 181] width 48 height 9
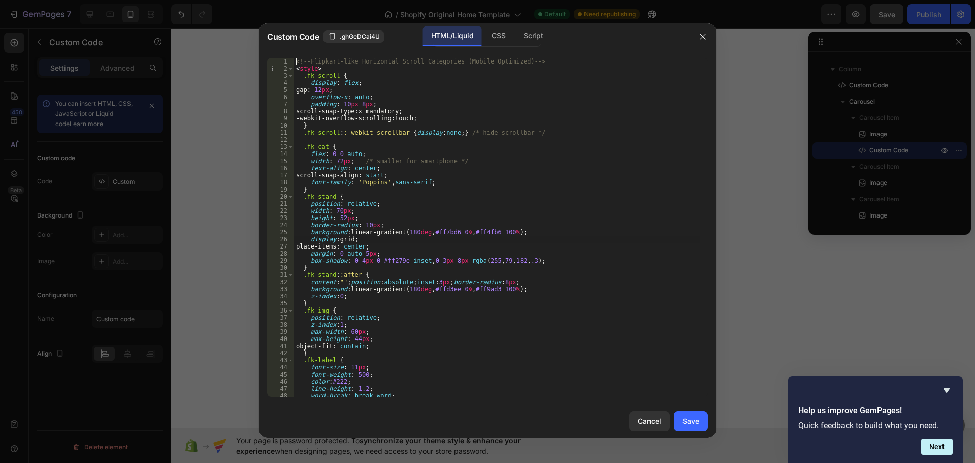
click at [504, 239] on div "<!-- Flipkart-like Horizontal Scroll Categories (Mobile Optimized) --> < style …" at bounding box center [497, 234] width 406 height 353
type textarea "</div>"
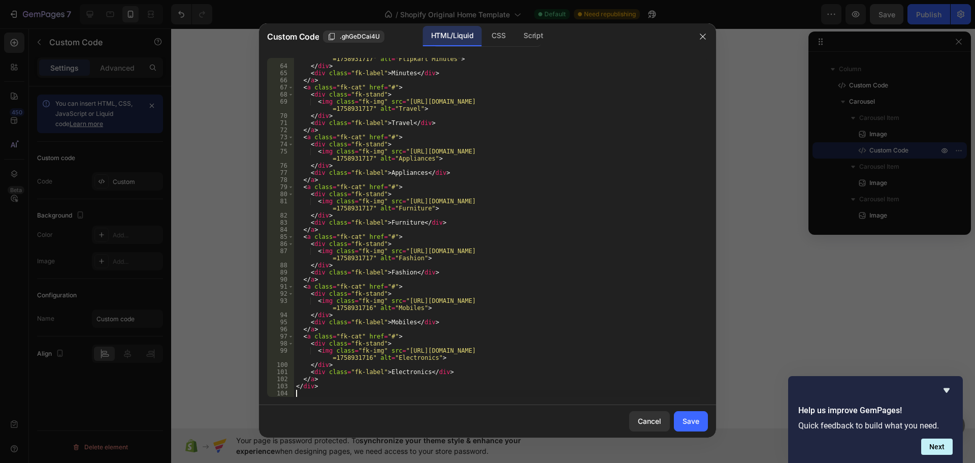
scroll to position [450, 0]
click at [554, 305] on div "< img class = "fk-img" src = "[URL][DOMAIN_NAME] =1758931717" alt = "Flipkart M…" at bounding box center [497, 228] width 406 height 360
type textarea "</div>"
click at [702, 420] on button "Save" at bounding box center [691, 421] width 34 height 20
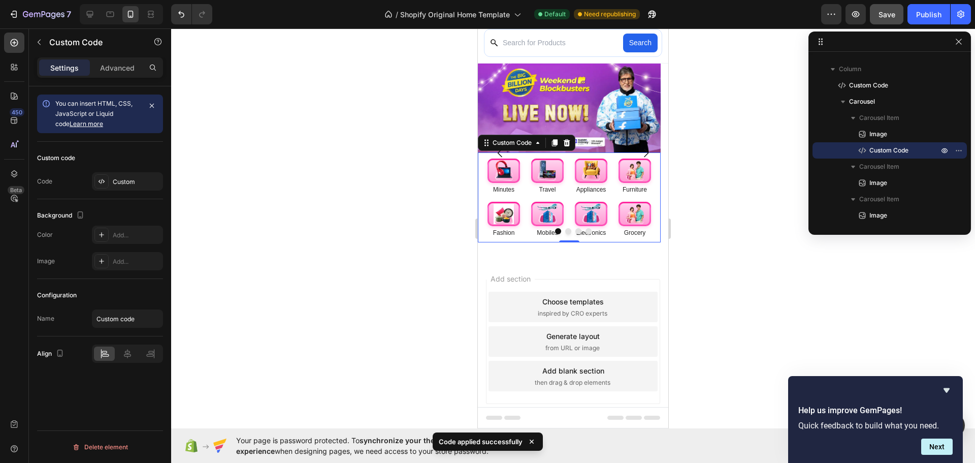
scroll to position [62, 0]
click at [887, 9] on div "Save" at bounding box center [886, 14] width 17 height 11
click at [928, 18] on div "Publish" at bounding box center [928, 14] width 25 height 11
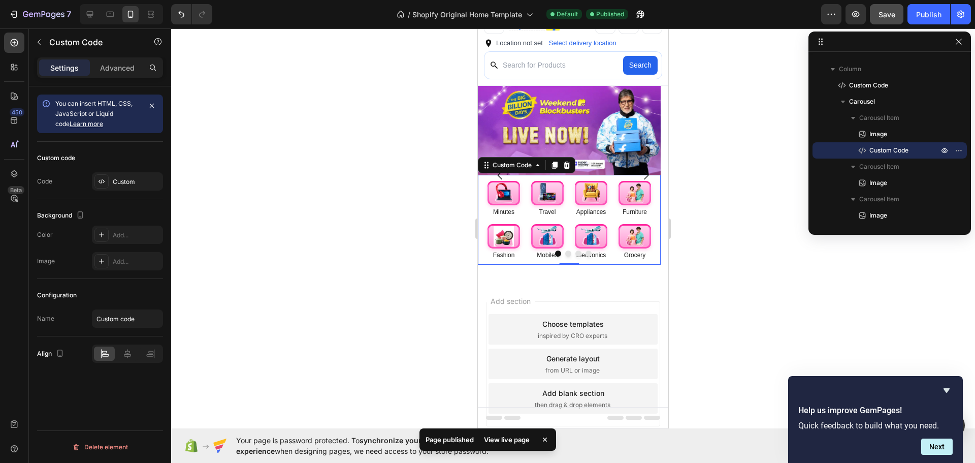
scroll to position [0, 0]
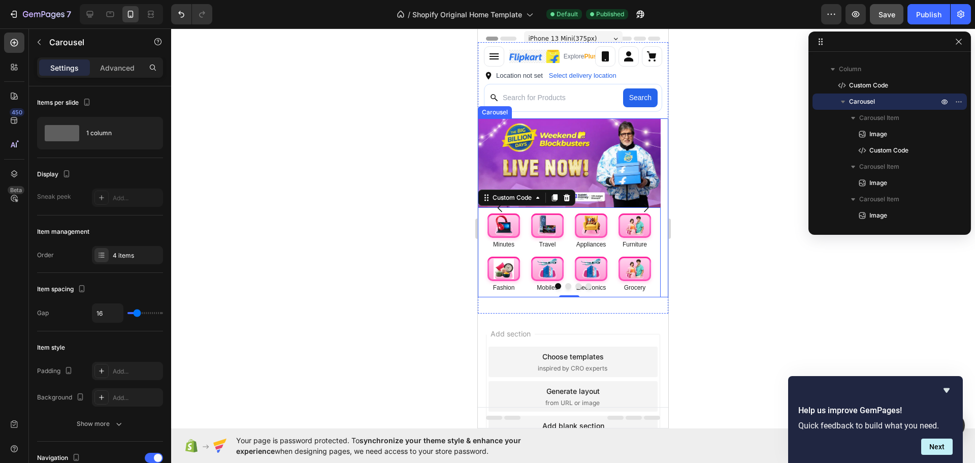
click at [566, 289] on button "Dot" at bounding box center [568, 286] width 6 height 6
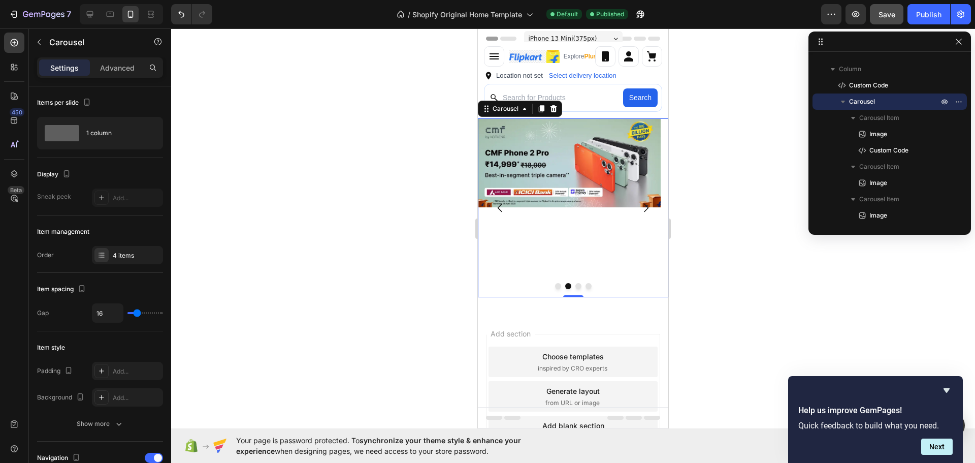
click at [555, 289] on button "Dot" at bounding box center [558, 286] width 6 height 6
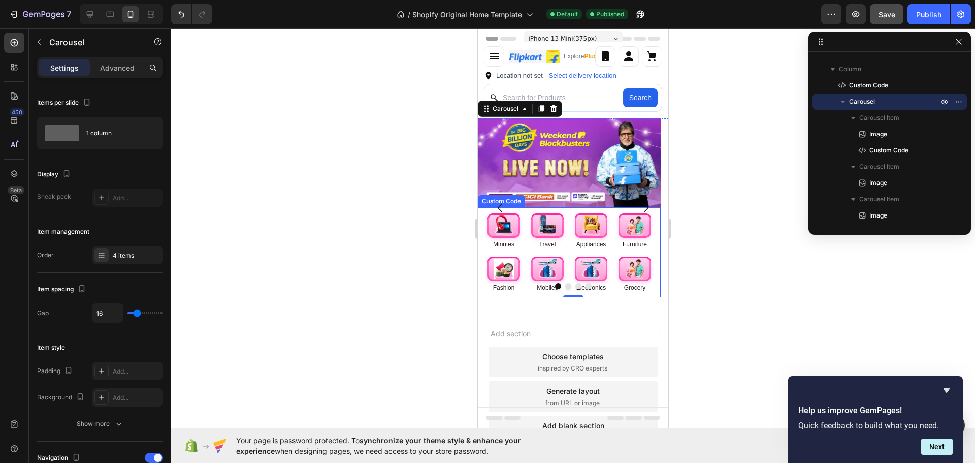
click at [531, 268] on link "Mobiles" at bounding box center [548, 273] width 40 height 35
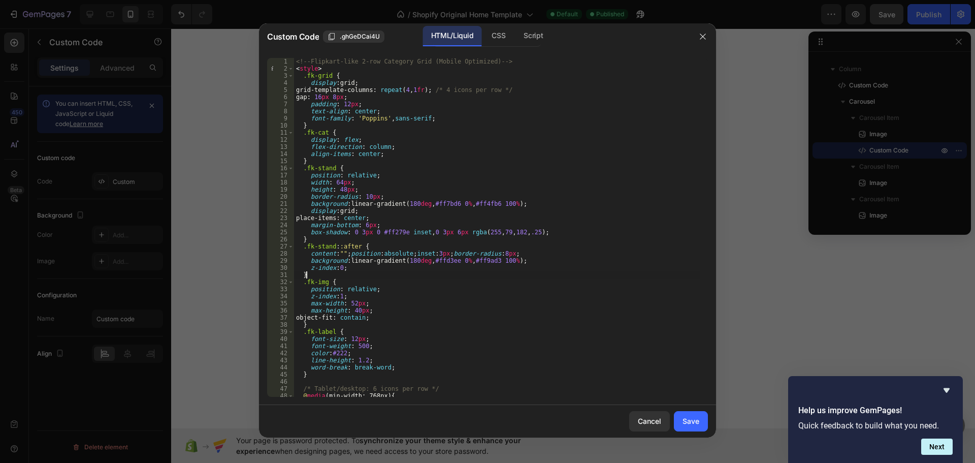
click at [528, 271] on div "<!-- Flipkart-like 2-row Category Grid (Mobile Optimized) --> < style > .fk-gri…" at bounding box center [497, 234] width 406 height 353
type textarea "</div>"
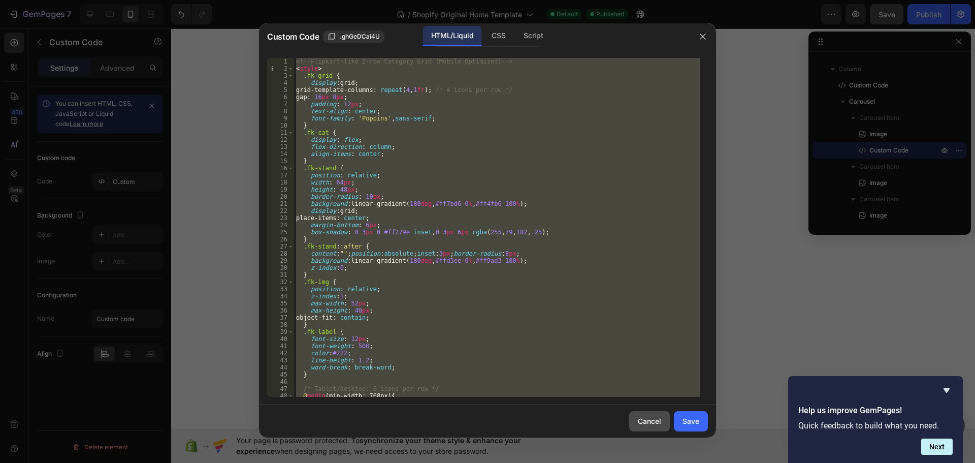
click at [663, 430] on button "Cancel" at bounding box center [649, 421] width 41 height 20
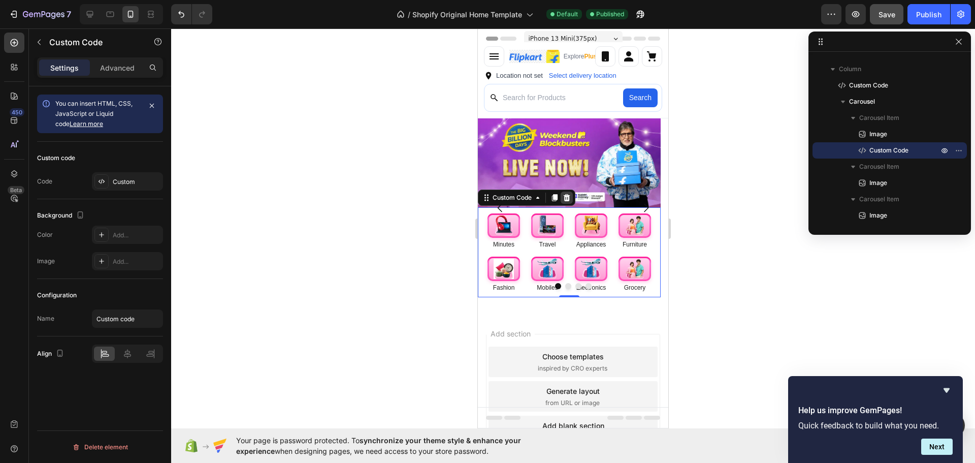
click at [567, 204] on div at bounding box center [567, 197] width 12 height 12
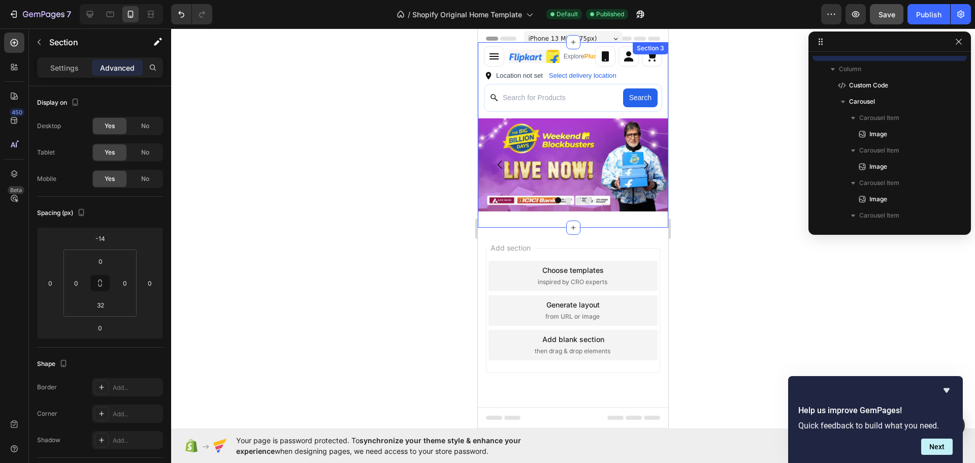
click at [549, 217] on div "Explore Plus ✨ Location not set Select delivery location Search Custom Code Ima…" at bounding box center [573, 134] width 190 height 185
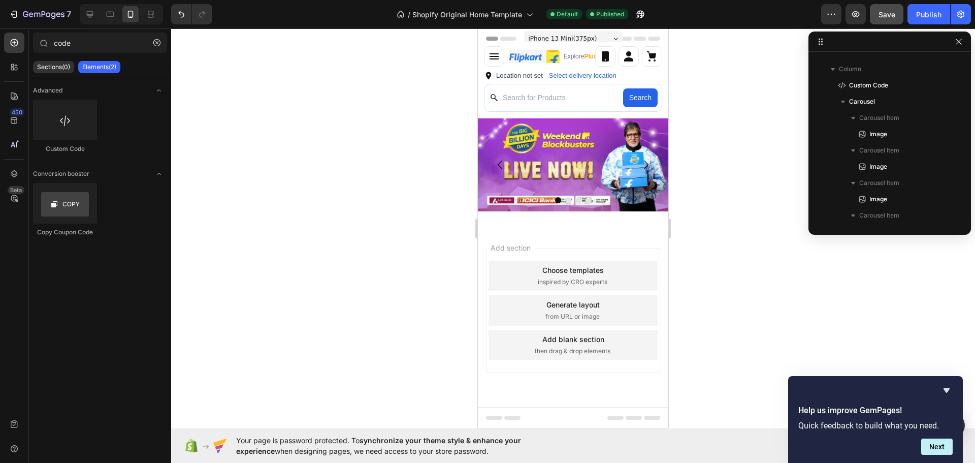
click at [559, 227] on div "Add section Choose templates inspired by CRO experts Generate layout from URL o…" at bounding box center [573, 312] width 190 height 170
click at [53, 70] on p "Sections(0)" at bounding box center [53, 67] width 33 height 8
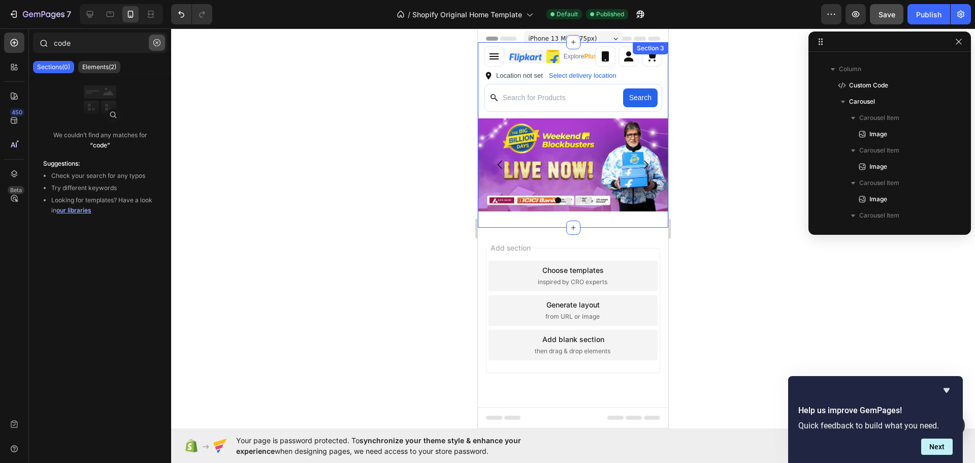
click at [155, 41] on icon "button" at bounding box center [156, 42] width 7 height 7
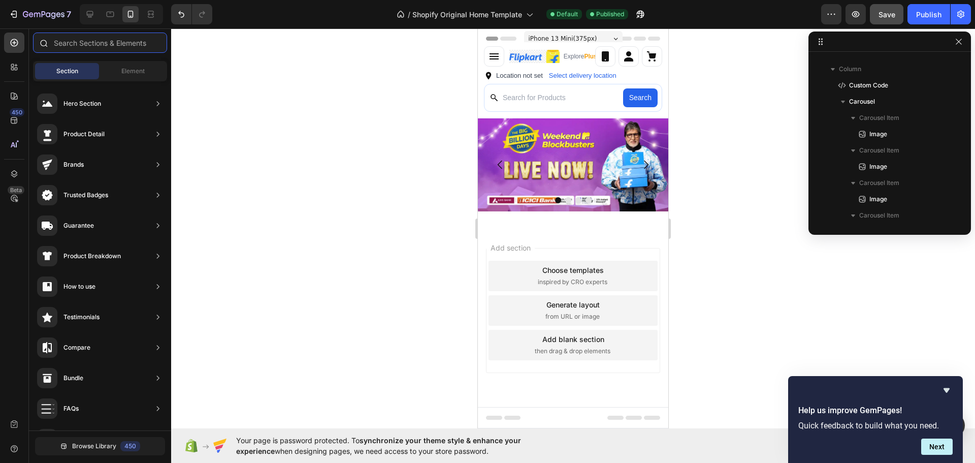
click at [93, 51] on input "text" at bounding box center [100, 42] width 134 height 20
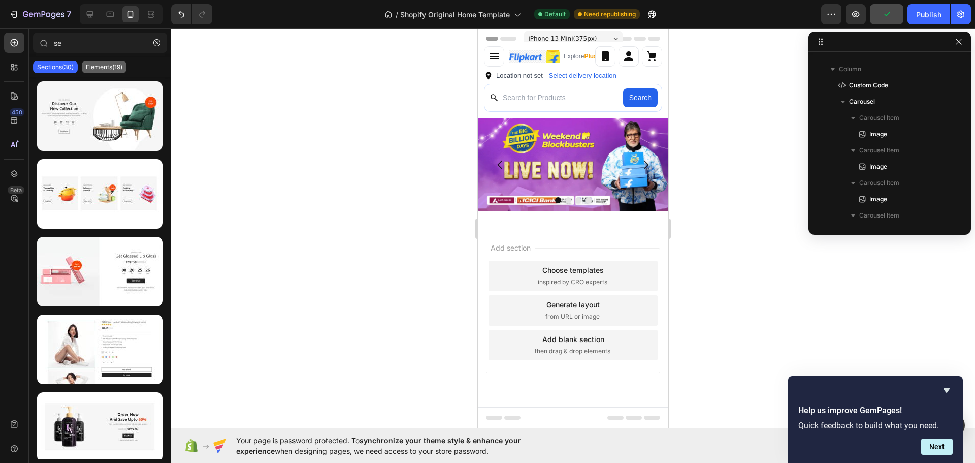
click at [101, 64] on p "Elements(19)" at bounding box center [104, 67] width 37 height 8
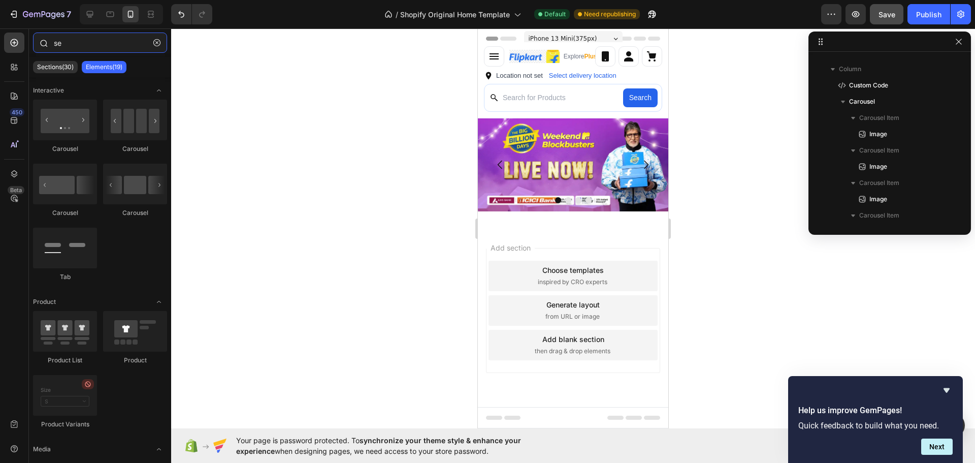
click at [100, 47] on input "se" at bounding box center [100, 42] width 134 height 20
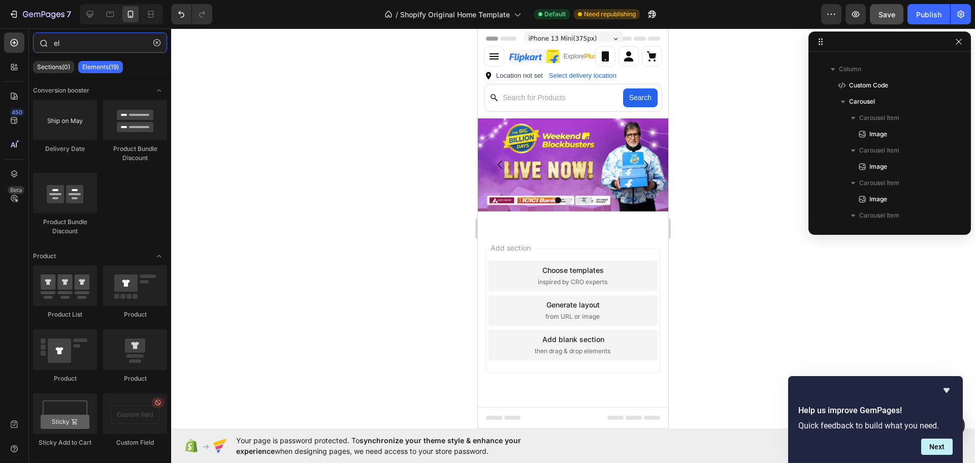
type input "e"
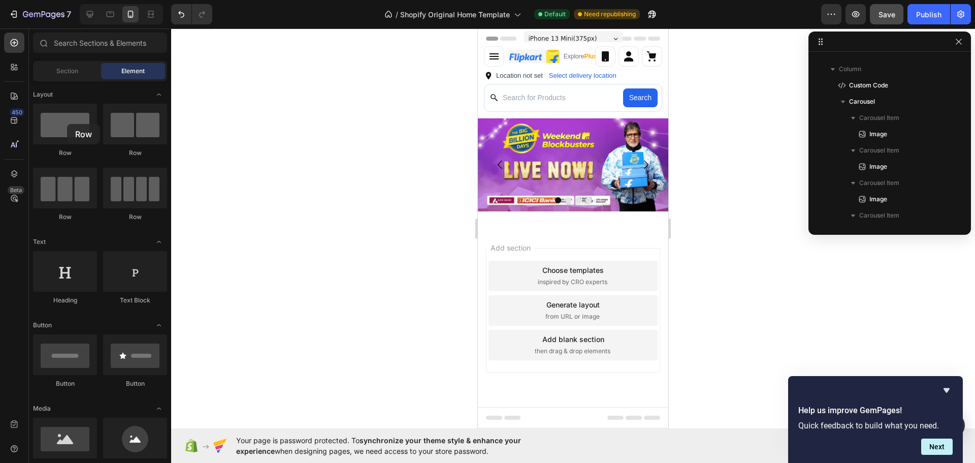
drag, startPoint x: 67, startPoint y: 124, endPoint x: 325, endPoint y: 208, distance: 271.7
click at [95, 150] on div "Row" at bounding box center [65, 131] width 64 height 54
click at [560, 252] on div "Add section Choose templates inspired by CRO experts Generate layout from URL o…" at bounding box center [573, 310] width 174 height 125
drag, startPoint x: 531, startPoint y: 155, endPoint x: 513, endPoint y: 195, distance: 43.9
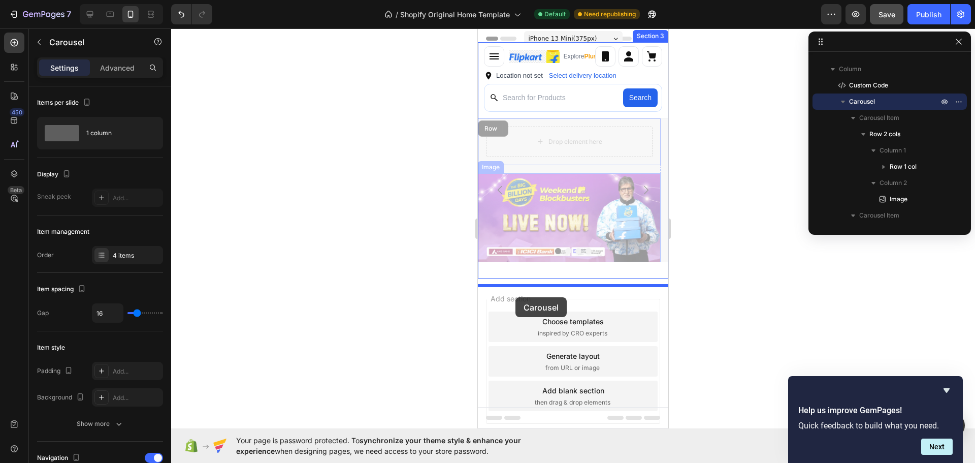
drag, startPoint x: 513, startPoint y: 195, endPoint x: 515, endPoint y: 297, distance: 101.6
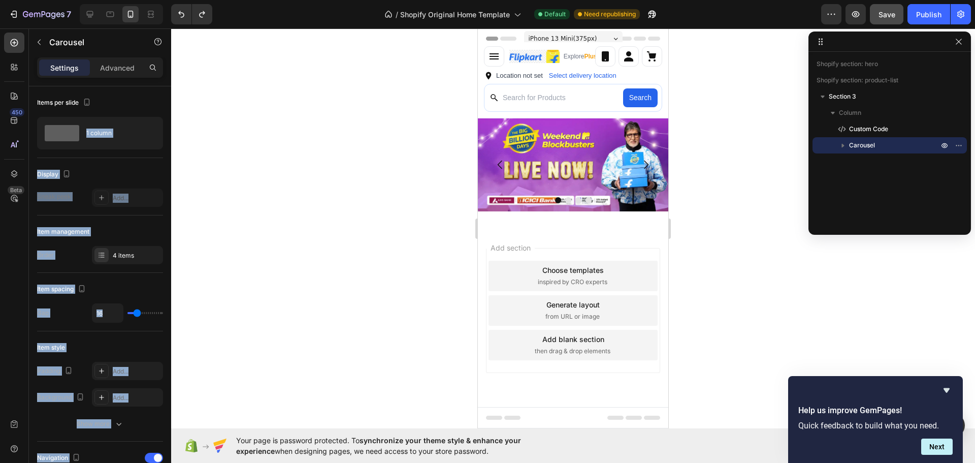
drag, startPoint x: 80, startPoint y: 136, endPoint x: 297, endPoint y: 207, distance: 228.0
click at [329, 0] on div "7 / Shopify Original Home Template Default Need republishing Preview Save Publi…" at bounding box center [487, 0] width 975 height 0
click at [127, 161] on div "Display Sneak peek Add..." at bounding box center [100, 186] width 126 height 57
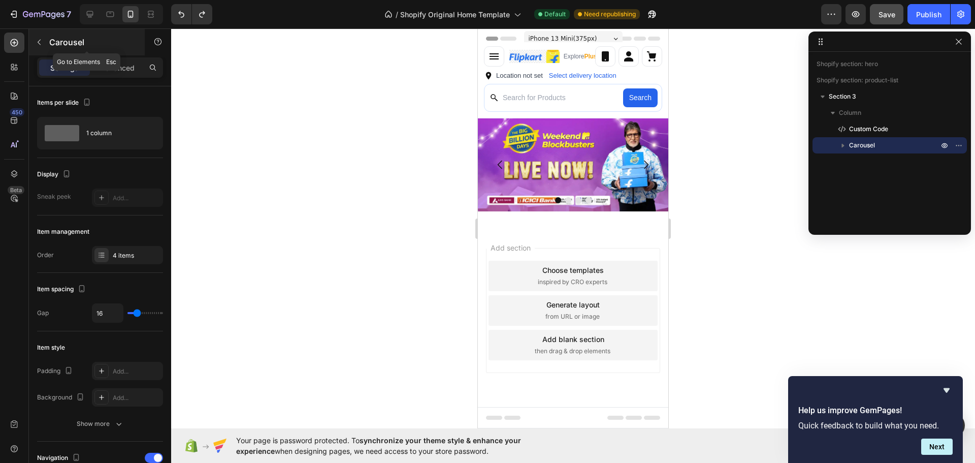
click at [52, 37] on p "Carousel" at bounding box center [92, 42] width 86 height 12
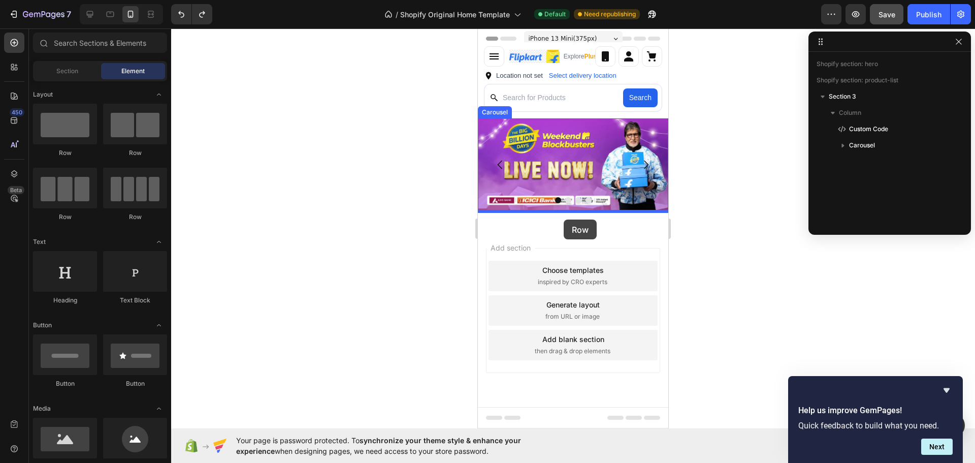
drag, startPoint x: 729, startPoint y: 173, endPoint x: 564, endPoint y: 219, distance: 171.4
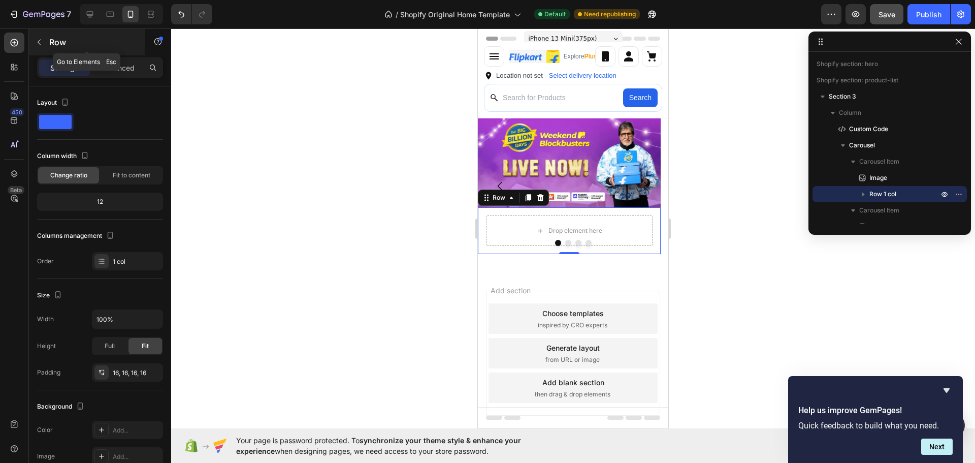
click at [44, 44] on button "button" at bounding box center [39, 42] width 16 height 16
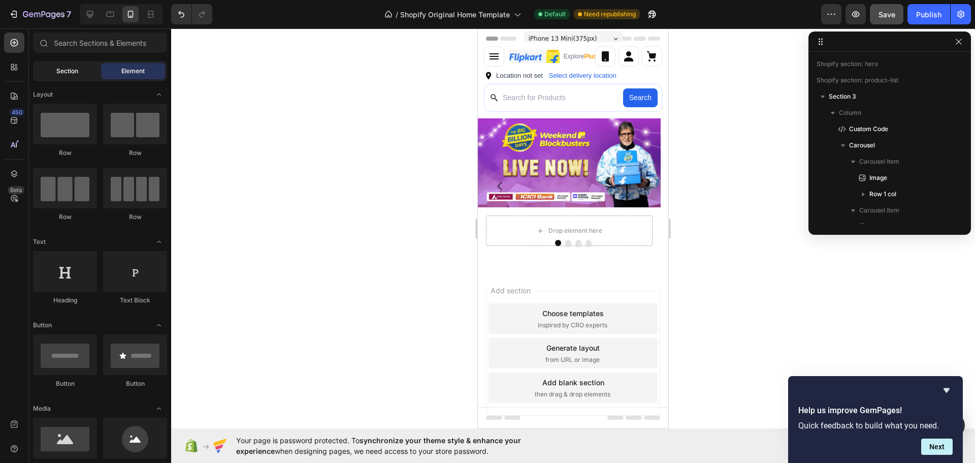
click at [82, 70] on div "Section" at bounding box center [67, 71] width 64 height 16
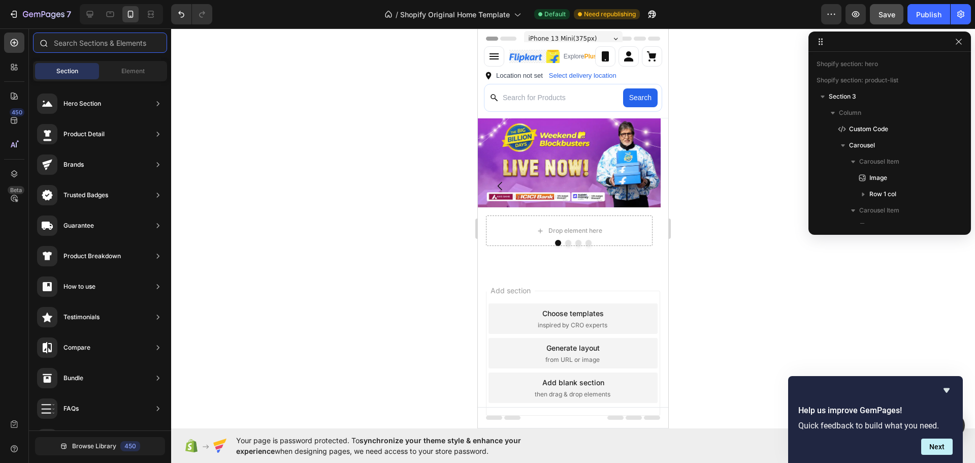
click at [85, 44] on input "text" at bounding box center [100, 42] width 134 height 20
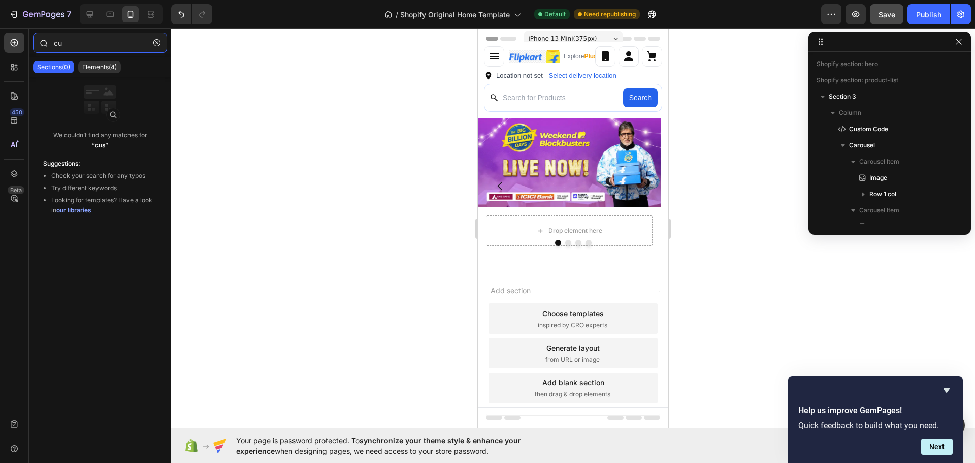
type input "c"
type input "code"
click at [106, 59] on div "Sections(0) Elements(2)" at bounding box center [100, 67] width 142 height 20
click at [101, 66] on p "Elements(2)" at bounding box center [99, 67] width 34 height 8
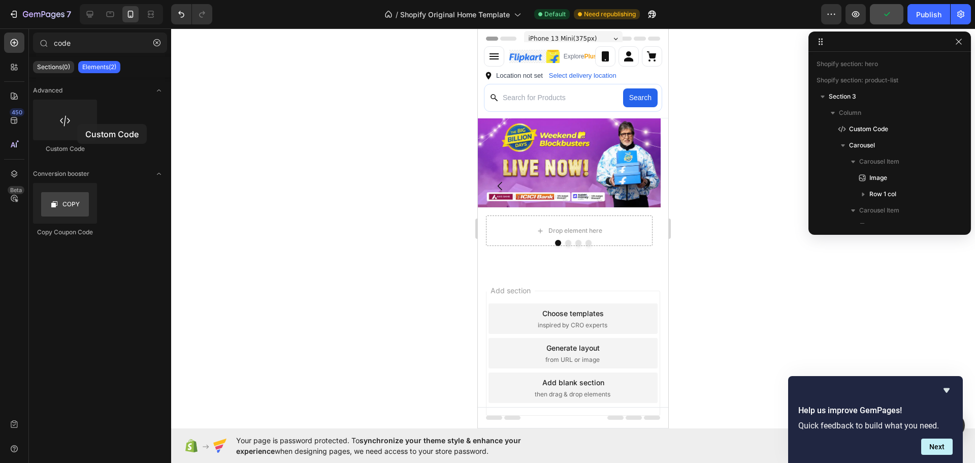
drag, startPoint x: 77, startPoint y: 124, endPoint x: 97, endPoint y: 126, distance: 20.5
click at [81, 125] on div at bounding box center [65, 120] width 64 height 41
drag, startPoint x: 97, startPoint y: 126, endPoint x: 336, endPoint y: 171, distance: 242.2
click at [122, 128] on div "Custom Code" at bounding box center [100, 131] width 134 height 63
drag, startPoint x: 336, startPoint y: 171, endPoint x: 144, endPoint y: 155, distance: 192.0
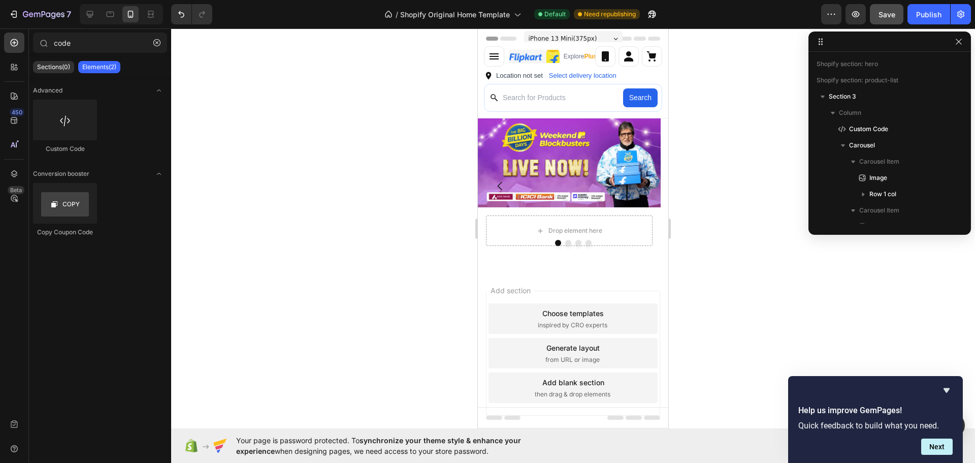
click at [333, 203] on div at bounding box center [573, 245] width 804 height 434
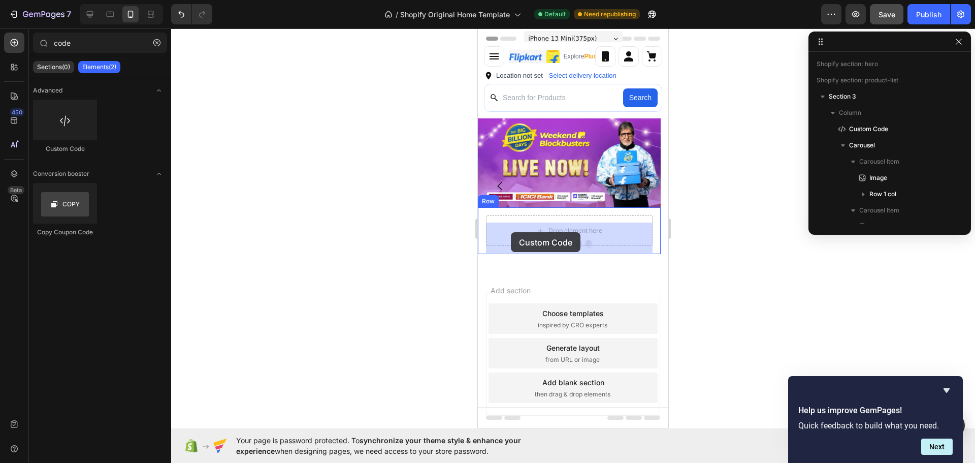
drag, startPoint x: 533, startPoint y: 162, endPoint x: 493, endPoint y: 233, distance: 81.6
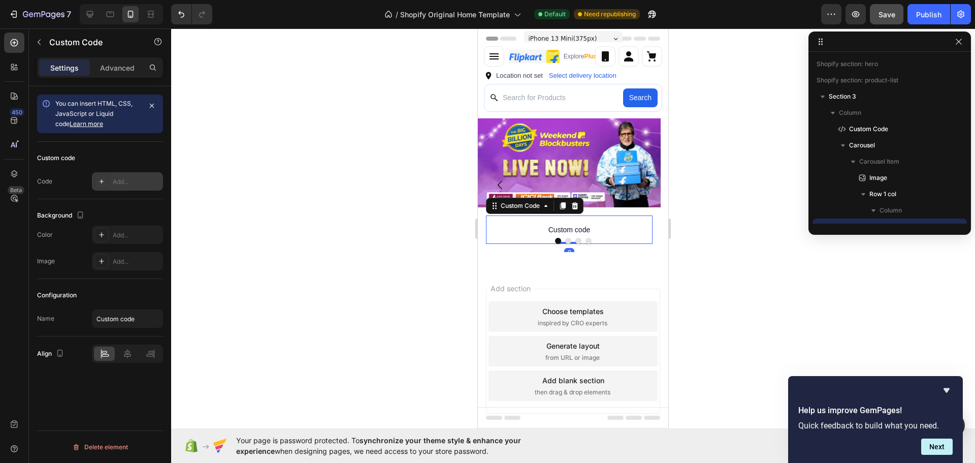
click at [138, 183] on div "Add..." at bounding box center [137, 181] width 48 height 9
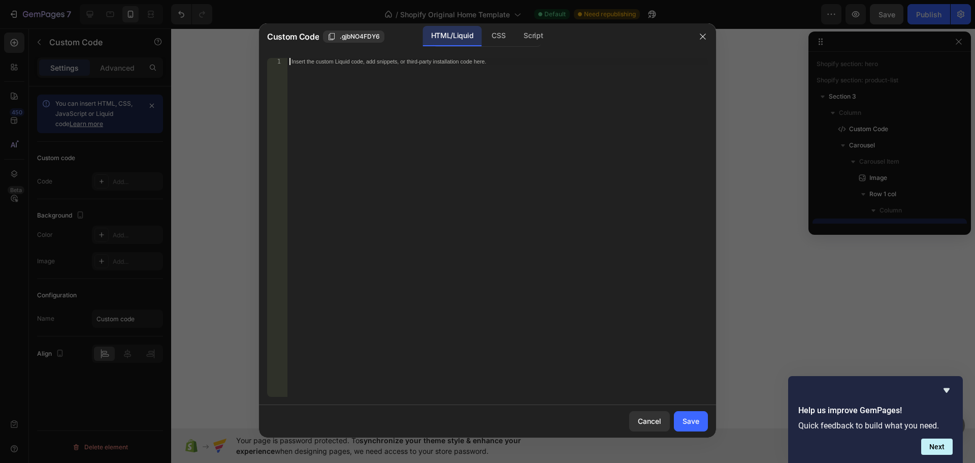
click at [445, 203] on div "Insert the custom Liquid code, add snippets, or third-party installation code h…" at bounding box center [497, 234] width 420 height 353
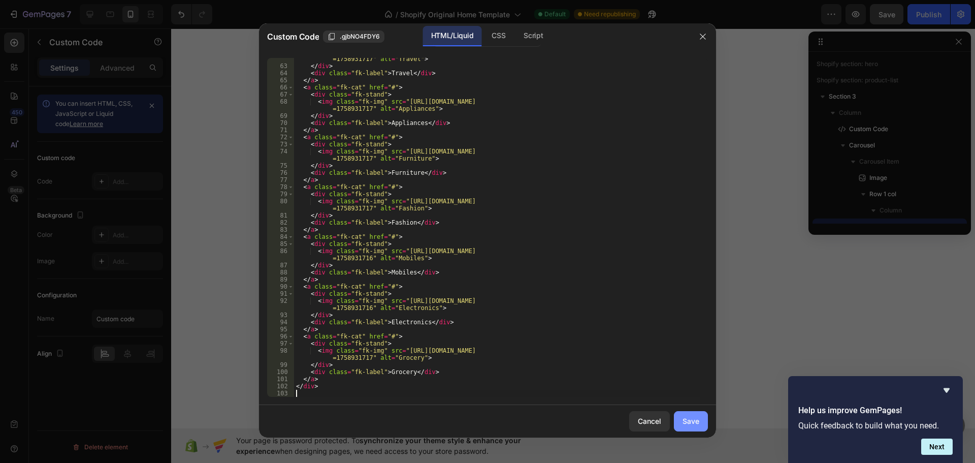
click at [692, 424] on div "Save" at bounding box center [690, 420] width 17 height 11
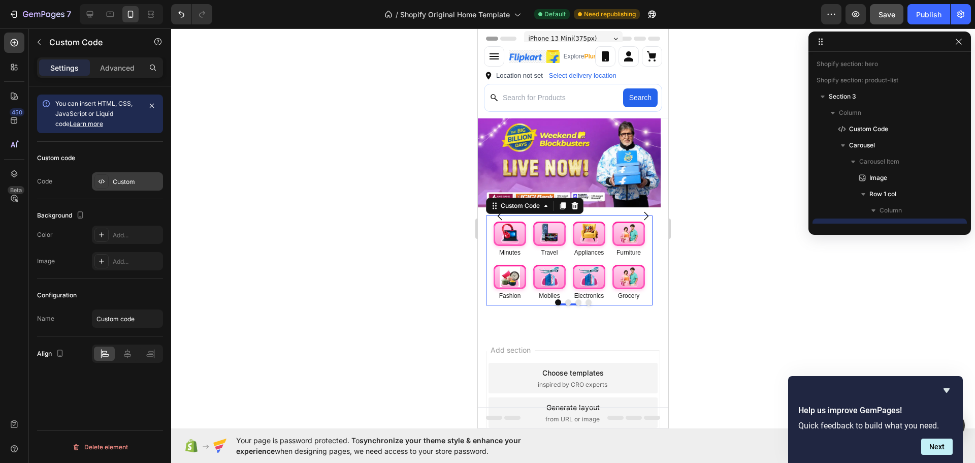
click at [108, 185] on div at bounding box center [101, 181] width 14 height 14
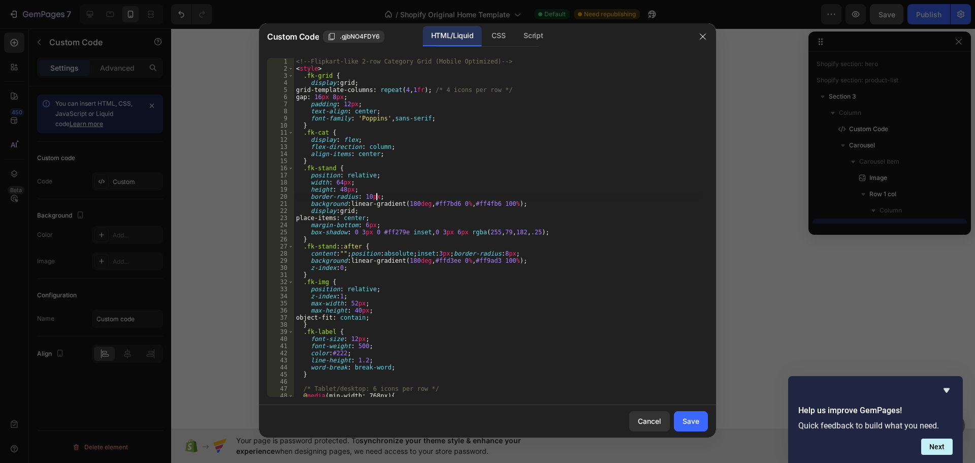
click at [489, 199] on div "<!-- Flipkart-like 2-row Category Grid (Mobile Optimized) --> < style > .fk-gri…" at bounding box center [497, 234] width 406 height 353
type textarea "</div>"
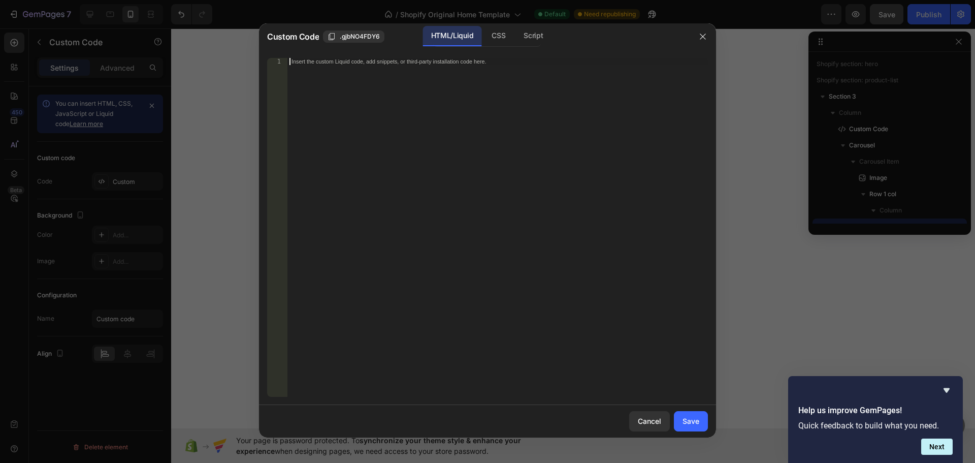
paste textarea
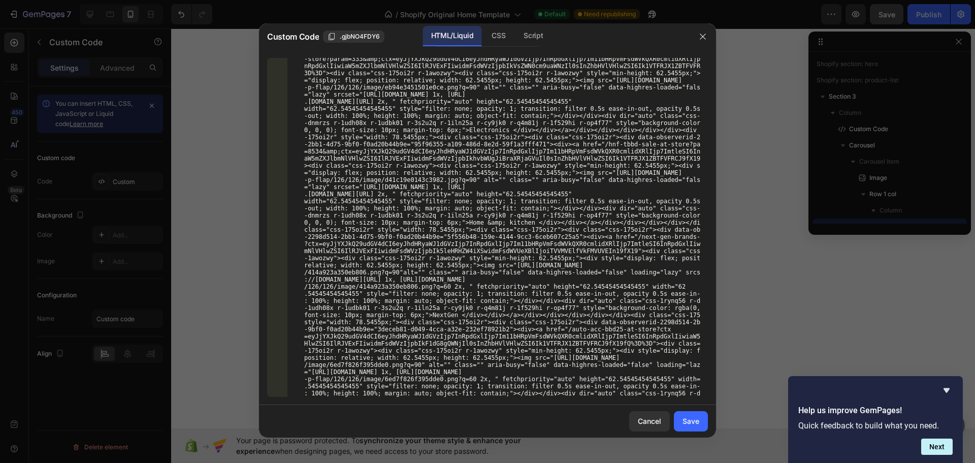
scroll to position [16300, 0]
click at [691, 415] on button "Save" at bounding box center [691, 421] width 34 height 20
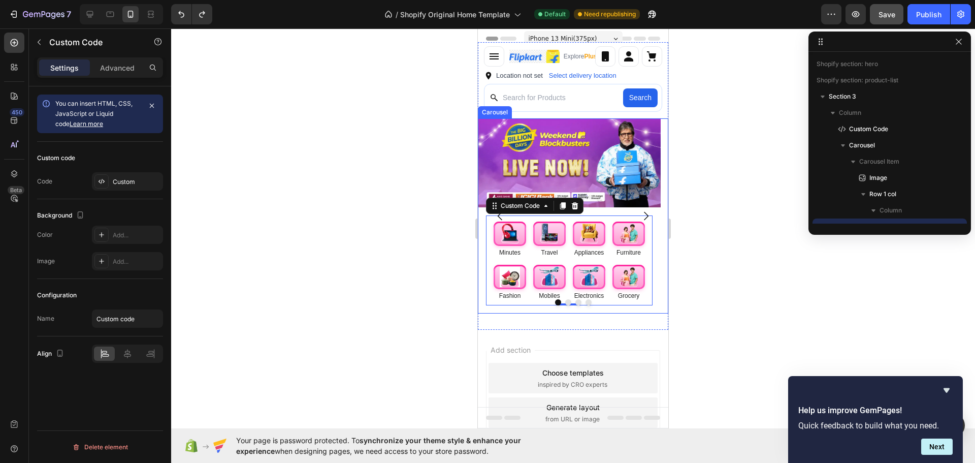
click at [585, 305] on button "Dot" at bounding box center [588, 302] width 6 height 6
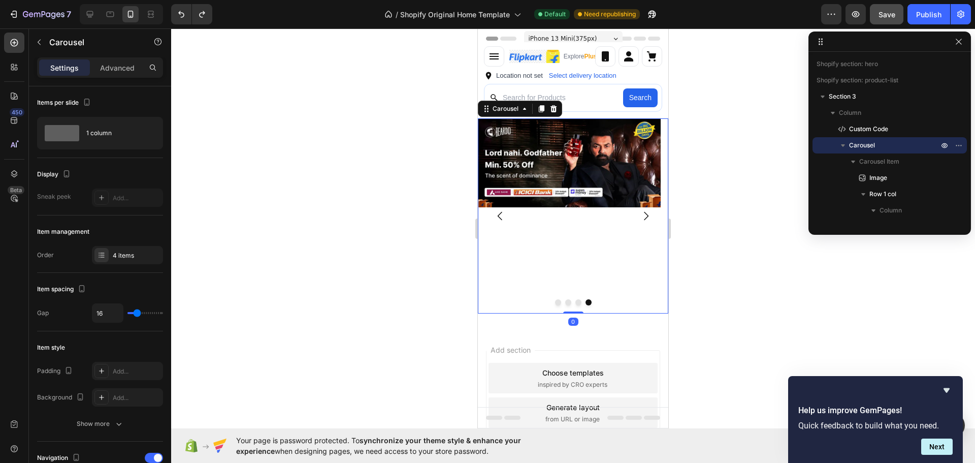
click at [555, 305] on button "Dot" at bounding box center [558, 302] width 6 height 6
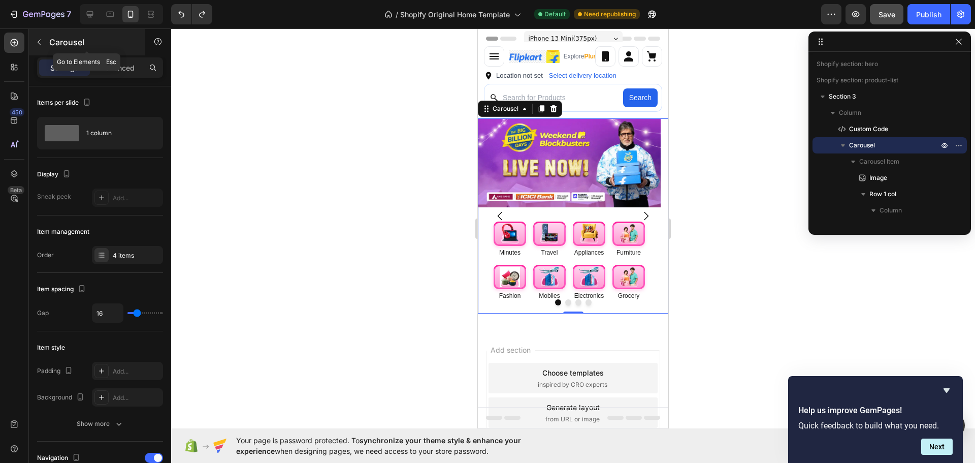
click at [57, 50] on div "Carousel" at bounding box center [87, 42] width 116 height 26
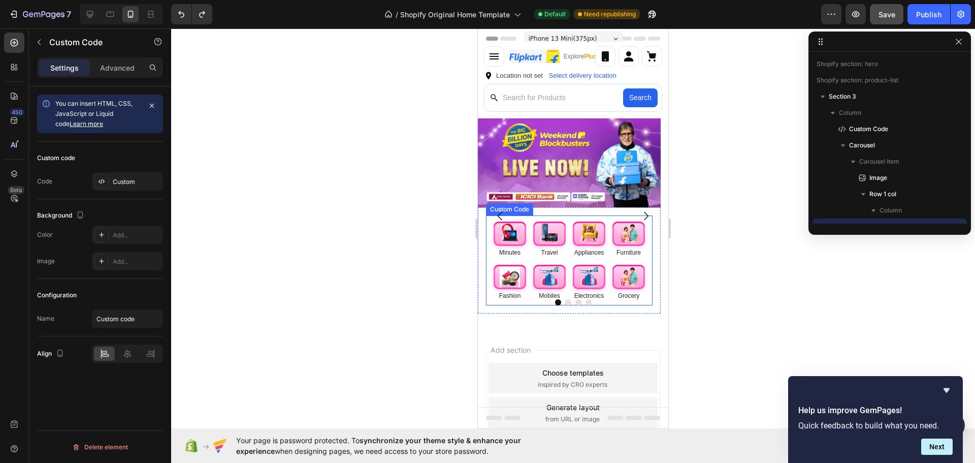
click at [607, 282] on div "Minutes Travel Appliances Furniture Fashion Mobiles Electronics Grocery" at bounding box center [569, 260] width 167 height 90
click at [132, 183] on div "Custom" at bounding box center [137, 181] width 48 height 9
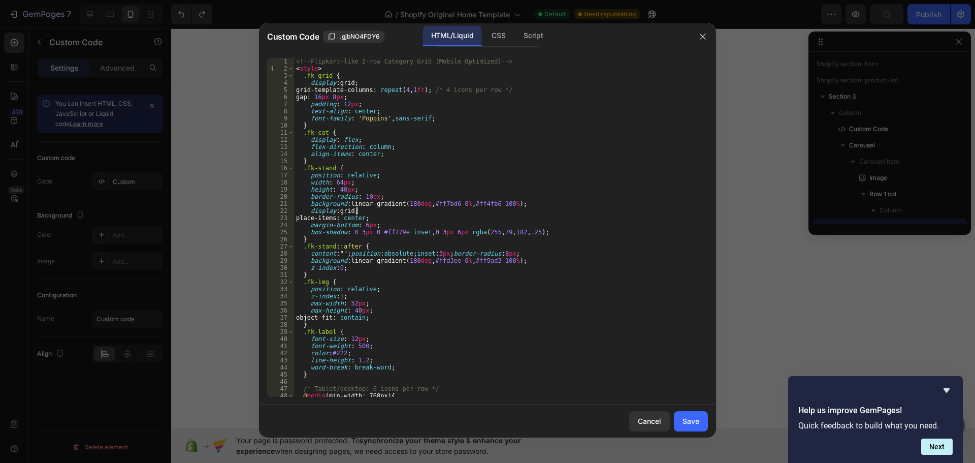
click at [373, 211] on div "<!-- Flipkart-like 2-row Category Grid (Mobile Optimized) --> < style > .fk-gri…" at bounding box center [497, 234] width 406 height 353
type textarea "</div>"
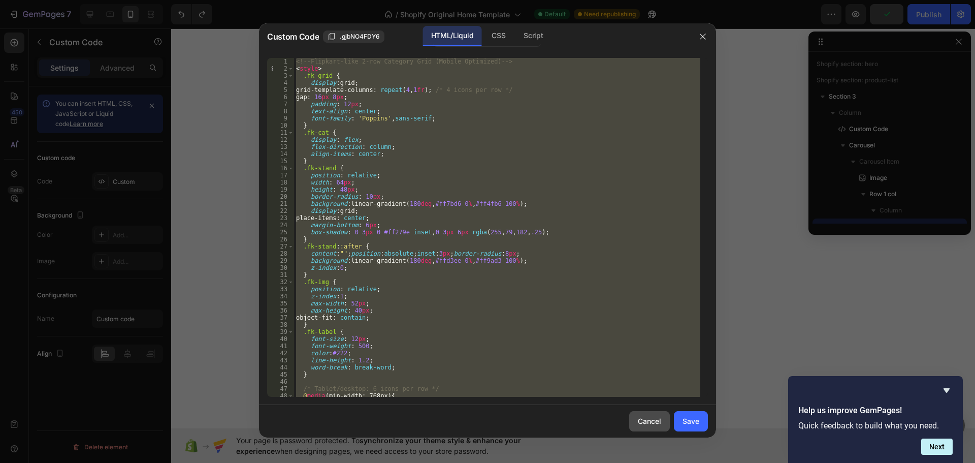
click at [646, 424] on div "Cancel" at bounding box center [649, 420] width 23 height 11
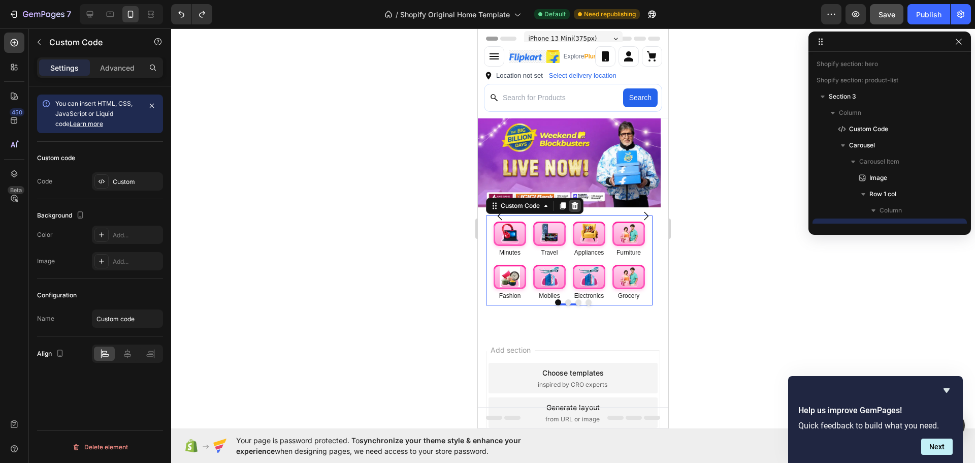
click at [576, 210] on icon at bounding box center [575, 206] width 8 height 8
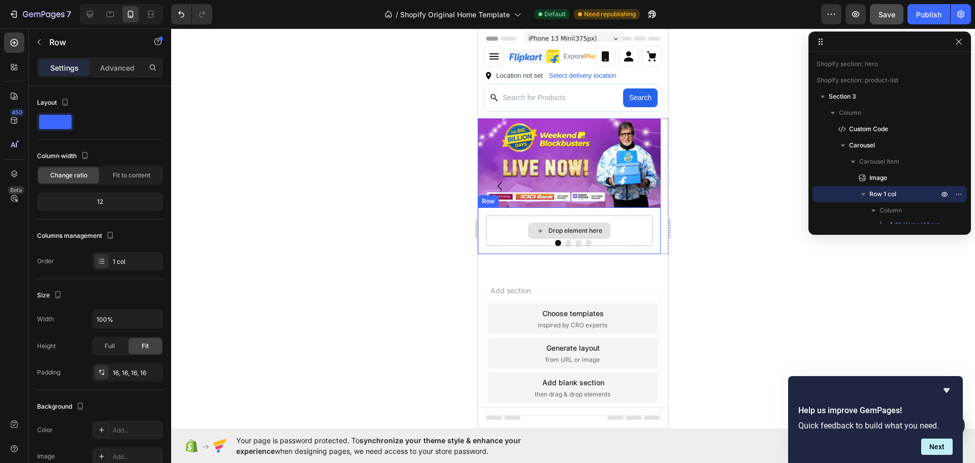
click at [617, 243] on div "Drop element here" at bounding box center [569, 230] width 167 height 30
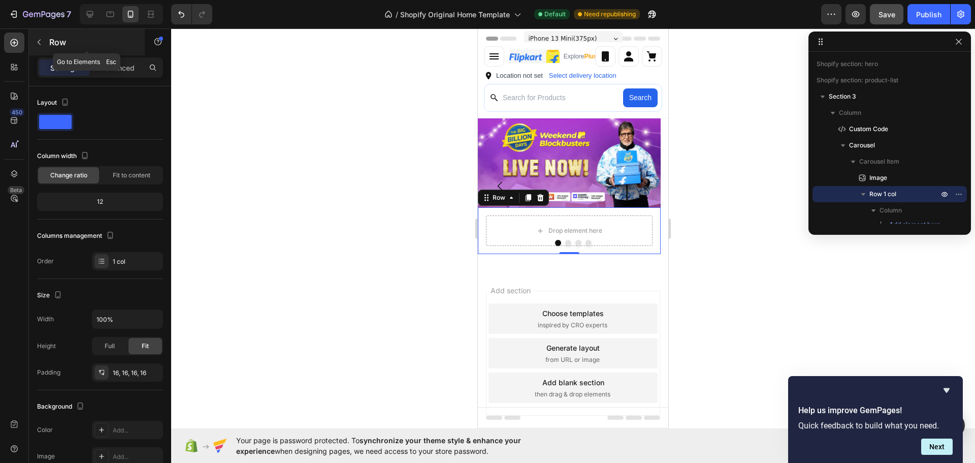
click at [41, 45] on icon "button" at bounding box center [39, 42] width 8 height 8
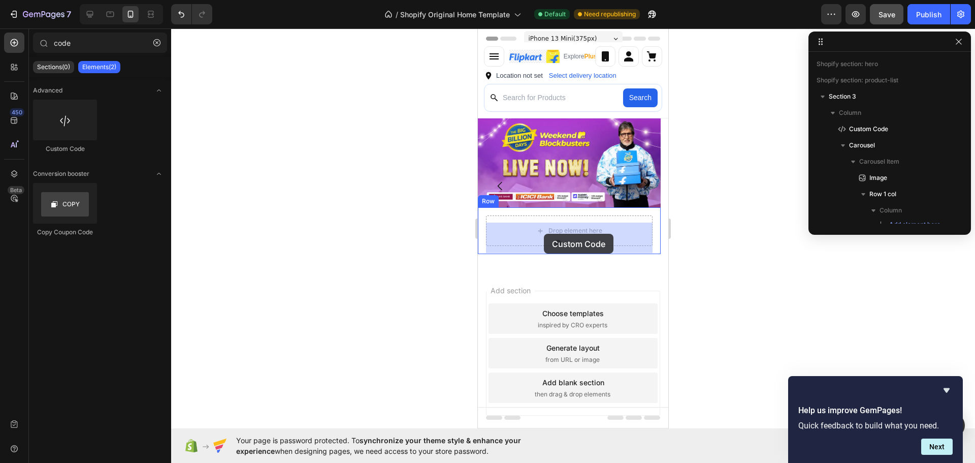
drag, startPoint x: 554, startPoint y: 158, endPoint x: 544, endPoint y: 234, distance: 75.8
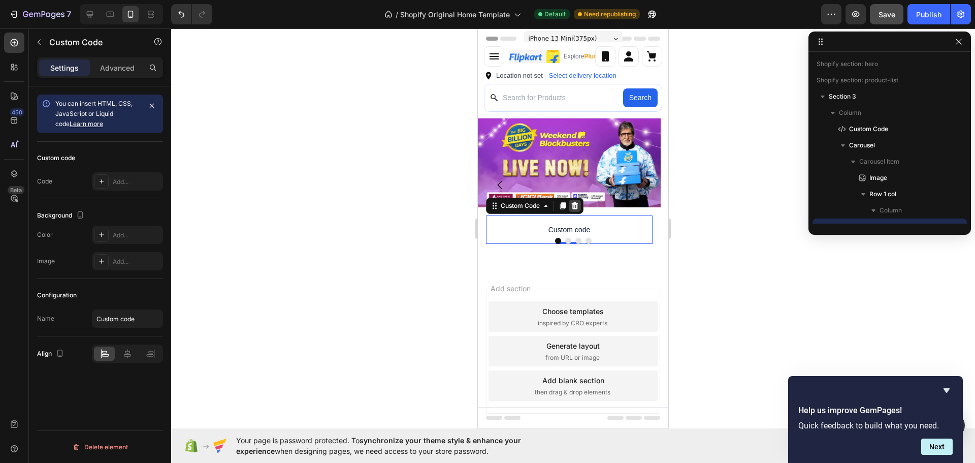
click at [580, 211] on div at bounding box center [575, 206] width 12 height 12
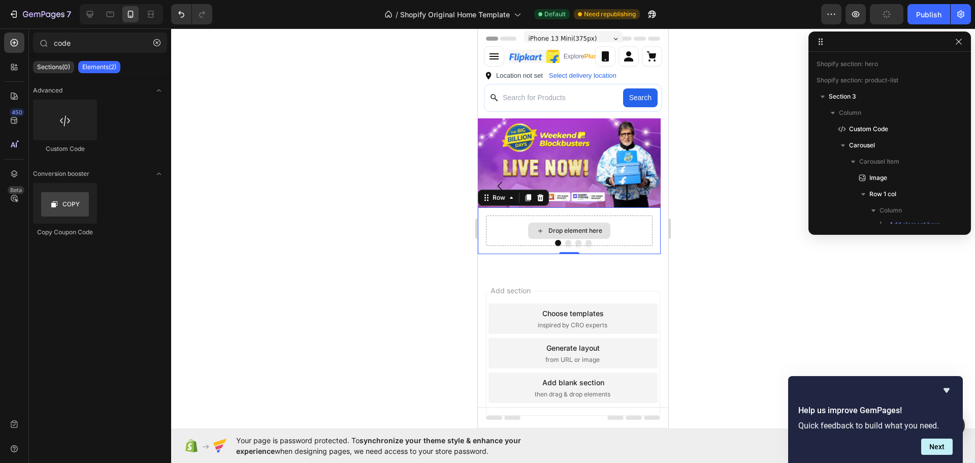
click at [628, 243] on div "Drop element here" at bounding box center [569, 230] width 167 height 30
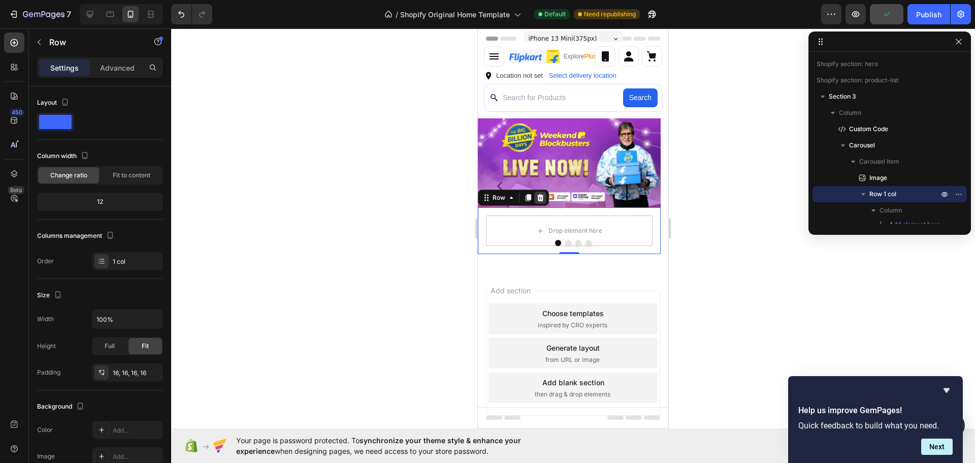
click at [537, 204] on div at bounding box center [540, 197] width 12 height 12
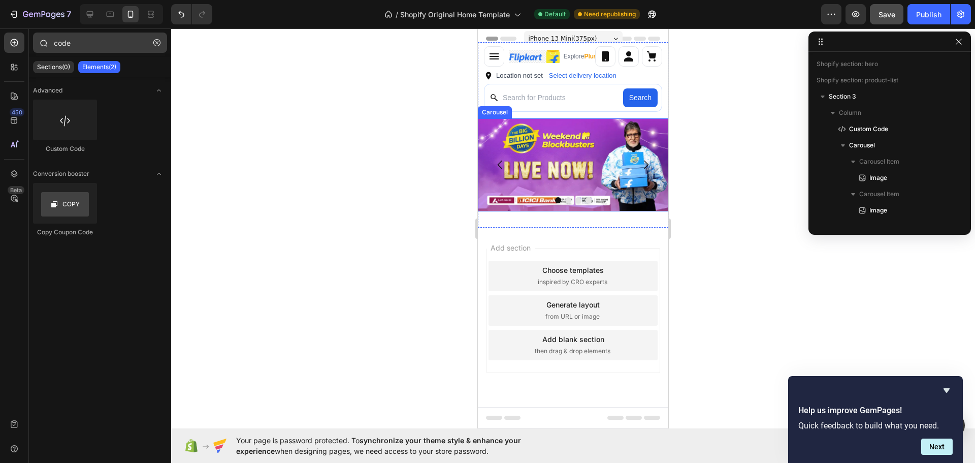
click at [152, 47] on button "button" at bounding box center [157, 43] width 16 height 16
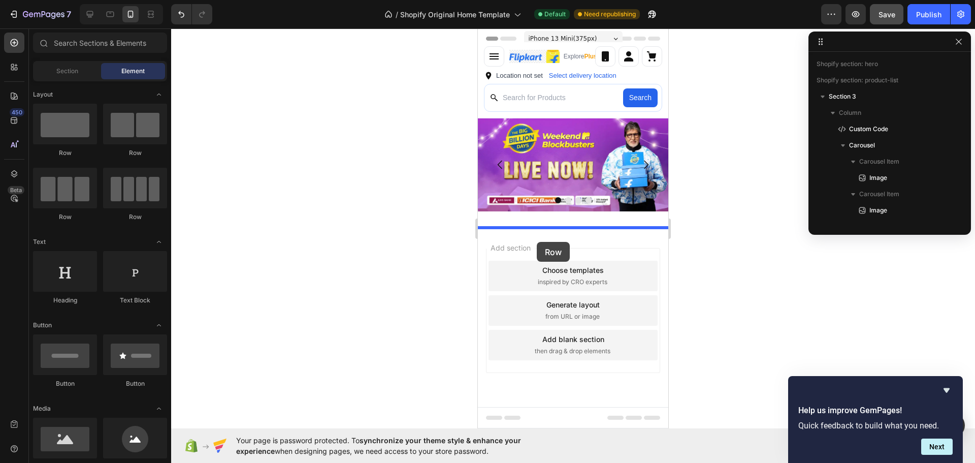
drag, startPoint x: 538, startPoint y: 147, endPoint x: 537, endPoint y: 242, distance: 94.4
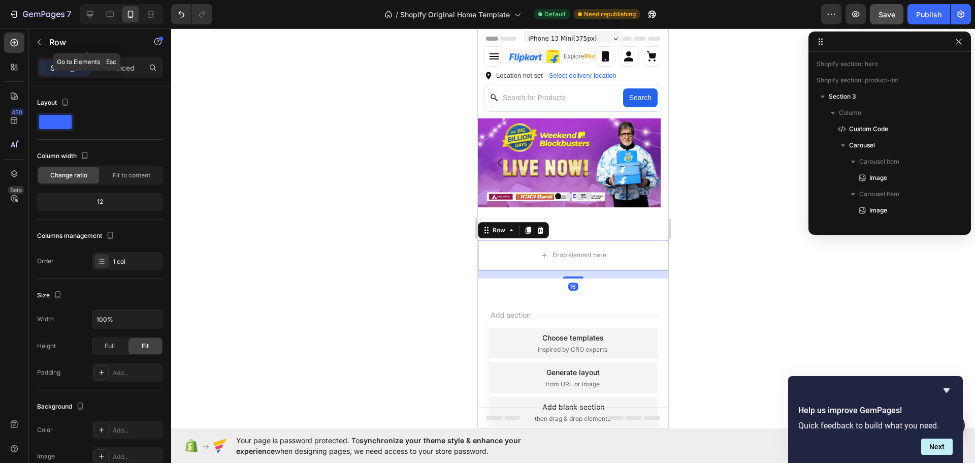
click at [61, 46] on p "Row" at bounding box center [92, 42] width 86 height 12
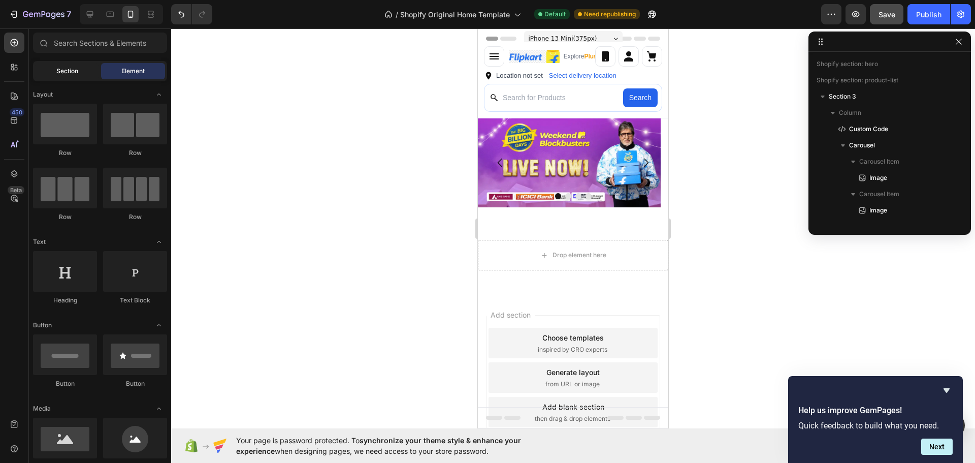
click at [63, 76] on div "Section" at bounding box center [67, 71] width 64 height 16
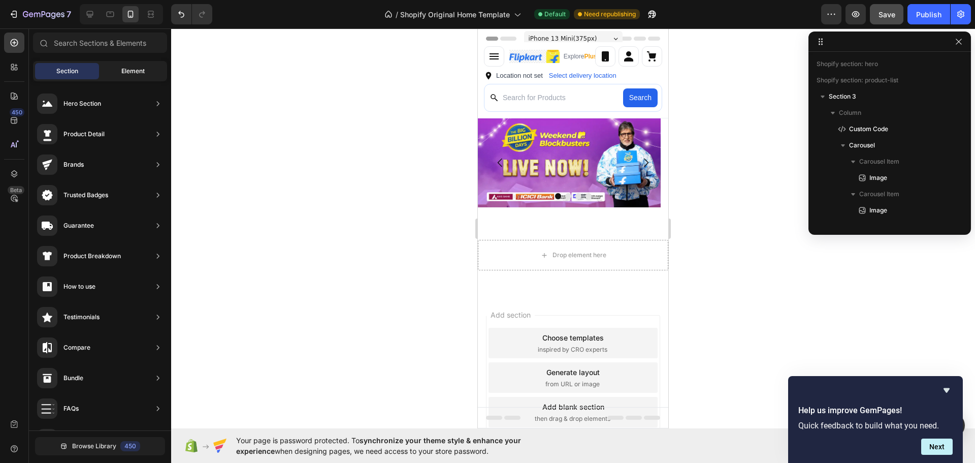
click at [129, 76] on div "Element" at bounding box center [133, 71] width 64 height 16
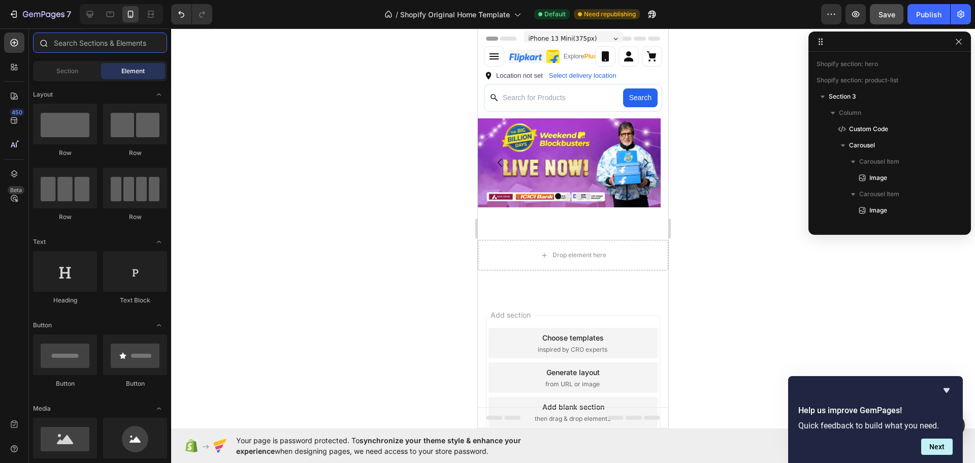
click at [97, 36] on input "text" at bounding box center [100, 42] width 134 height 20
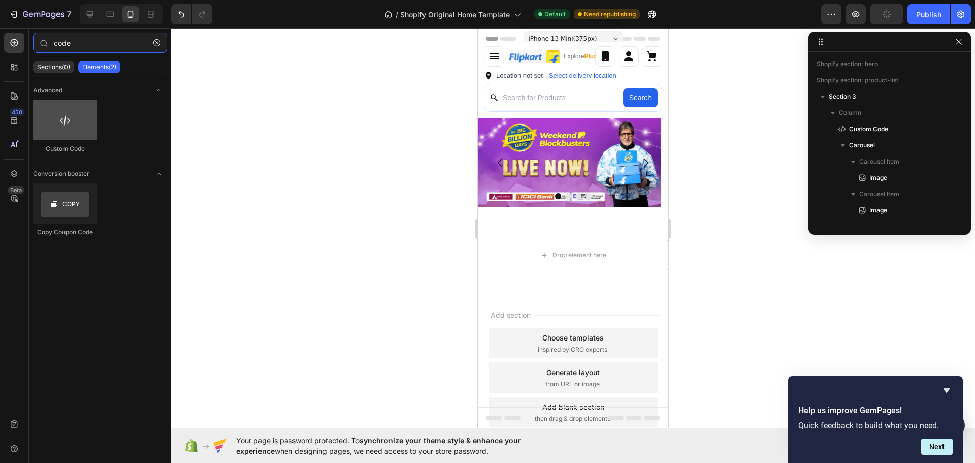
type input "code"
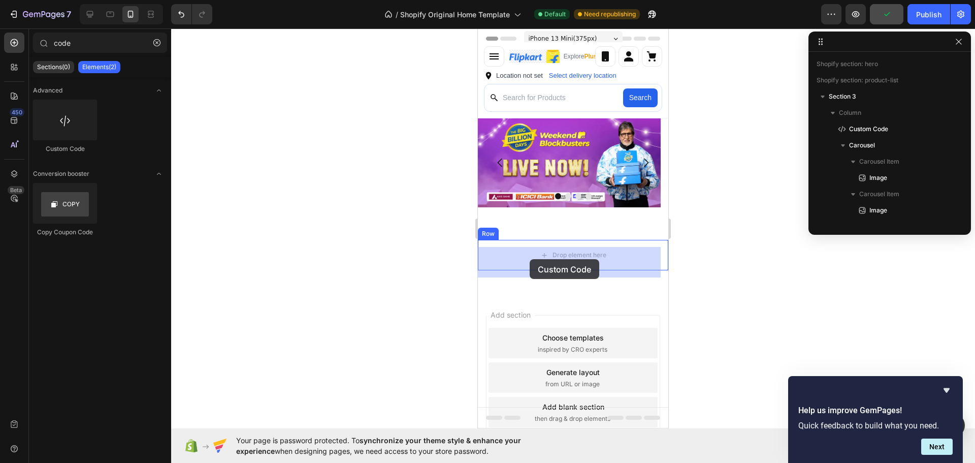
drag, startPoint x: 544, startPoint y: 161, endPoint x: 530, endPoint y: 259, distance: 98.6
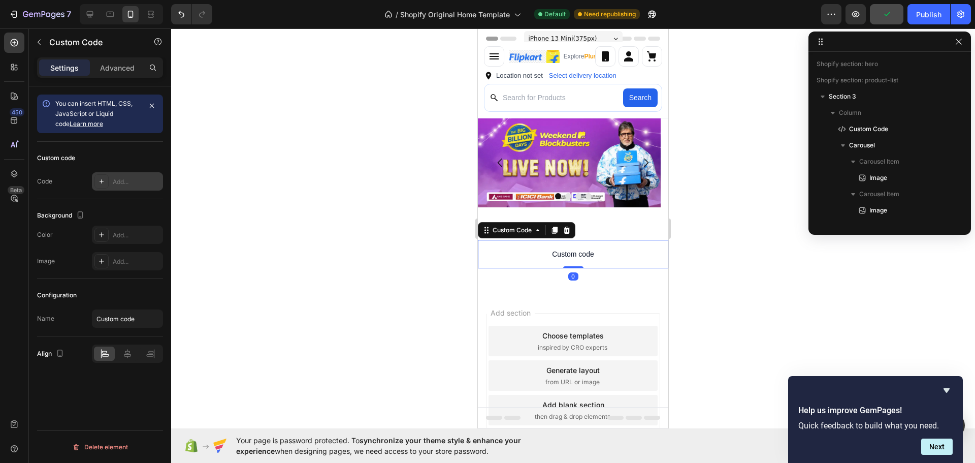
click at [145, 188] on div "Add..." at bounding box center [127, 181] width 71 height 18
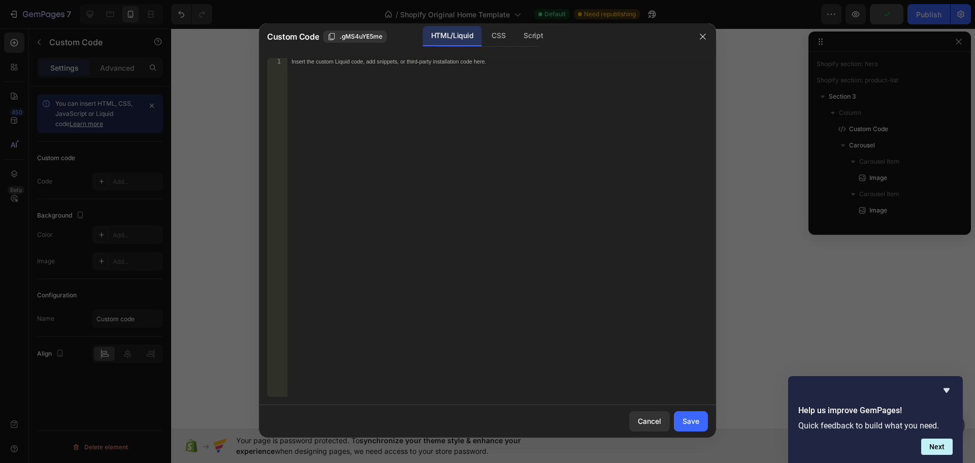
click at [432, 187] on div "Insert the custom Liquid code, add snippets, or third-party installation code h…" at bounding box center [497, 234] width 420 height 353
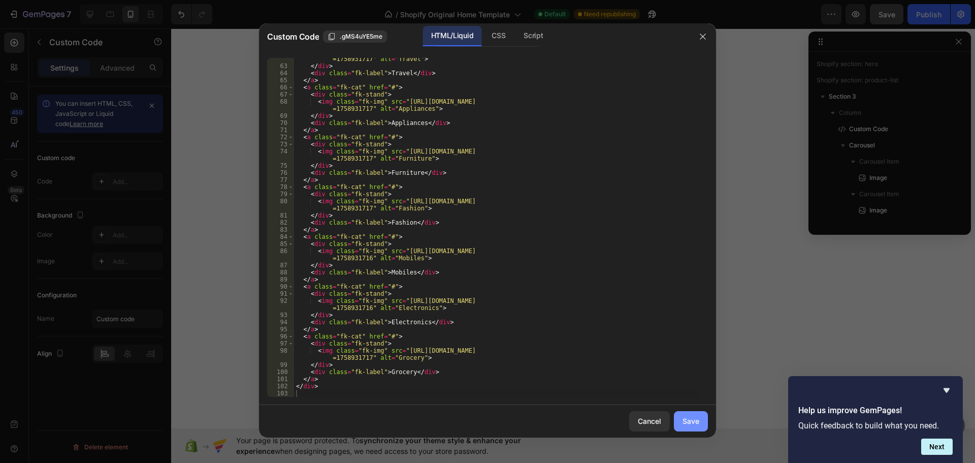
click at [689, 427] on button "Save" at bounding box center [691, 421] width 34 height 20
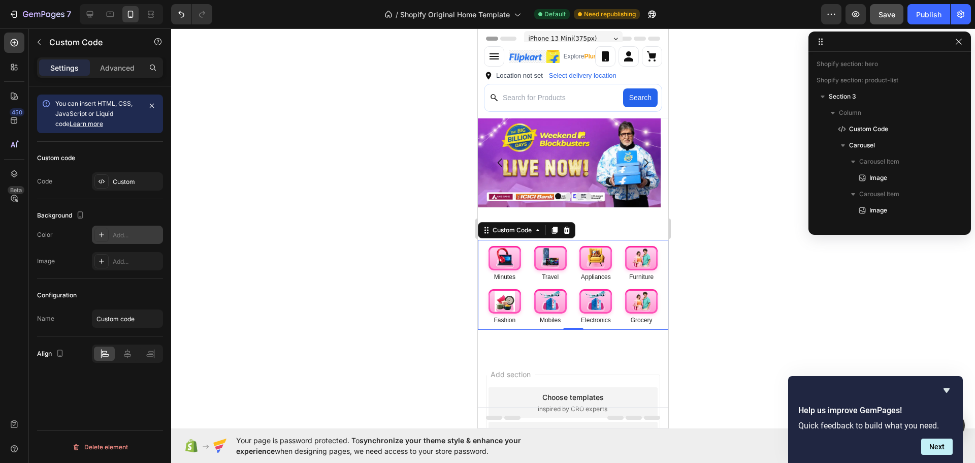
click at [141, 230] on div "Add..." at bounding box center [127, 234] width 71 height 18
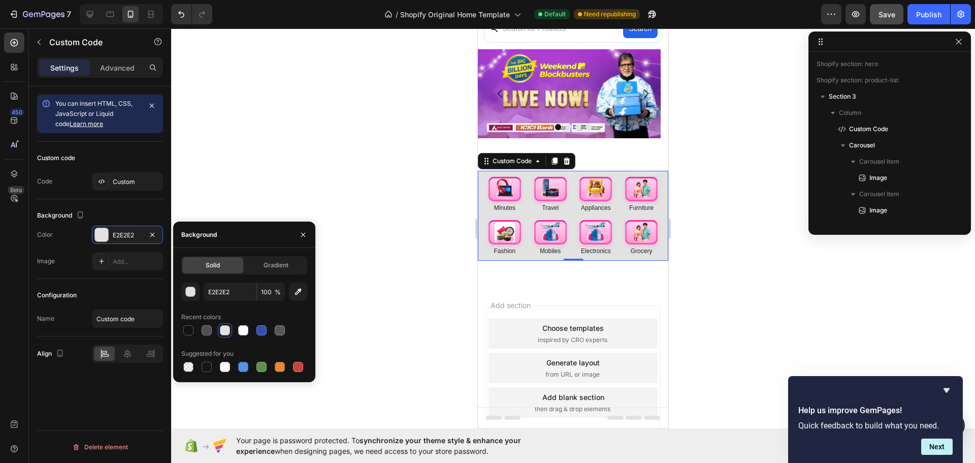
scroll to position [103, 0]
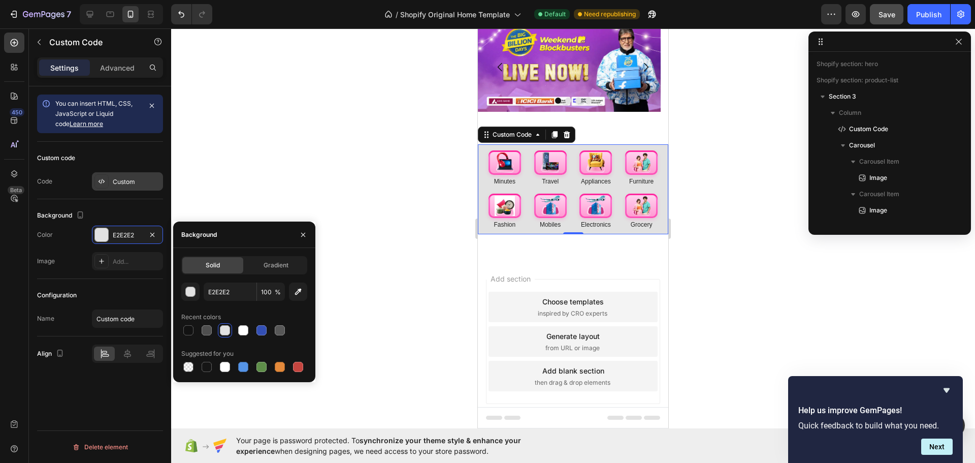
click at [110, 182] on div "Custom" at bounding box center [127, 181] width 71 height 18
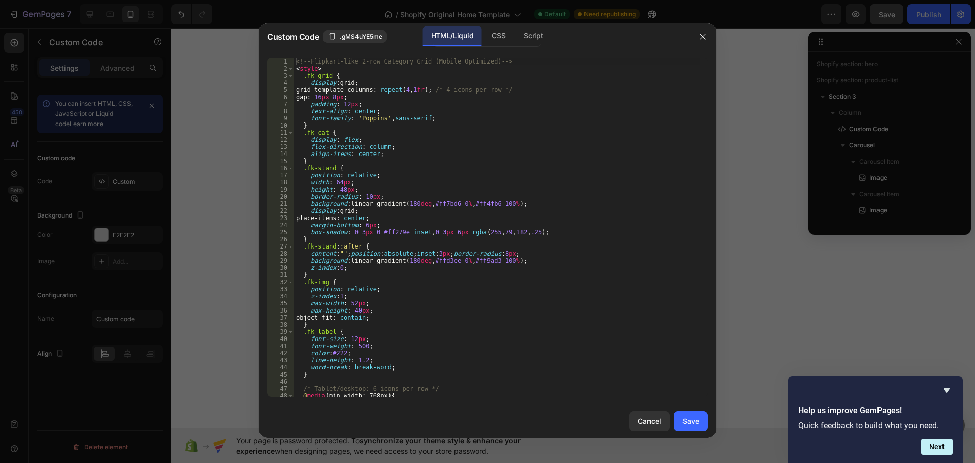
click at [394, 234] on div "<!-- Flipkart-like 2-row Category Grid (Mobile Optimized) --> < style > .fk-gri…" at bounding box center [497, 234] width 406 height 353
type textarea "</div>"
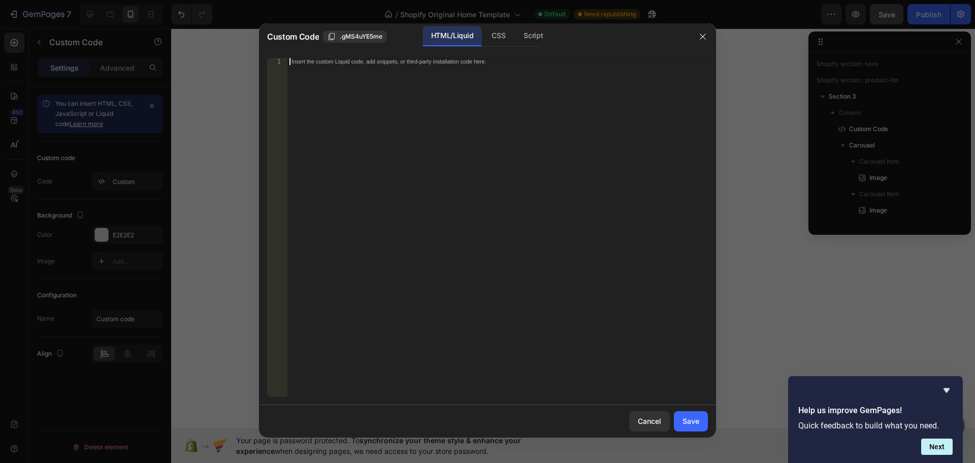
scroll to position [74, 0]
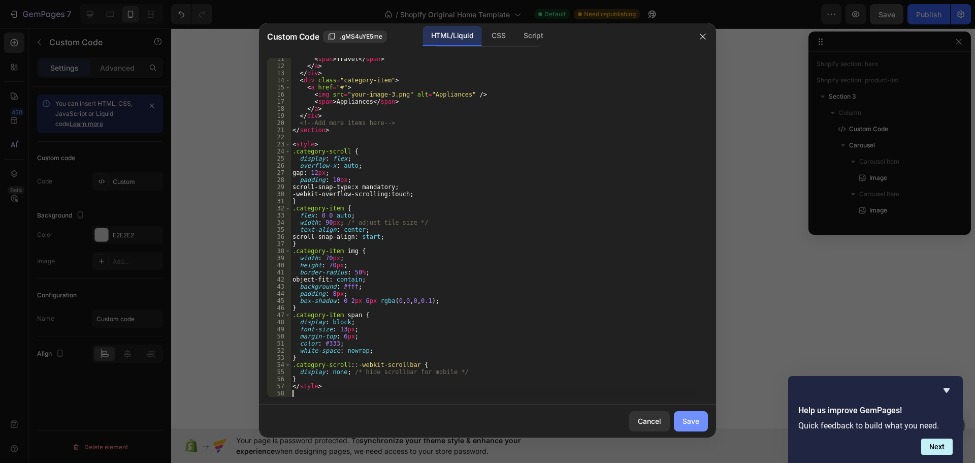
click at [684, 416] on div "Save" at bounding box center [690, 420] width 17 height 11
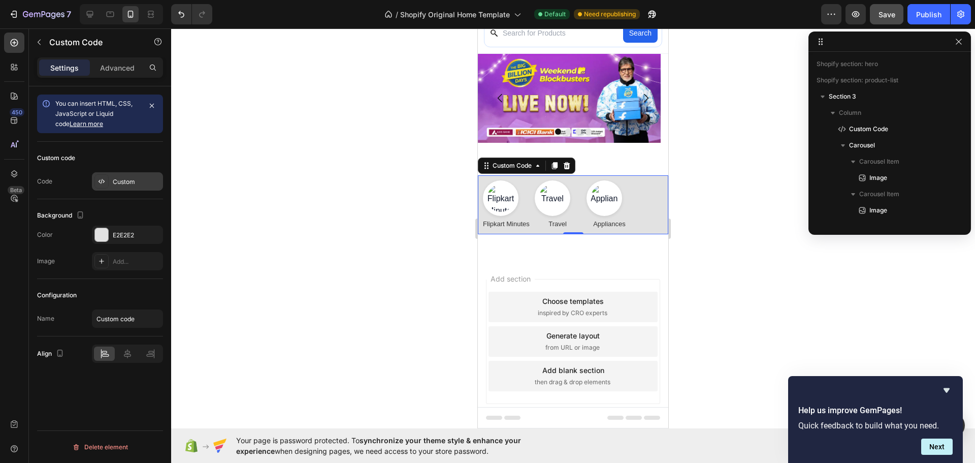
click at [120, 173] on div "Custom" at bounding box center [127, 181] width 71 height 18
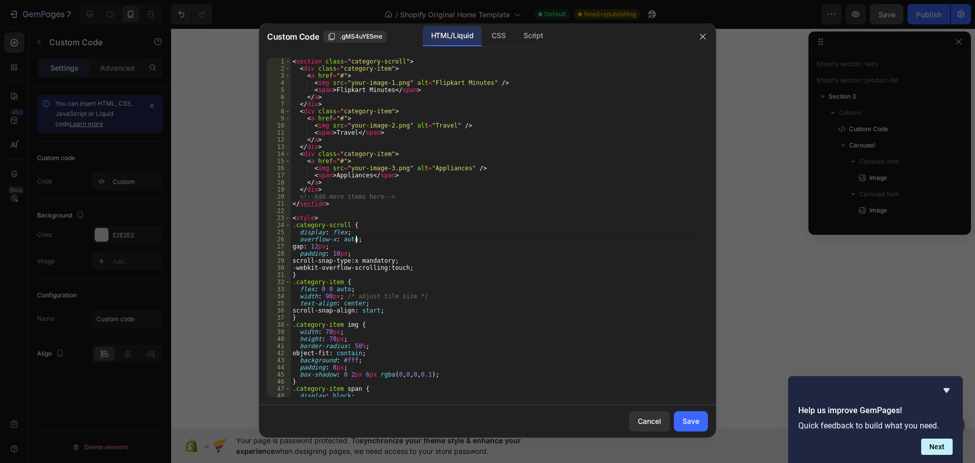
click at [438, 236] on div "< section class = "category-scroll" > < div class = "category-item" > < a href …" at bounding box center [495, 234] width 410 height 353
type textarea "</style>"
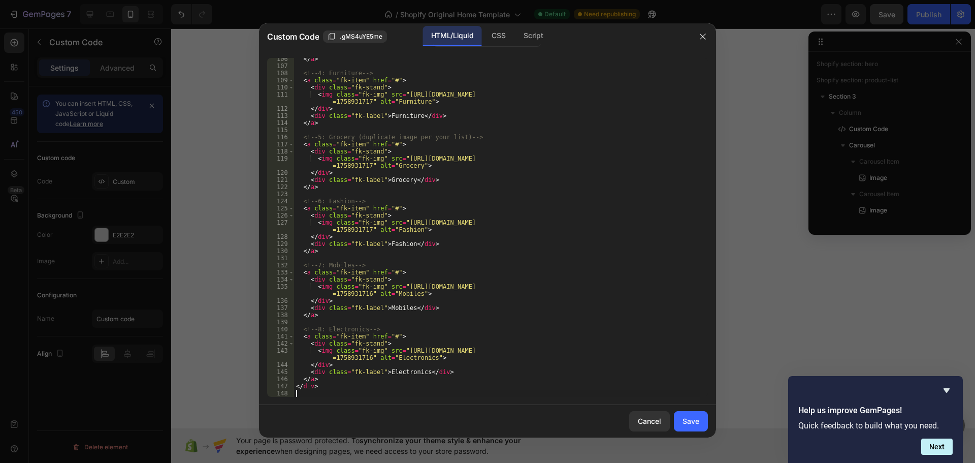
scroll to position [770, 0]
click at [691, 411] on button "Save" at bounding box center [691, 421] width 34 height 20
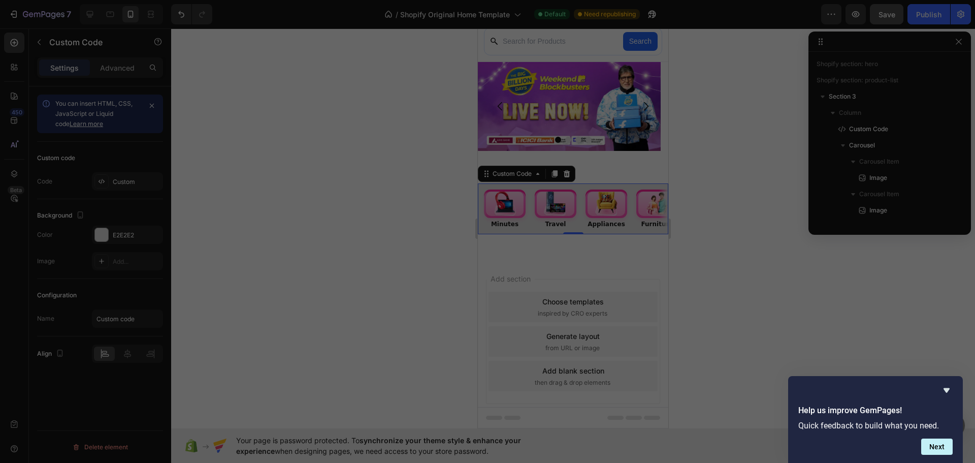
scroll to position [0, 5]
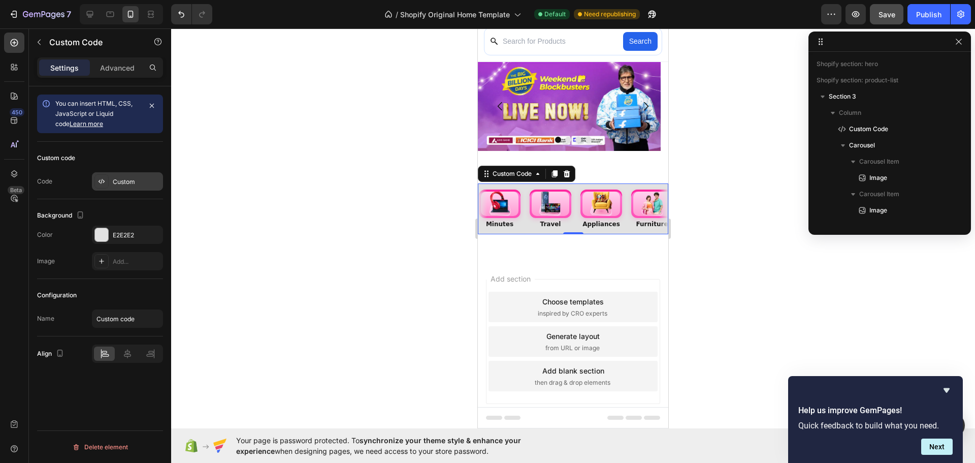
click at [152, 176] on div "Custom" at bounding box center [127, 181] width 71 height 18
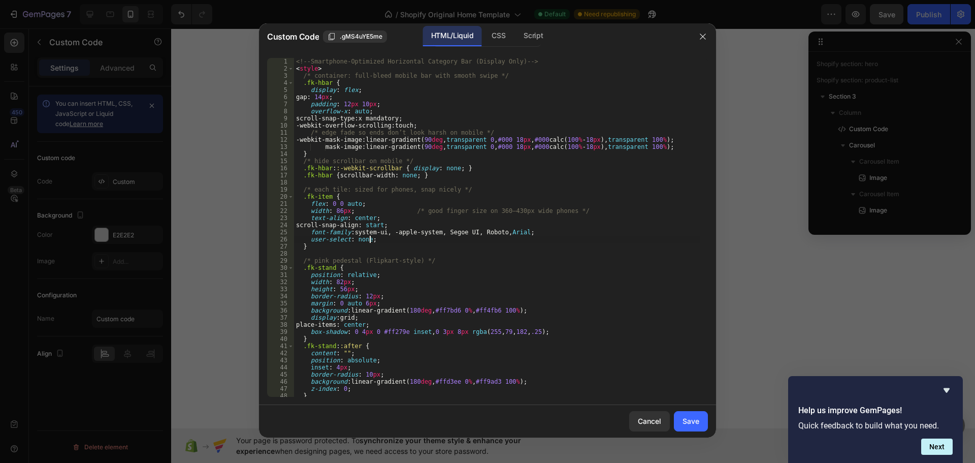
click at [504, 237] on div "<!-- Smartphone-Optimized Horizontal Category Bar (Display Only) --> < style > …" at bounding box center [497, 234] width 406 height 353
type textarea "</div>"
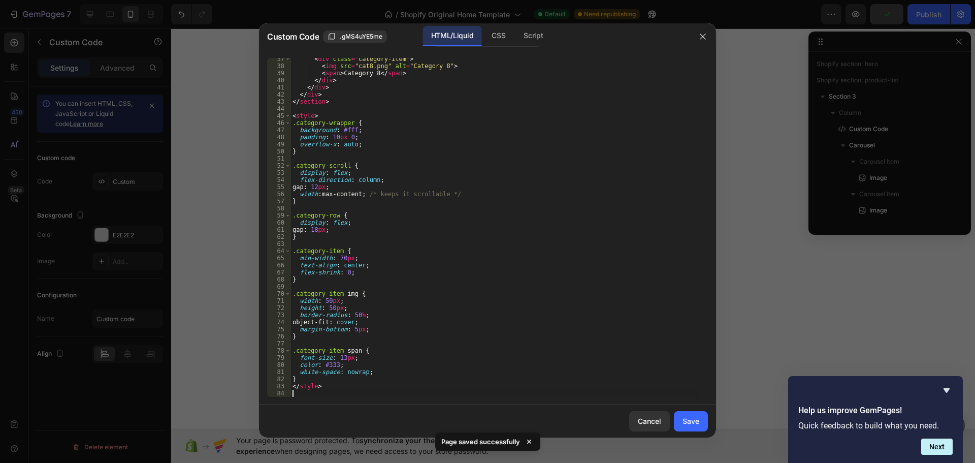
scroll to position [258, 0]
click at [681, 417] on button "Save" at bounding box center [691, 421] width 34 height 20
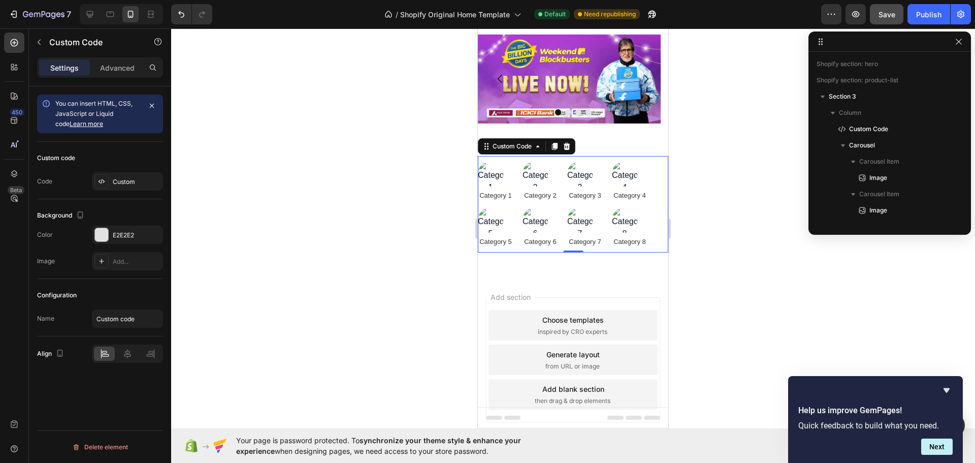
scroll to position [109, 0]
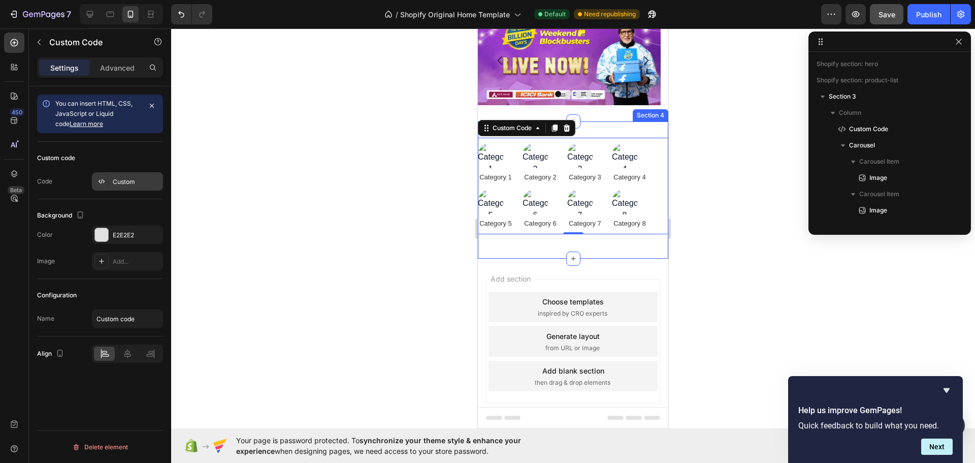
click at [120, 185] on div "Custom" at bounding box center [137, 181] width 48 height 9
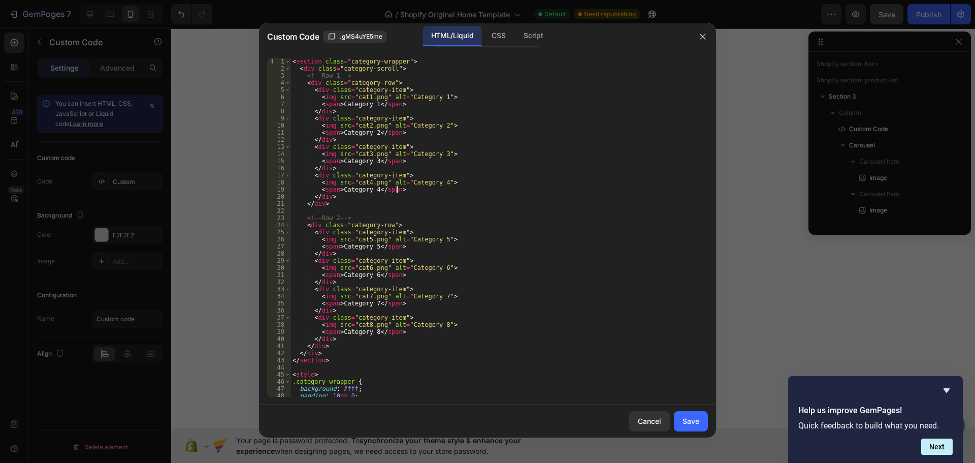
click at [471, 191] on div "< section class = "category-wrapper" > < div class = "category-scroll" > <!-- R…" at bounding box center [495, 234] width 410 height 353
type textarea "</style>"
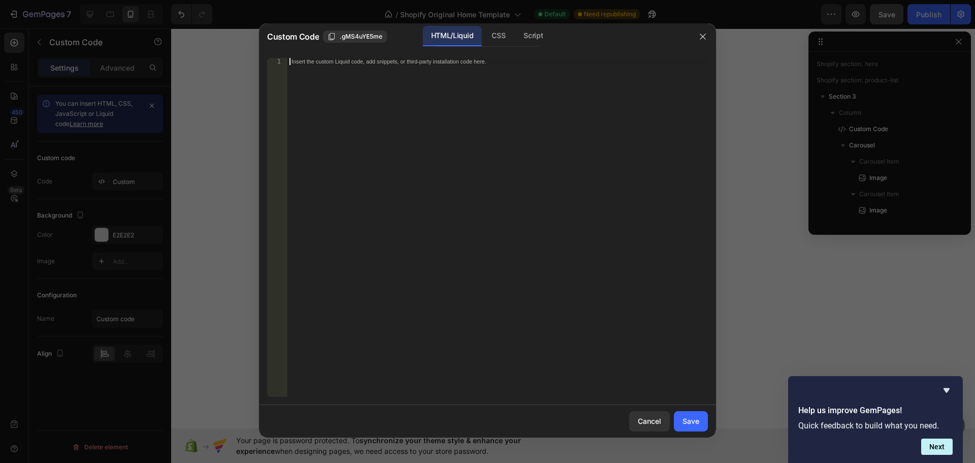
scroll to position [258, 0]
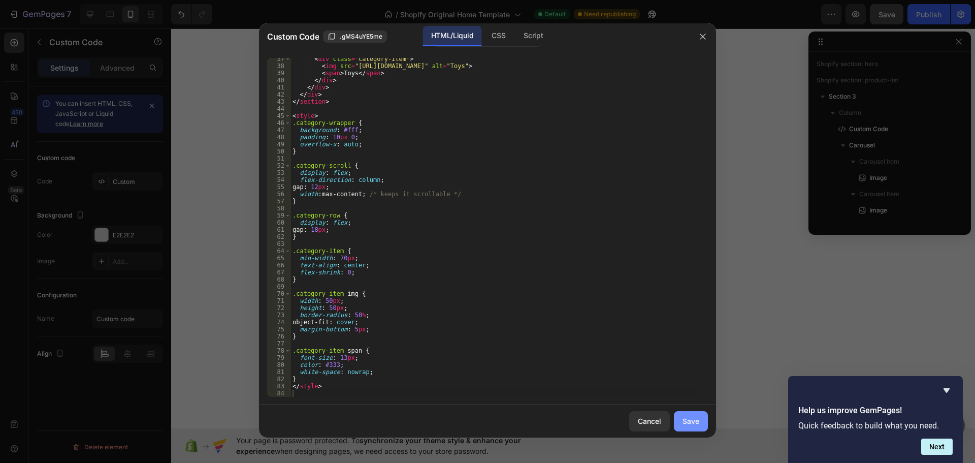
click at [689, 423] on div "Save" at bounding box center [690, 420] width 17 height 11
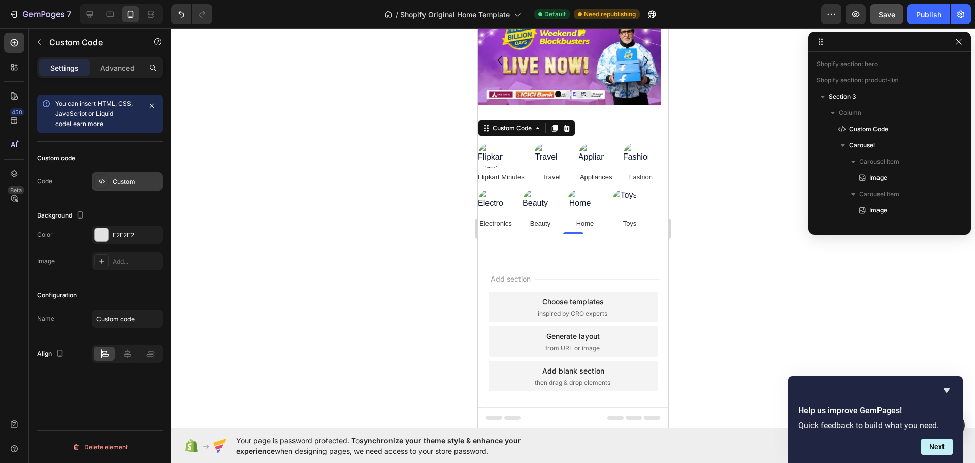
click at [136, 179] on div "Custom" at bounding box center [137, 181] width 48 height 9
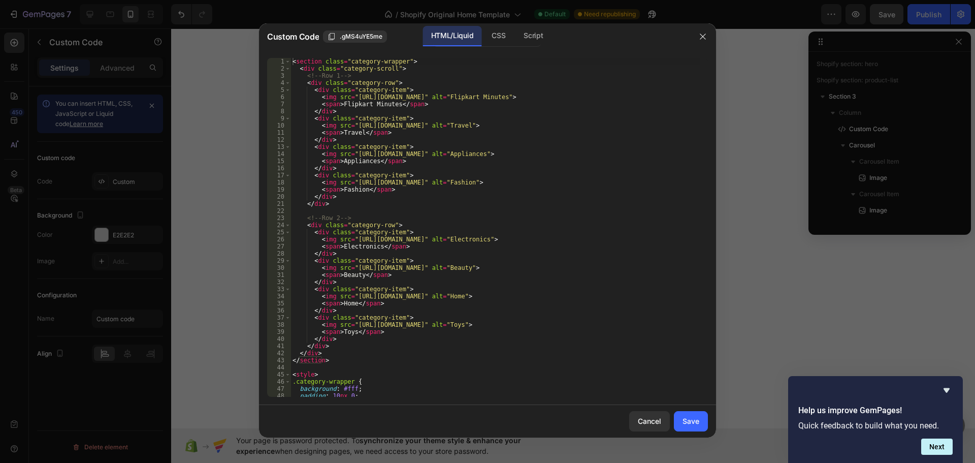
click at [499, 192] on div "< section class = "category-wrapper" > < div class = "category-scroll" > <!-- R…" at bounding box center [495, 234] width 410 height 353
type textarea "</style>"
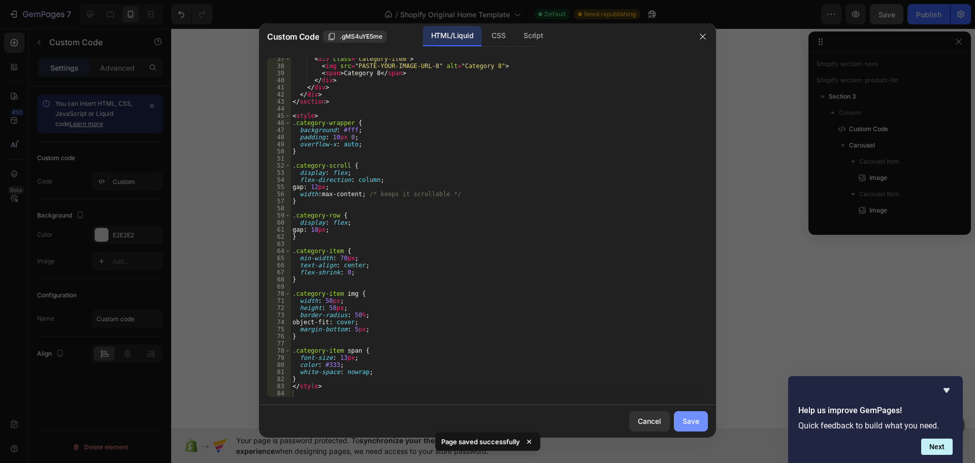
drag, startPoint x: 708, startPoint y: 411, endPoint x: 694, endPoint y: 418, distance: 16.4
click at [707, 411] on div "Cancel Save" at bounding box center [487, 421] width 457 height 32
click at [694, 418] on div "Save" at bounding box center [690, 420] width 17 height 11
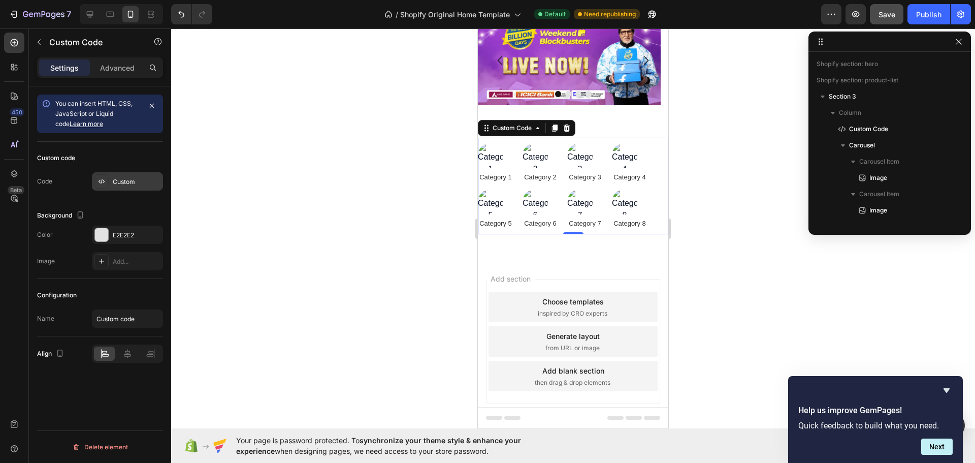
click at [119, 183] on div "Custom" at bounding box center [137, 181] width 48 height 9
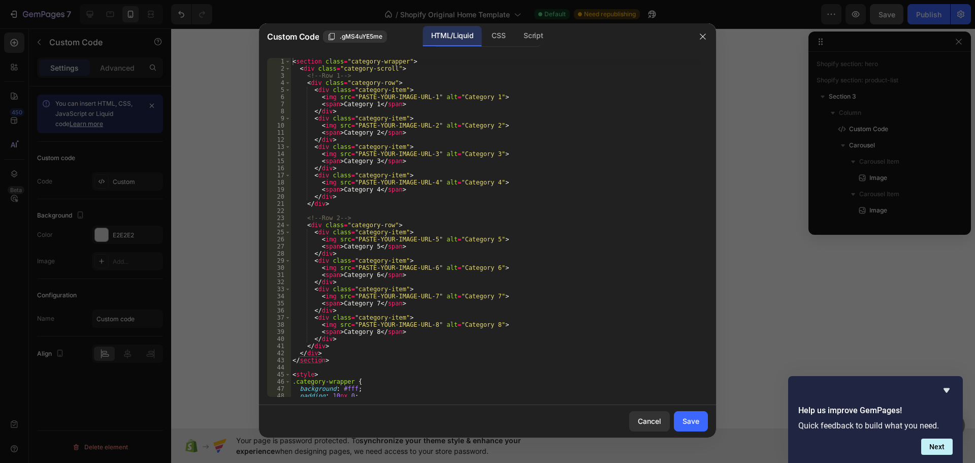
click at [533, 258] on div "< section class = "category-wrapper" > < div class = "category-scroll" > <!-- R…" at bounding box center [495, 234] width 410 height 353
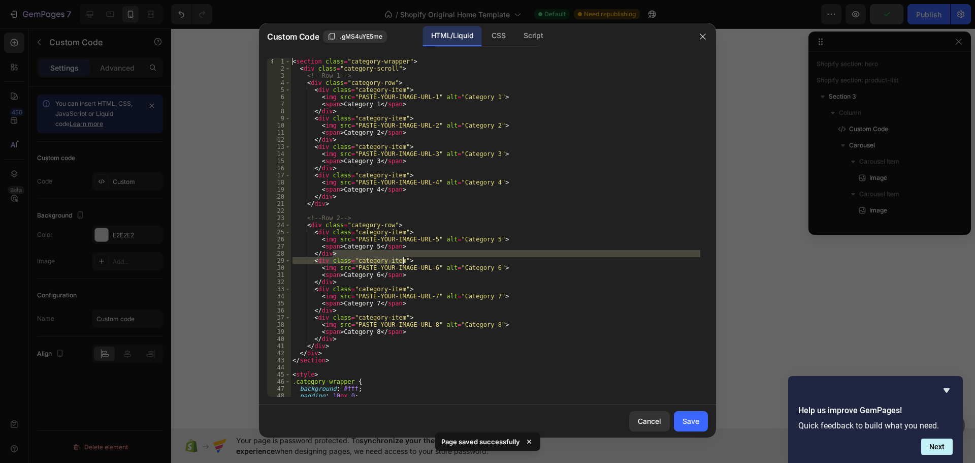
type textarea "</style>"
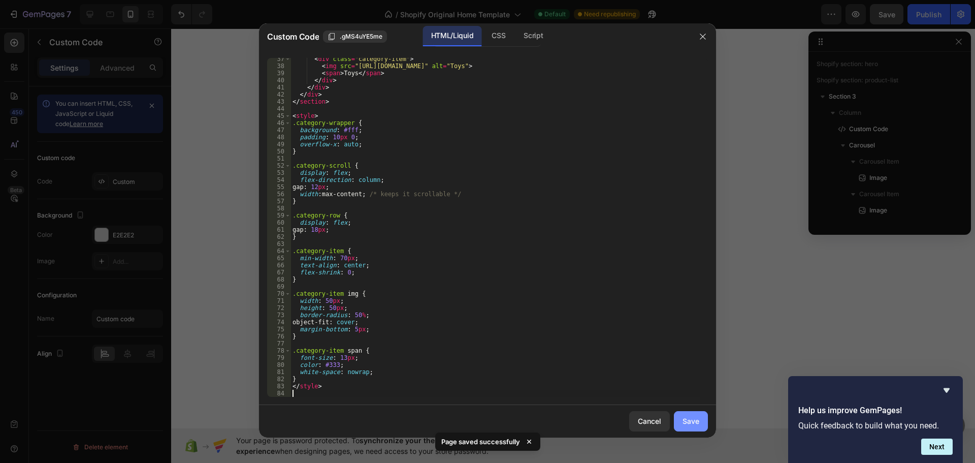
click at [695, 414] on button "Save" at bounding box center [691, 421] width 34 height 20
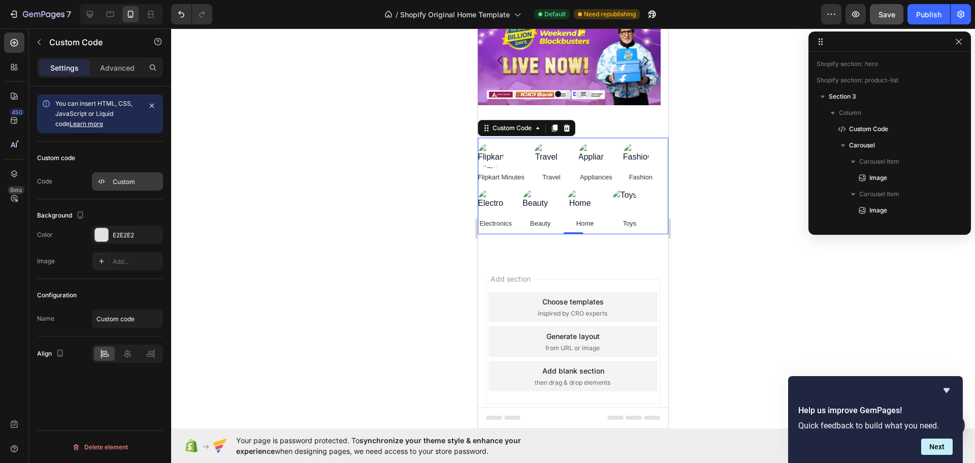
click at [147, 177] on div "Custom" at bounding box center [137, 181] width 48 height 9
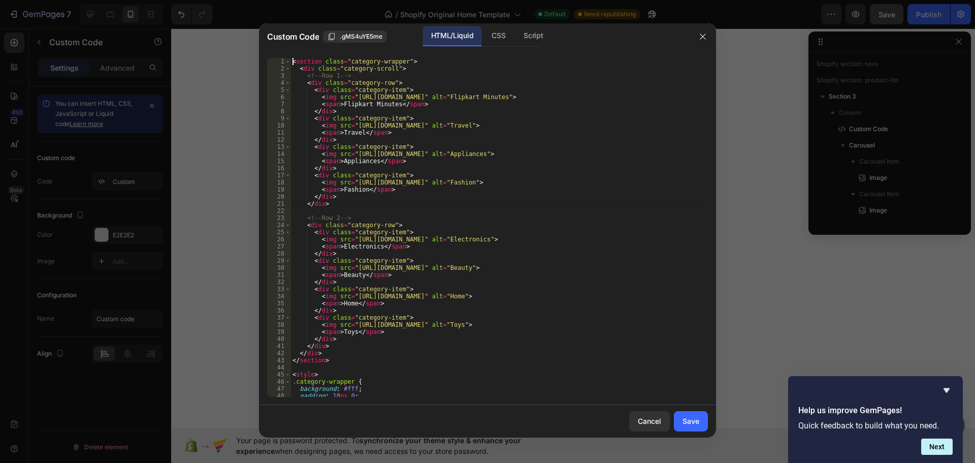
click at [535, 201] on div "< section class = "category-wrapper" > < div class = "category-scroll" > <!-- R…" at bounding box center [495, 234] width 410 height 353
type textarea "</style>"
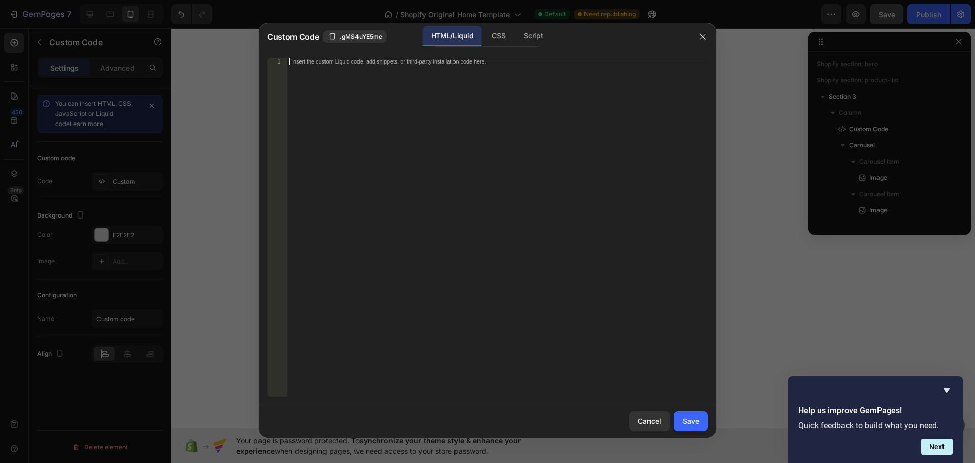
paste textarea
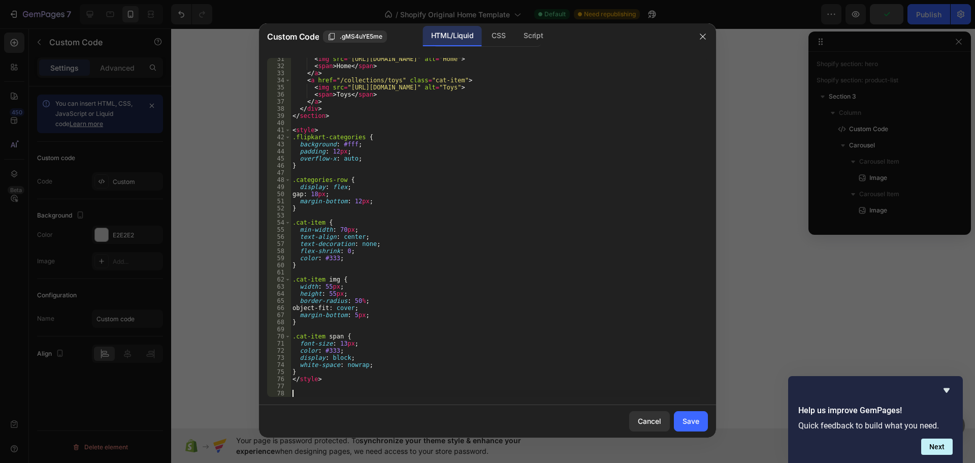
scroll to position [209, 0]
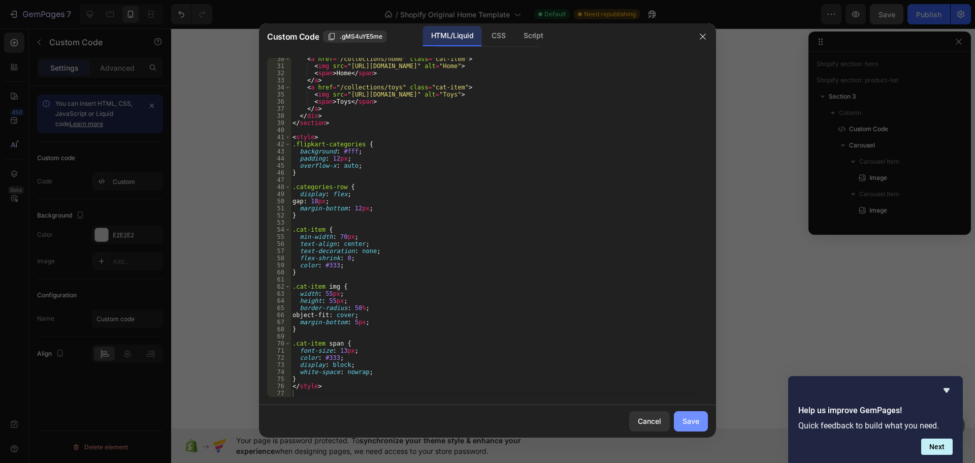
click at [694, 424] on div "Save" at bounding box center [690, 420] width 17 height 11
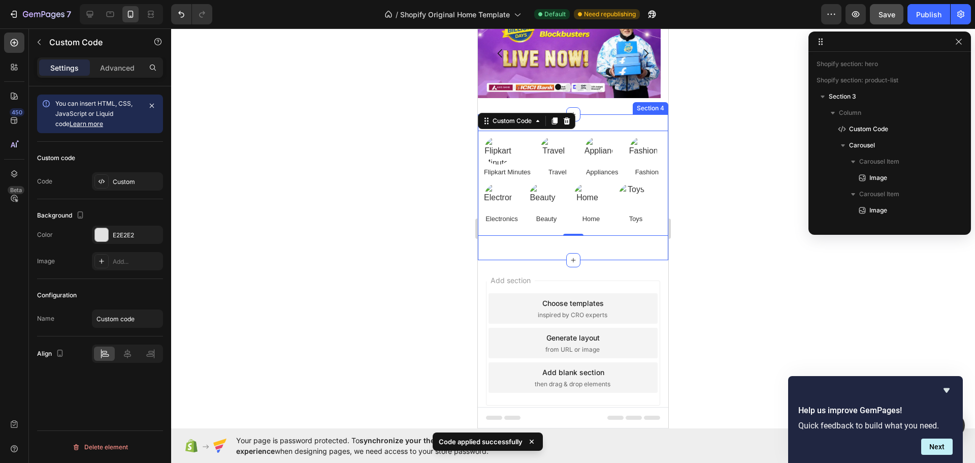
scroll to position [125, 0]
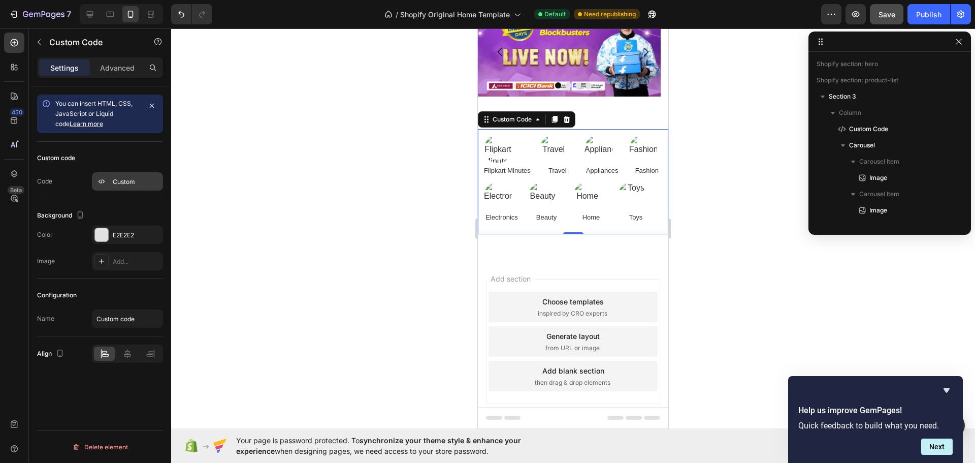
click at [123, 187] on div "Custom" at bounding box center [127, 181] width 71 height 18
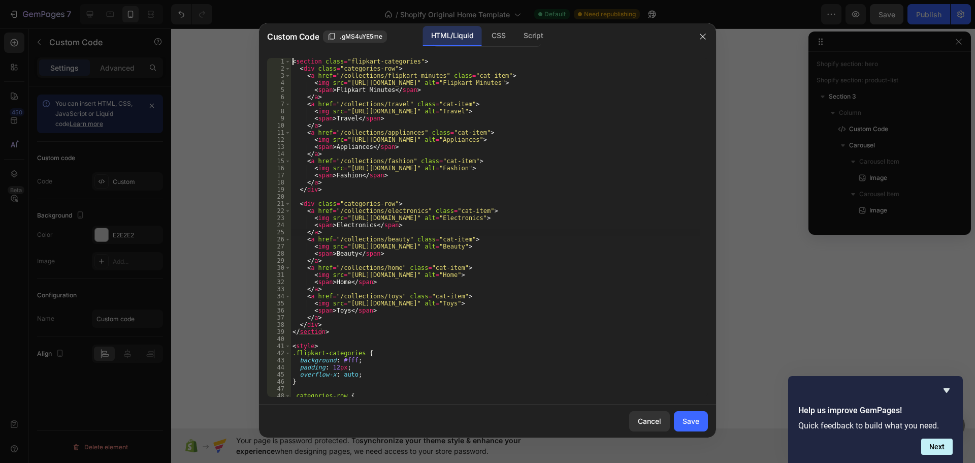
click at [582, 233] on div "< section class = "flipkart-categories" > < div class = "categories-row" > < a …" at bounding box center [495, 234] width 410 height 353
type textarea "</style>"
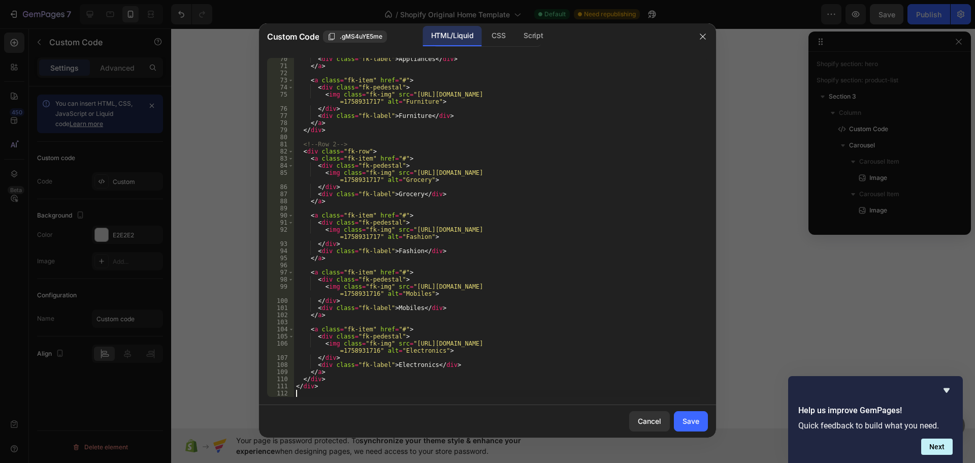
scroll to position [514, 0]
click at [680, 415] on button "Save" at bounding box center [691, 421] width 34 height 20
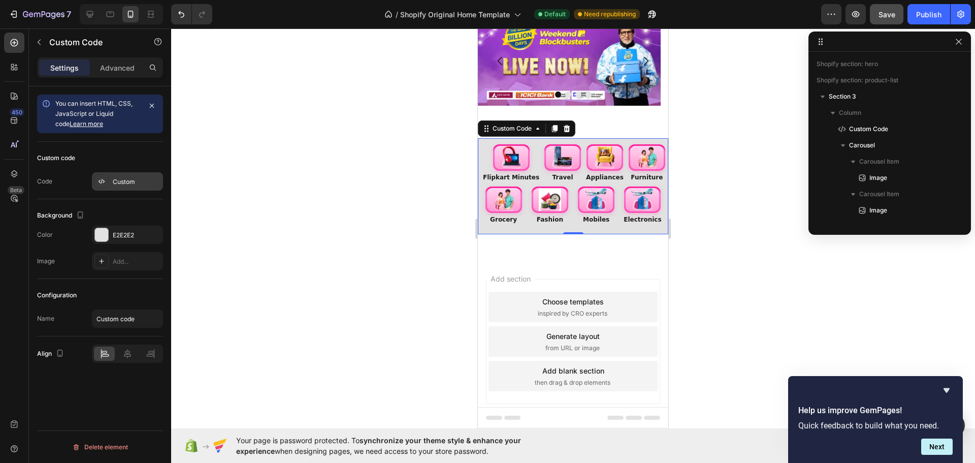
click at [111, 183] on div "Custom" at bounding box center [127, 181] width 71 height 18
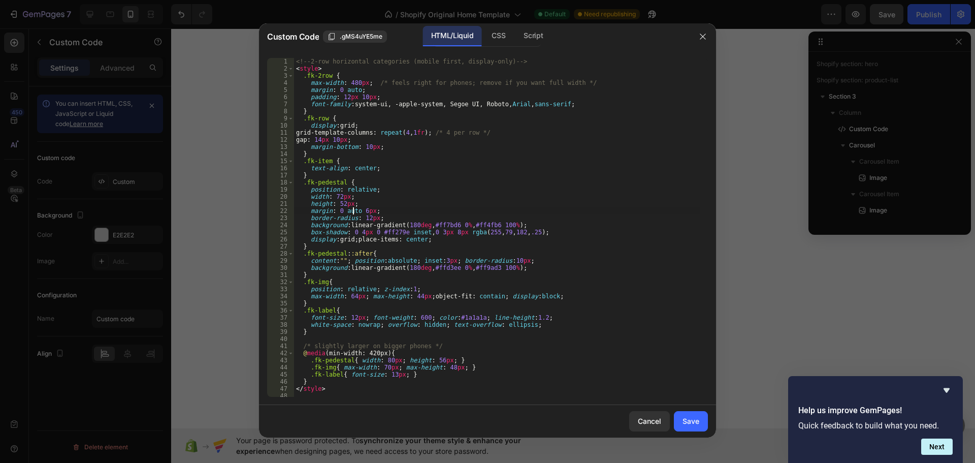
click at [353, 210] on div "<!-- 2-row horizontal categories (mobile first, display-only) --> < style > .fk…" at bounding box center [497, 234] width 406 height 353
type textarea "</div>"
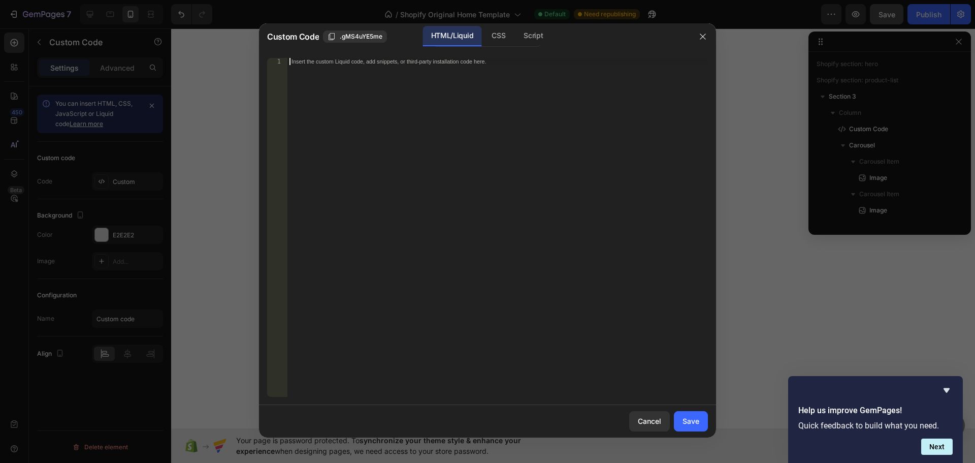
scroll to position [130, 0]
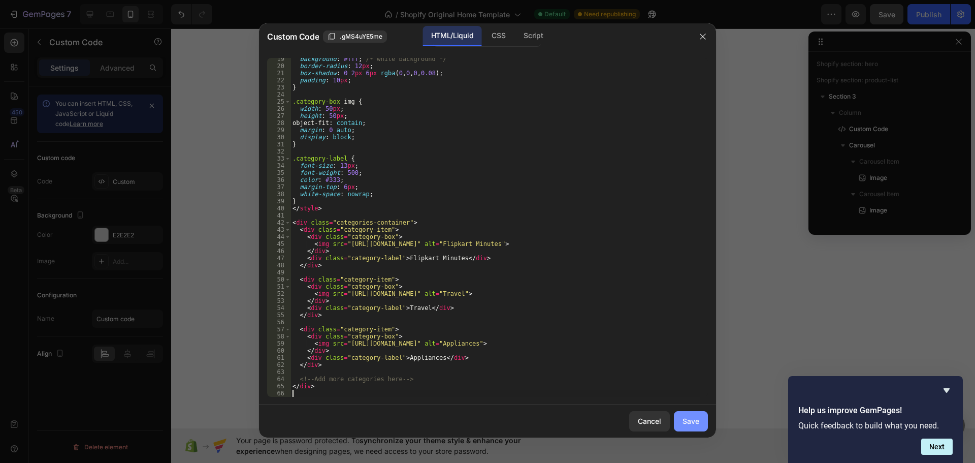
click at [696, 416] on div "Save" at bounding box center [690, 420] width 17 height 11
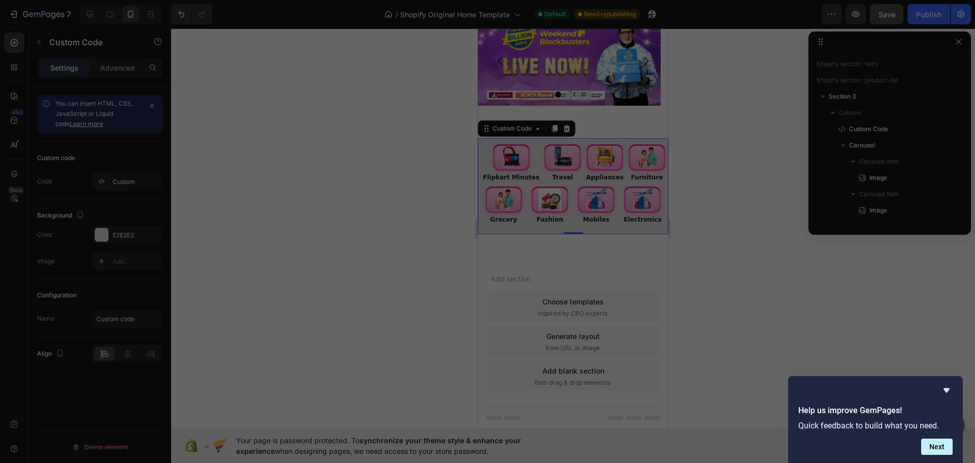
scroll to position [74, 0]
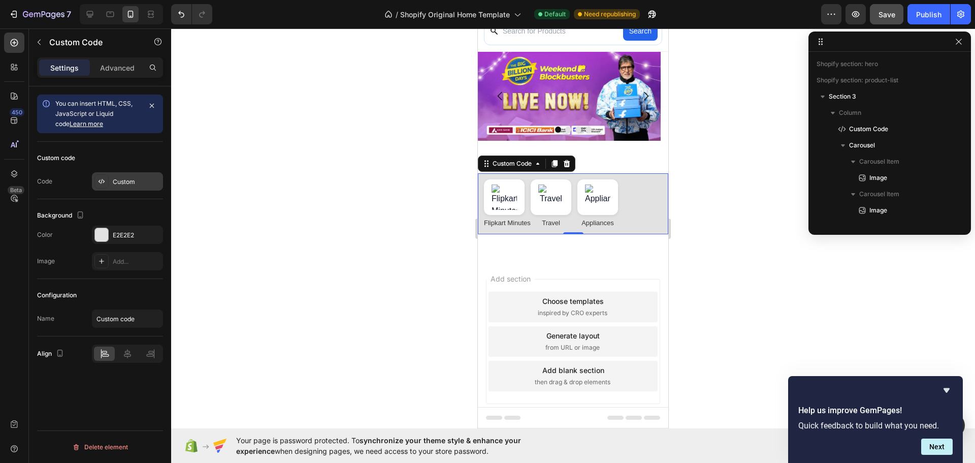
click at [140, 187] on div "Custom" at bounding box center [127, 181] width 71 height 18
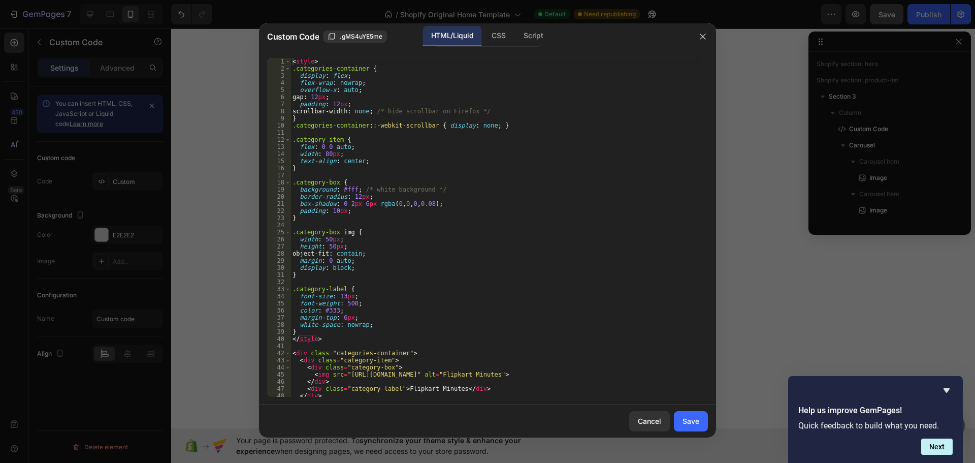
scroll to position [139, 0]
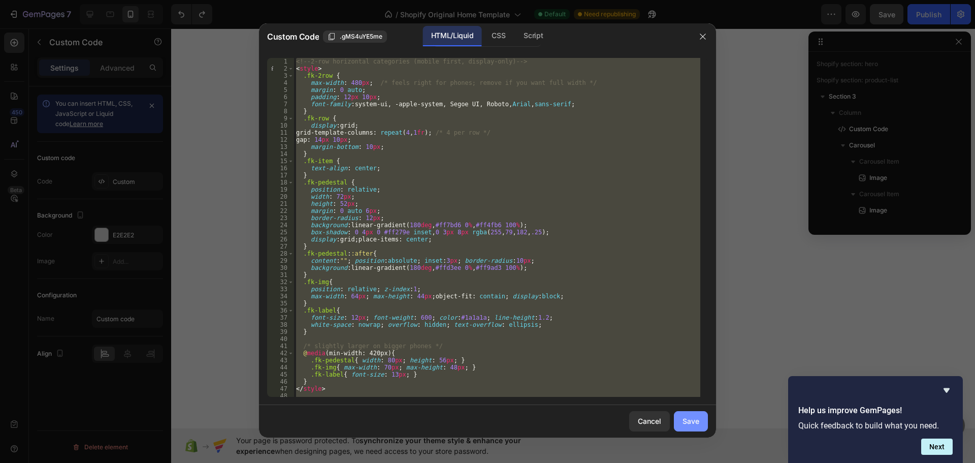
click at [690, 427] on button "Save" at bounding box center [691, 421] width 34 height 20
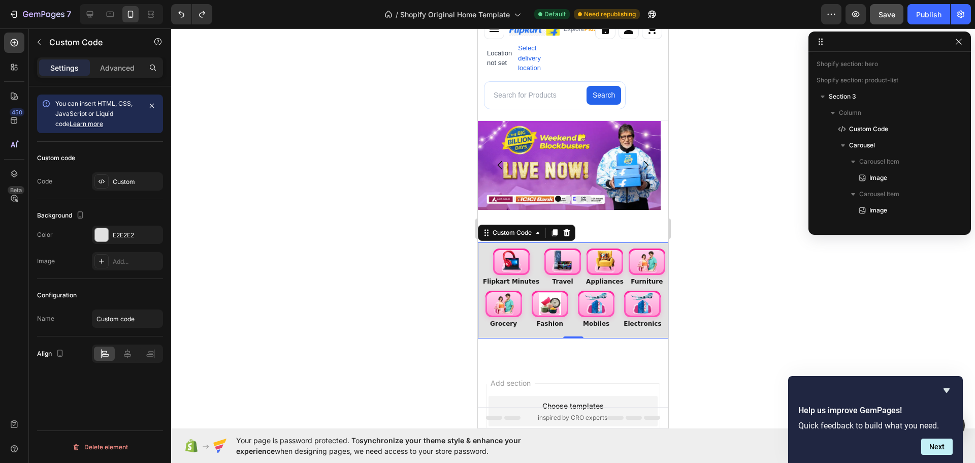
scroll to position [0, 0]
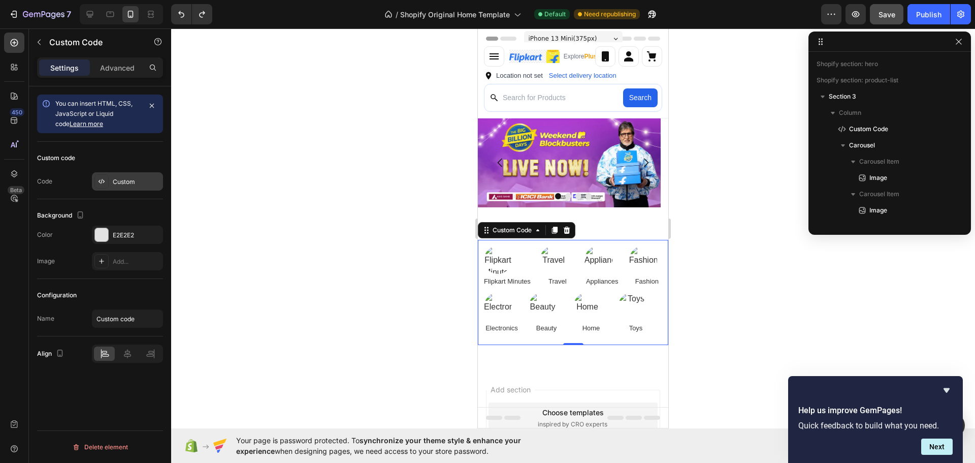
click at [127, 187] on div "Custom" at bounding box center [127, 181] width 71 height 18
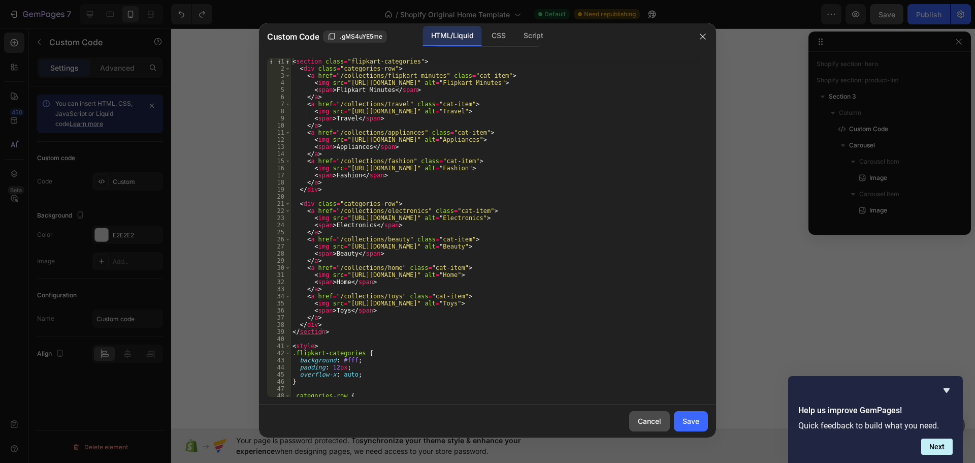
click at [653, 416] on div "Cancel" at bounding box center [649, 420] width 23 height 11
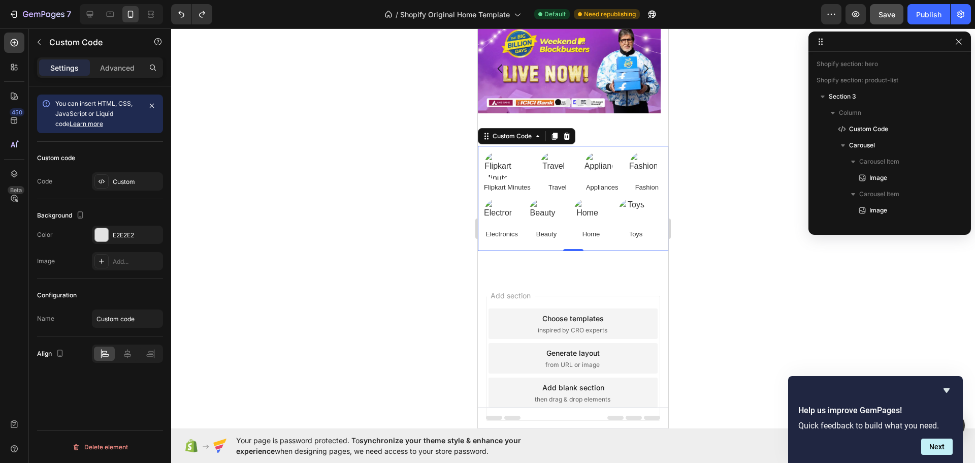
scroll to position [125, 0]
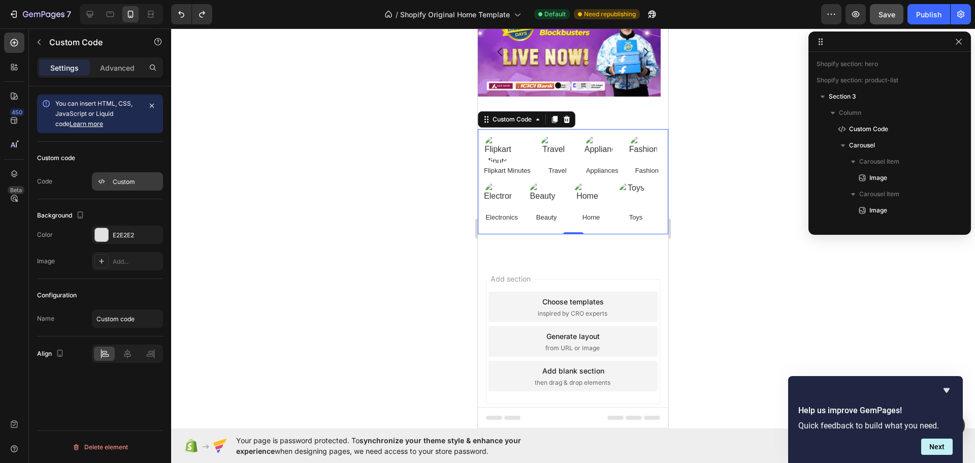
click at [121, 186] on div "Custom" at bounding box center [137, 181] width 48 height 9
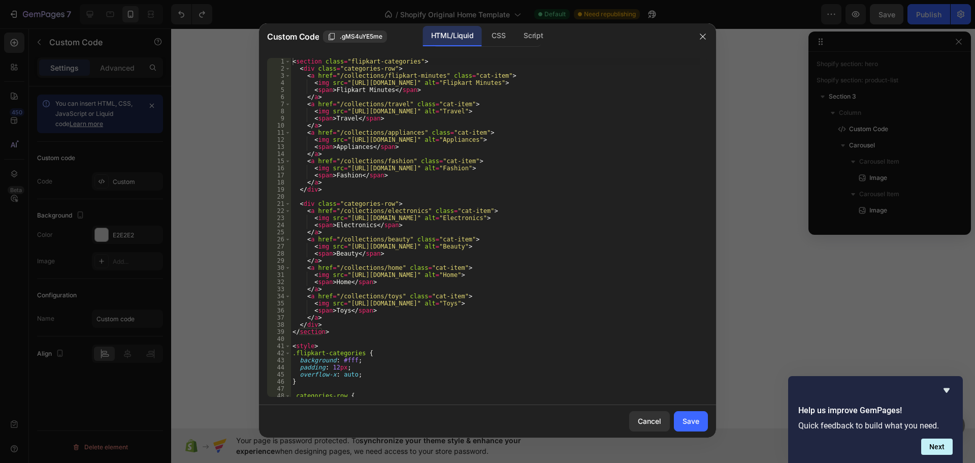
click at [558, 194] on div "< section class = "flipkart-categories" > < div class = "categories-row" > < a …" at bounding box center [495, 234] width 410 height 353
type textarea "</style>"
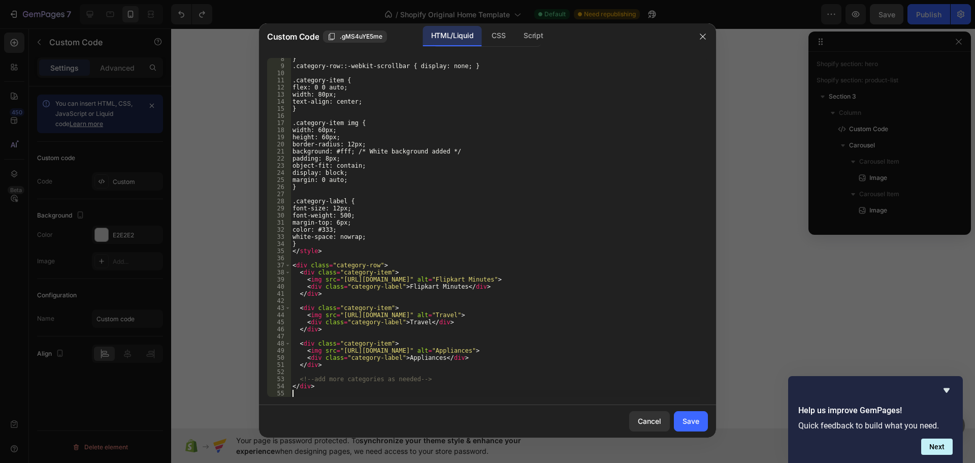
scroll to position [52, 0]
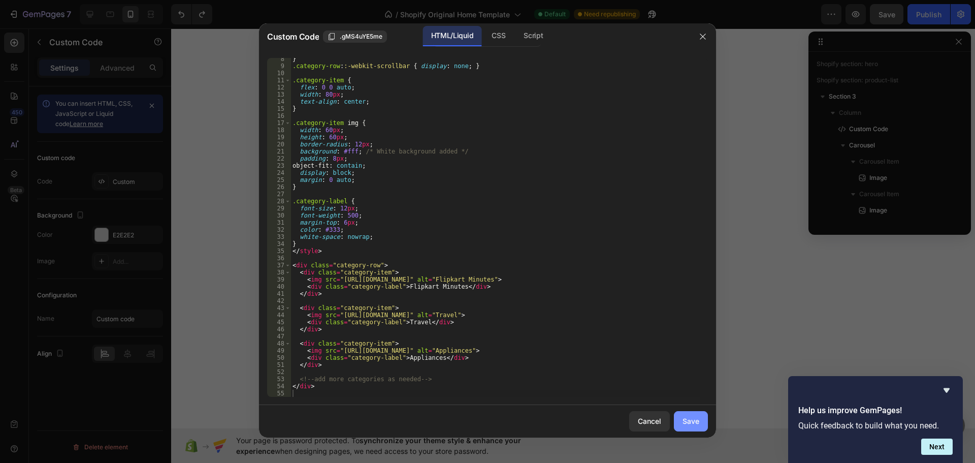
click at [680, 422] on button "Save" at bounding box center [691, 421] width 34 height 20
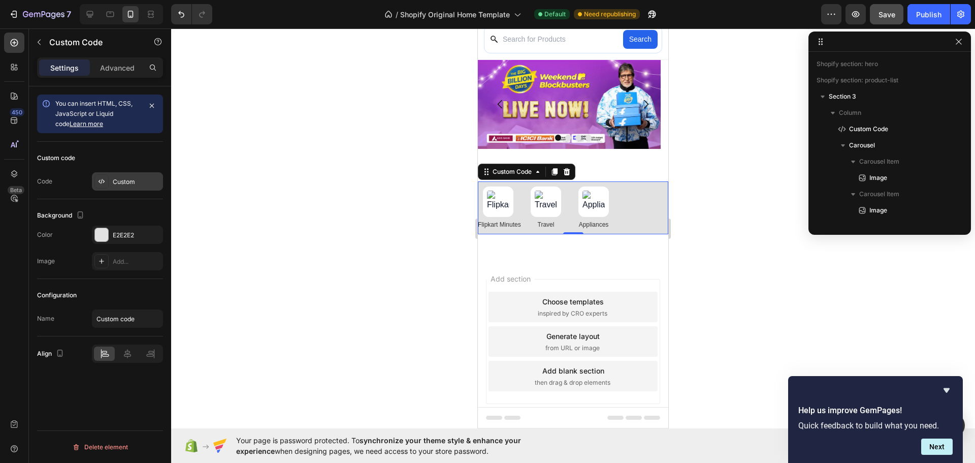
click at [111, 185] on div "Custom" at bounding box center [127, 181] width 71 height 18
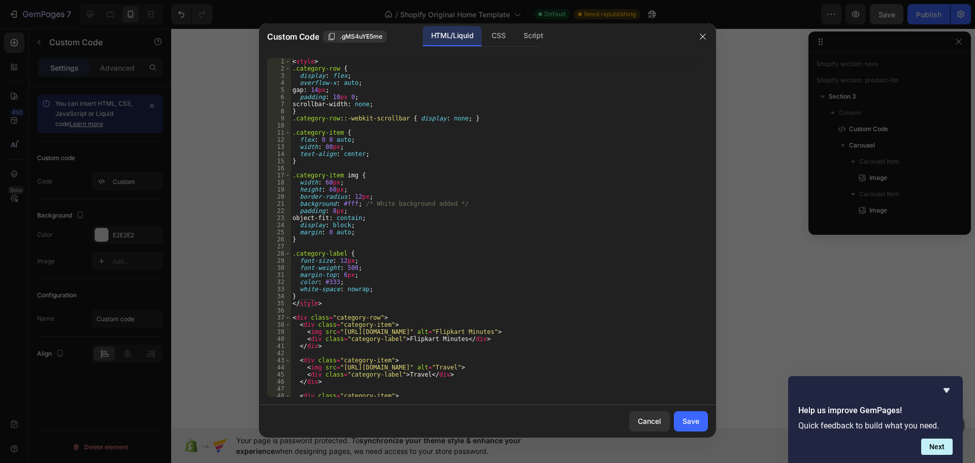
click at [435, 204] on div "< style > .category-row { display : flex ; overflow-x : auto ; gap : 14 px ; pa…" at bounding box center [495, 234] width 410 height 353
type textarea "</div>"
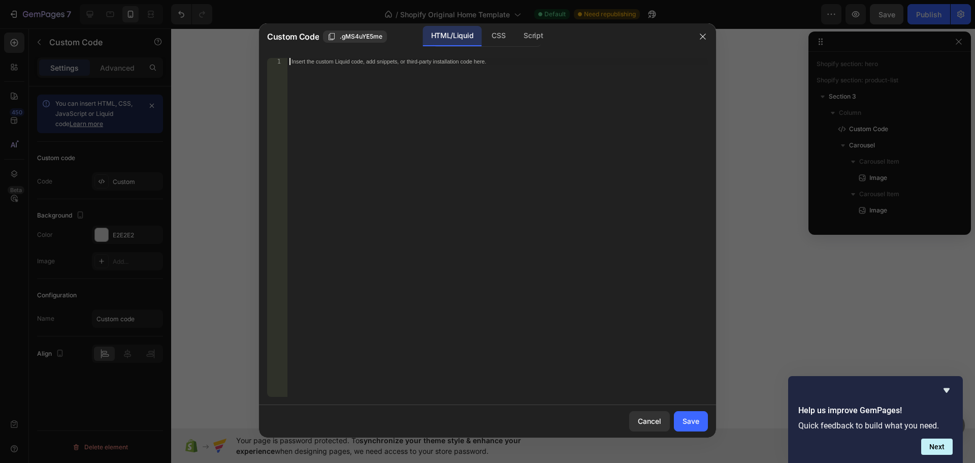
scroll to position [45, 0]
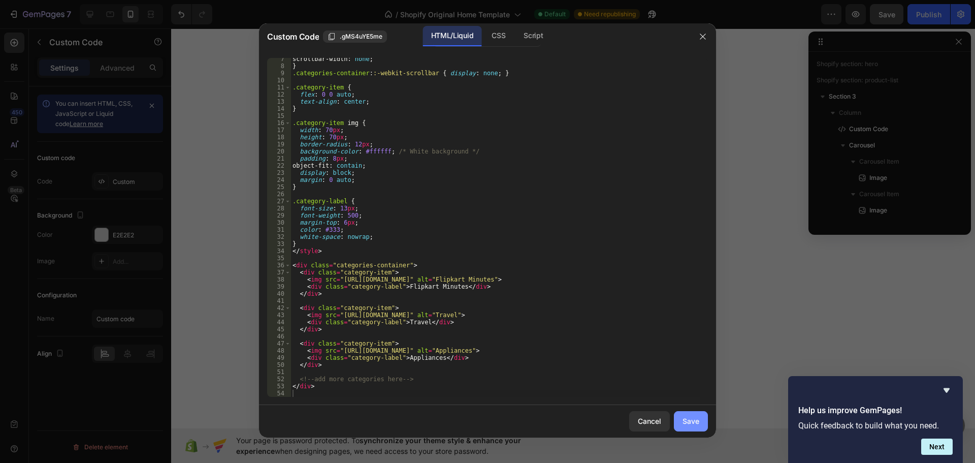
click at [691, 419] on div "Save" at bounding box center [690, 420] width 17 height 11
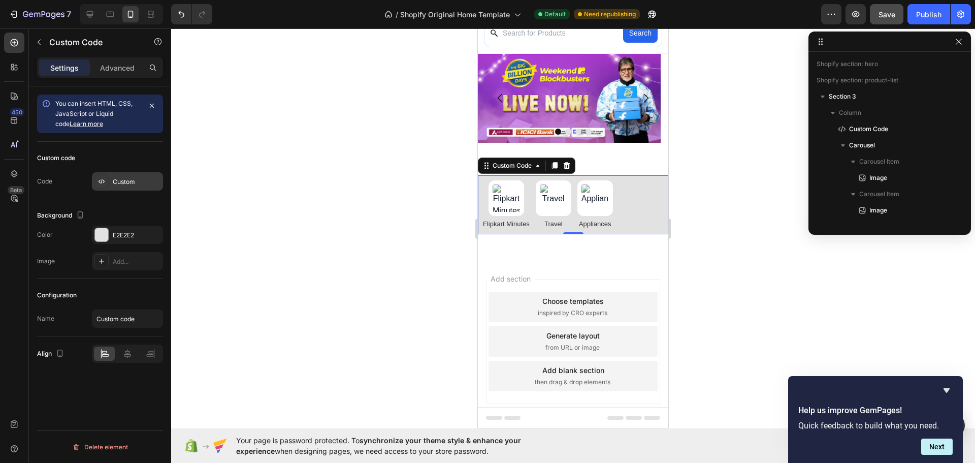
click at [128, 180] on div "Custom" at bounding box center [137, 181] width 48 height 9
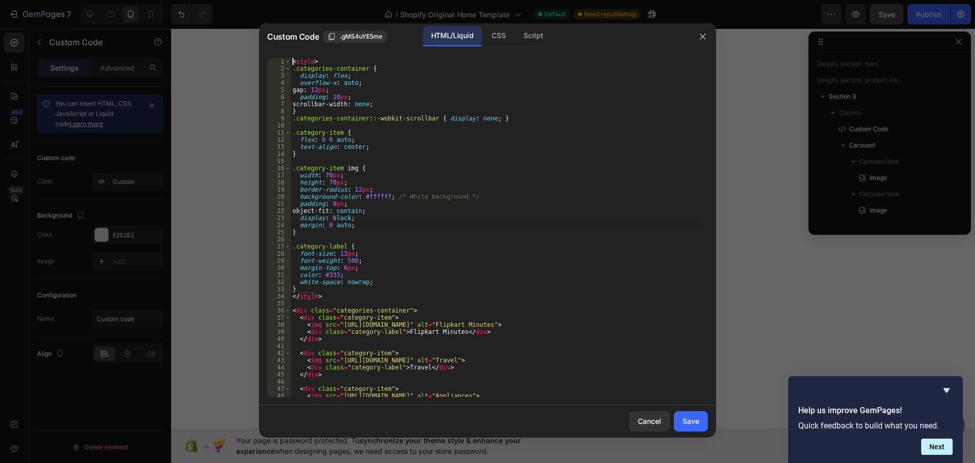
drag, startPoint x: 644, startPoint y: 227, endPoint x: 583, endPoint y: 229, distance: 61.5
click at [642, 227] on div "< style > .categories-container { display : flex ; overflow-x : auto ; gap : 12…" at bounding box center [495, 234] width 410 height 353
type textarea "</div>"
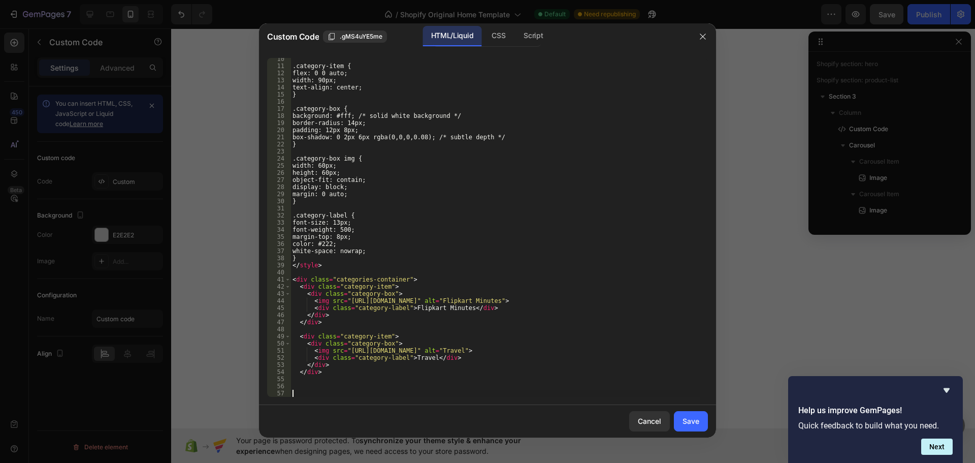
scroll to position [67, 0]
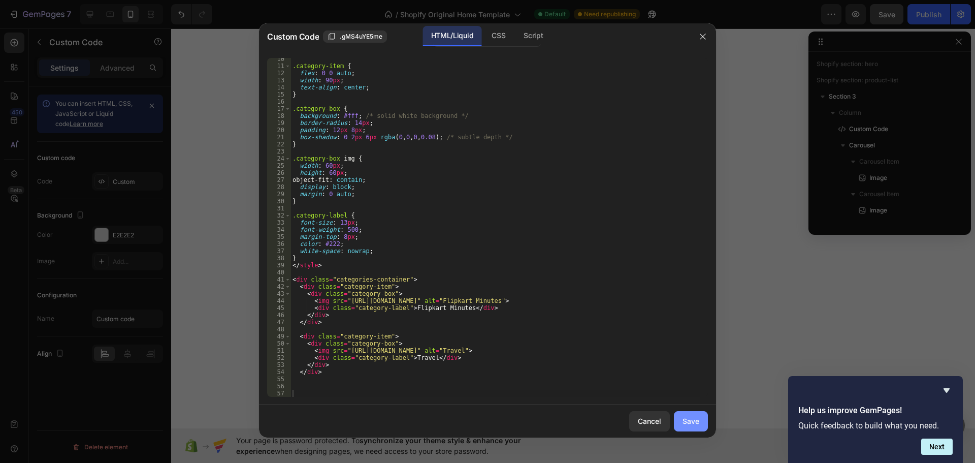
click at [692, 423] on div "Save" at bounding box center [690, 420] width 17 height 11
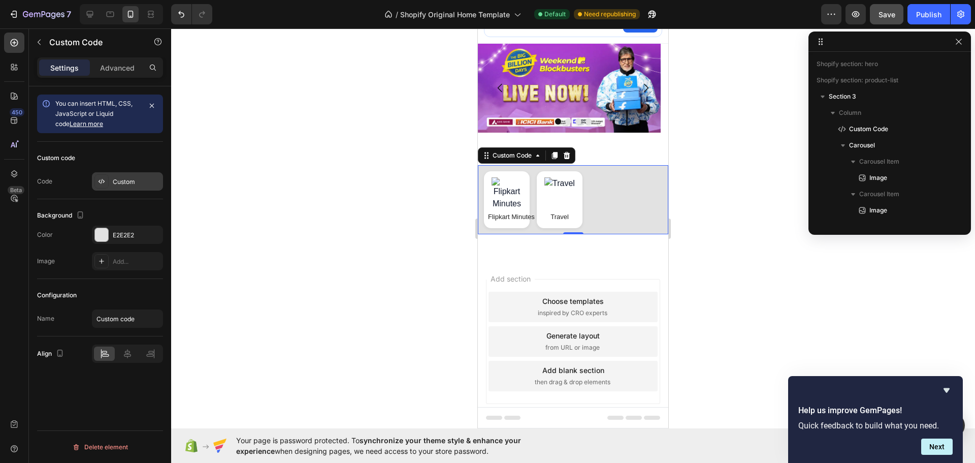
click at [110, 180] on div "Custom" at bounding box center [127, 181] width 71 height 18
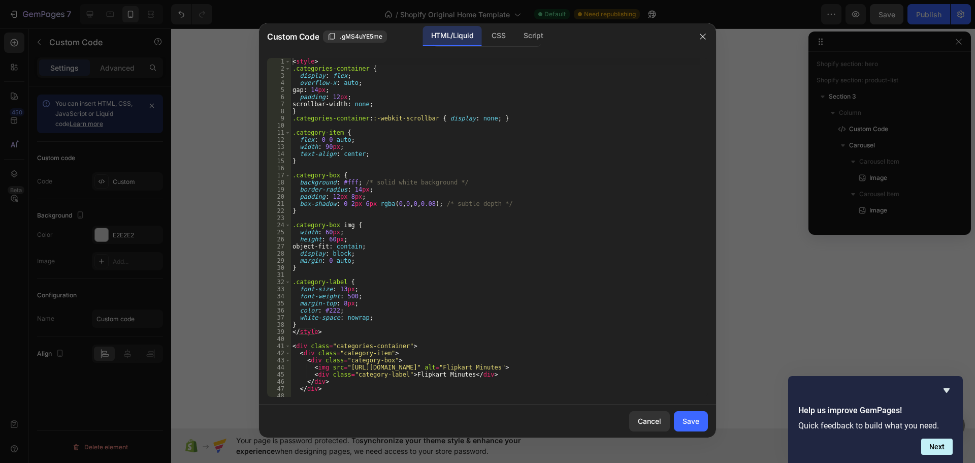
type textarea "<style>"
drag, startPoint x: 285, startPoint y: 248, endPoint x: 292, endPoint y: 252, distance: 8.4
click at [287, 249] on div "27" at bounding box center [279, 246] width 24 height 7
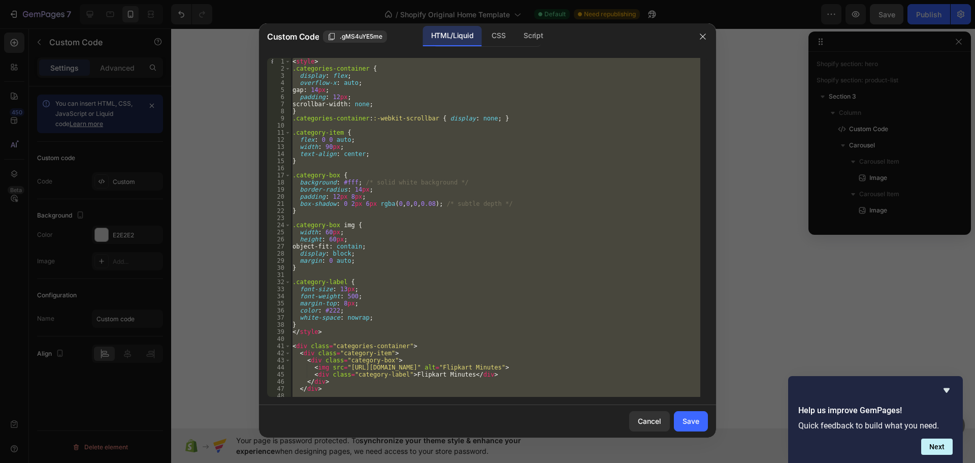
click at [349, 257] on div "< style > .categories-container { display : flex ; overflow-x : auto ; gap : 14…" at bounding box center [495, 227] width 410 height 339
type textarea "margin: 0 auto;"
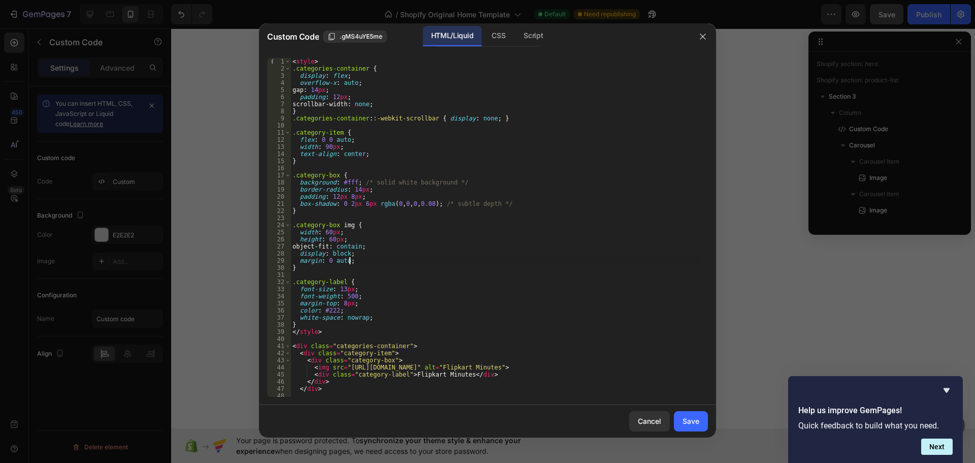
click at [349, 258] on div "< style > .categories-container { display : flex ; overflow-x : auto ; gap : 14…" at bounding box center [495, 234] width 410 height 353
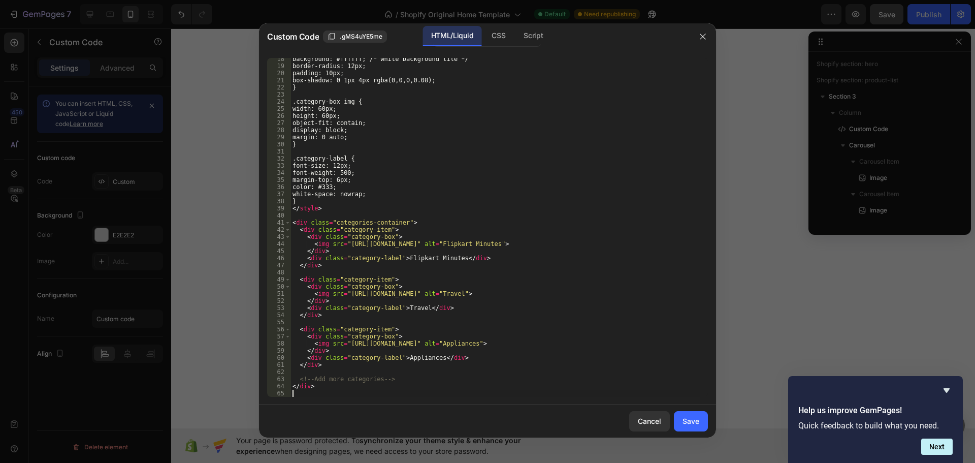
scroll to position [123, 0]
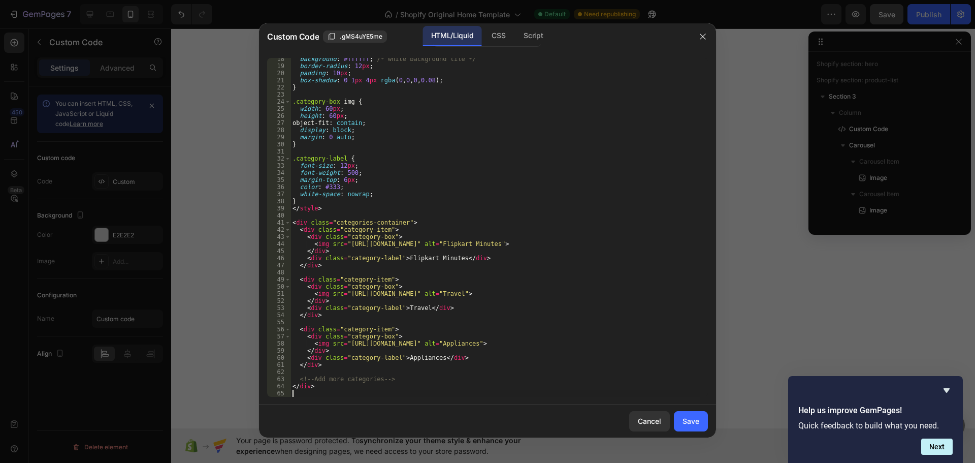
click at [690, 409] on div "Cancel Save" at bounding box center [487, 421] width 457 height 32
click at [691, 413] on button "Save" at bounding box center [691, 421] width 34 height 20
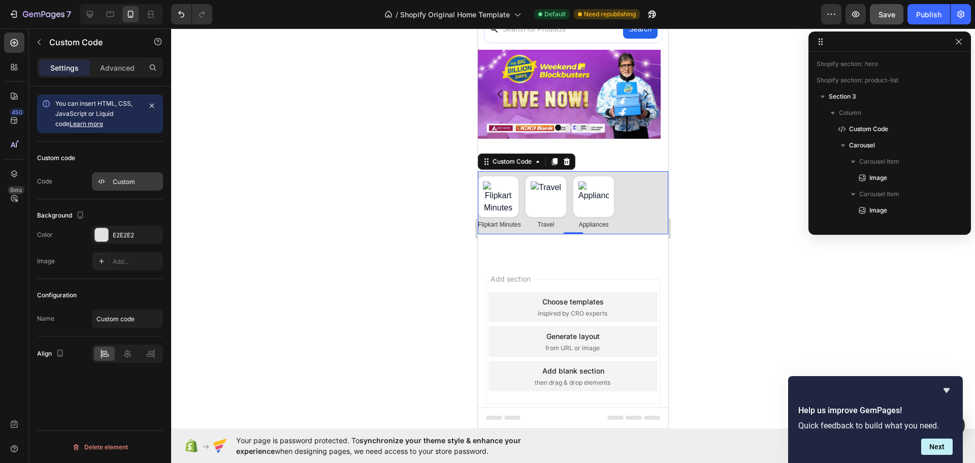
click at [151, 176] on div "Custom" at bounding box center [127, 181] width 71 height 18
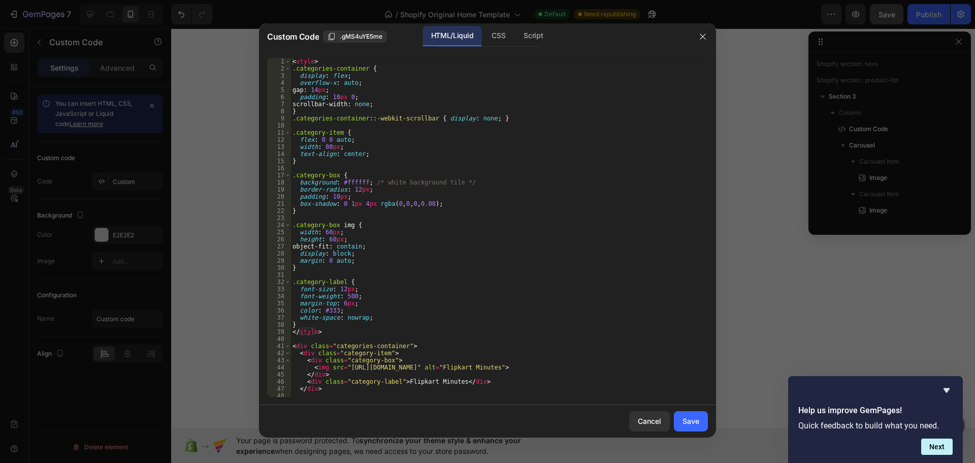
click at [473, 237] on div "< style > .categories-container { display : flex ; overflow-x : auto ; gap : 14…" at bounding box center [495, 234] width 410 height 353
type textarea "</div>"
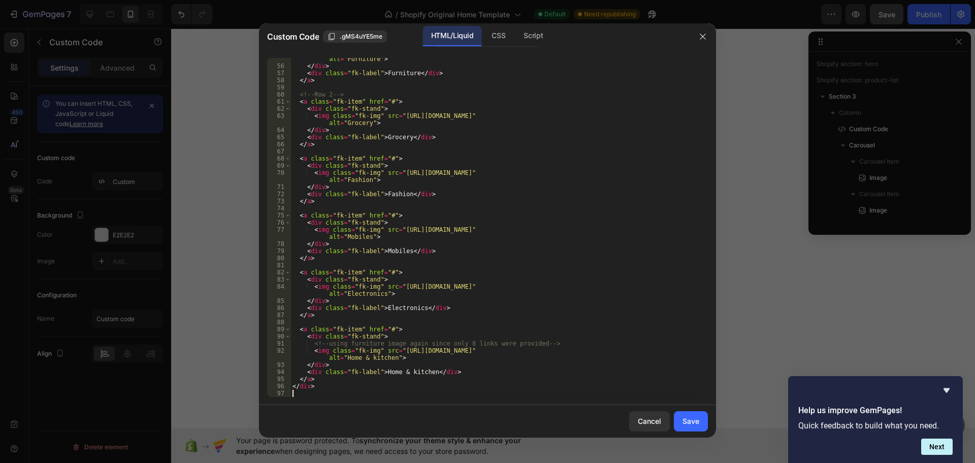
scroll to position [415, 0]
click at [696, 422] on div "Save" at bounding box center [690, 420] width 17 height 11
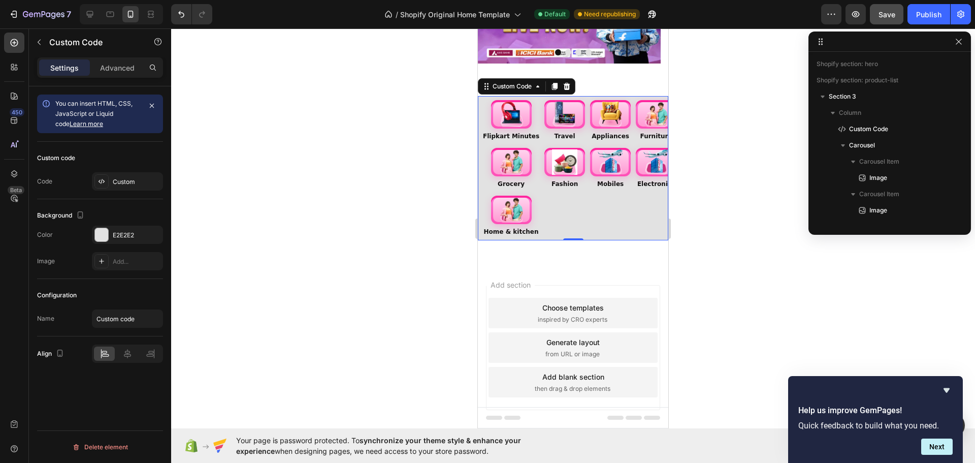
scroll to position [157, 0]
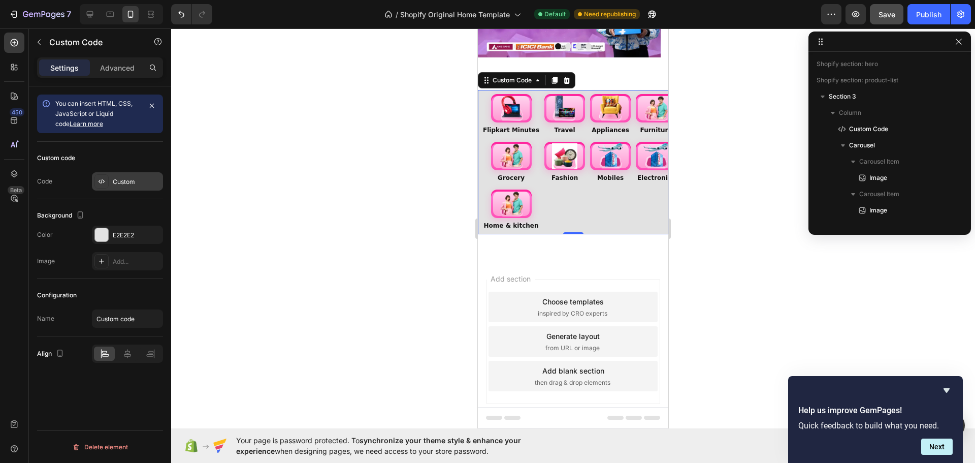
click at [133, 187] on div "Custom" at bounding box center [127, 181] width 71 height 18
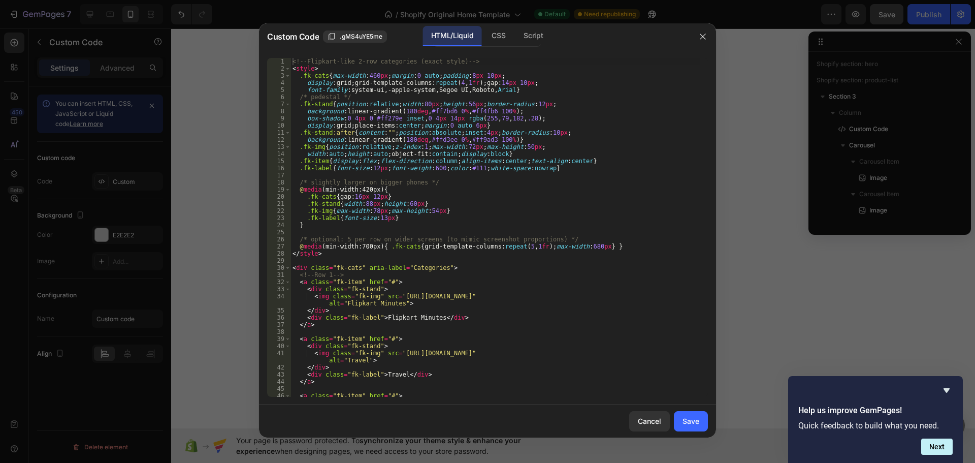
click at [461, 206] on div "<!-- Flipkart-like 2-row categories (exact style) --> < style > .fk-cats { max-…" at bounding box center [495, 234] width 410 height 353
type textarea "</div>"
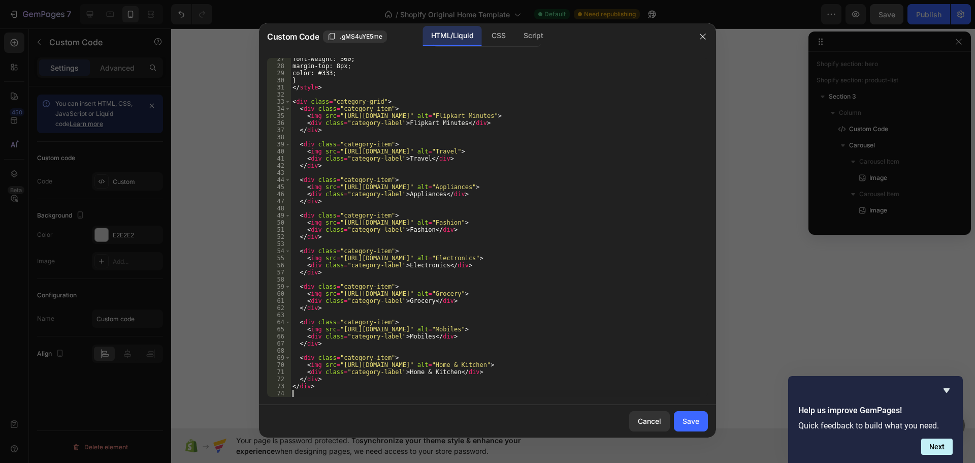
scroll to position [187, 0]
click at [695, 409] on div "Cancel Save" at bounding box center [487, 421] width 457 height 32
click at [695, 414] on button "Save" at bounding box center [691, 421] width 34 height 20
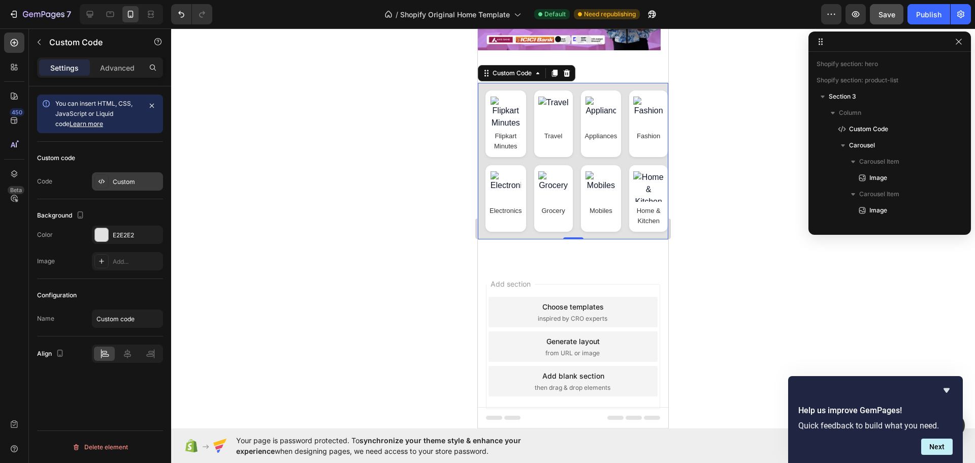
click at [143, 188] on div "Custom" at bounding box center [127, 181] width 71 height 18
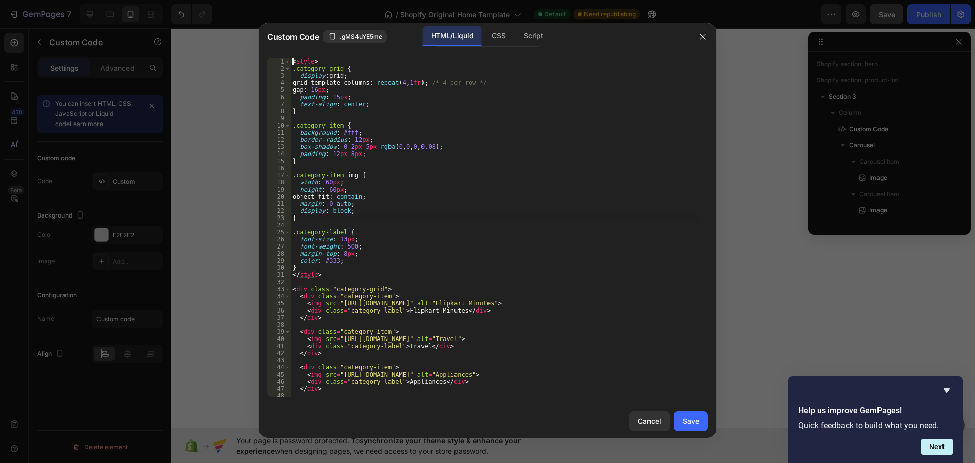
click at [522, 218] on div "< style > .category-grid { display : grid ; grid-template-columns : repeat ( 4 …" at bounding box center [495, 234] width 410 height 353
type textarea "</div>"
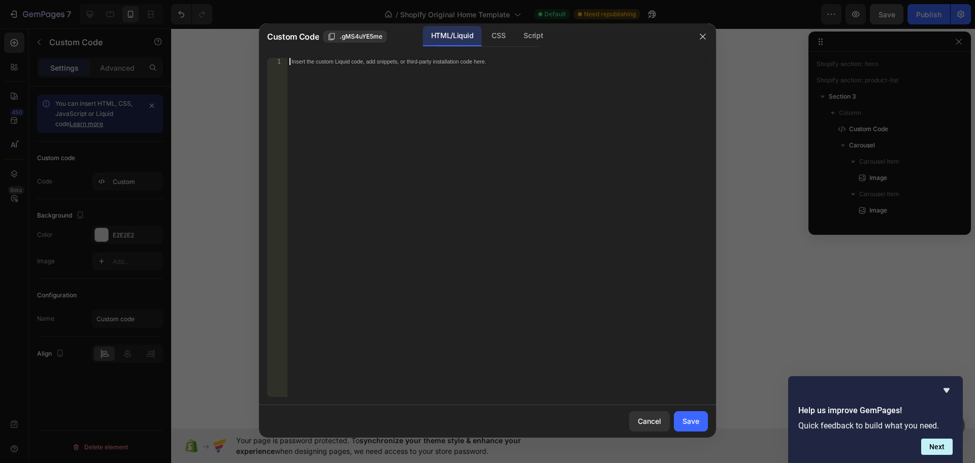
scroll to position [152, 0]
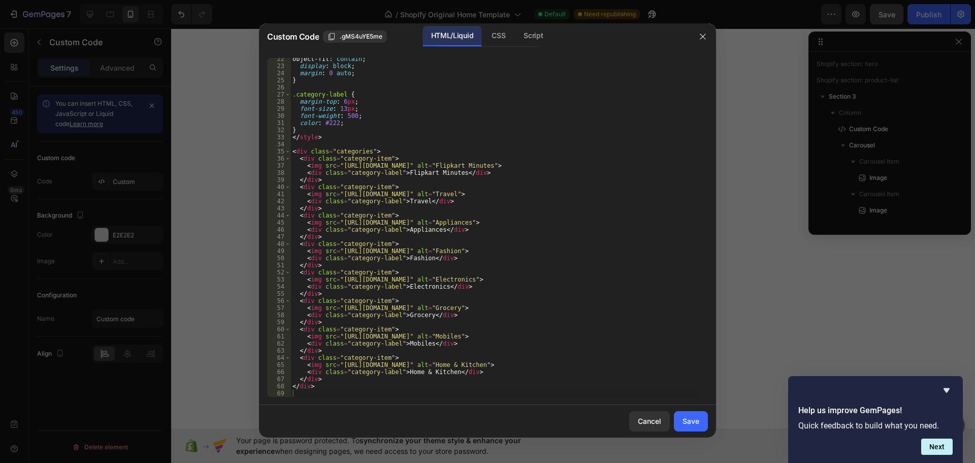
click at [698, 410] on div "Cancel Save" at bounding box center [487, 421] width 457 height 32
click at [699, 417] on div "Save" at bounding box center [690, 420] width 17 height 11
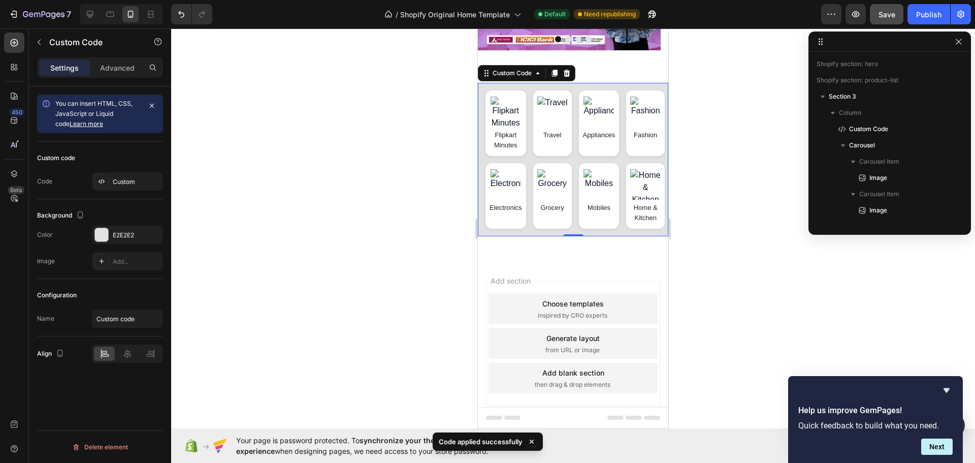
scroll to position [166, 0]
